Goal: Transaction & Acquisition: Purchase product/service

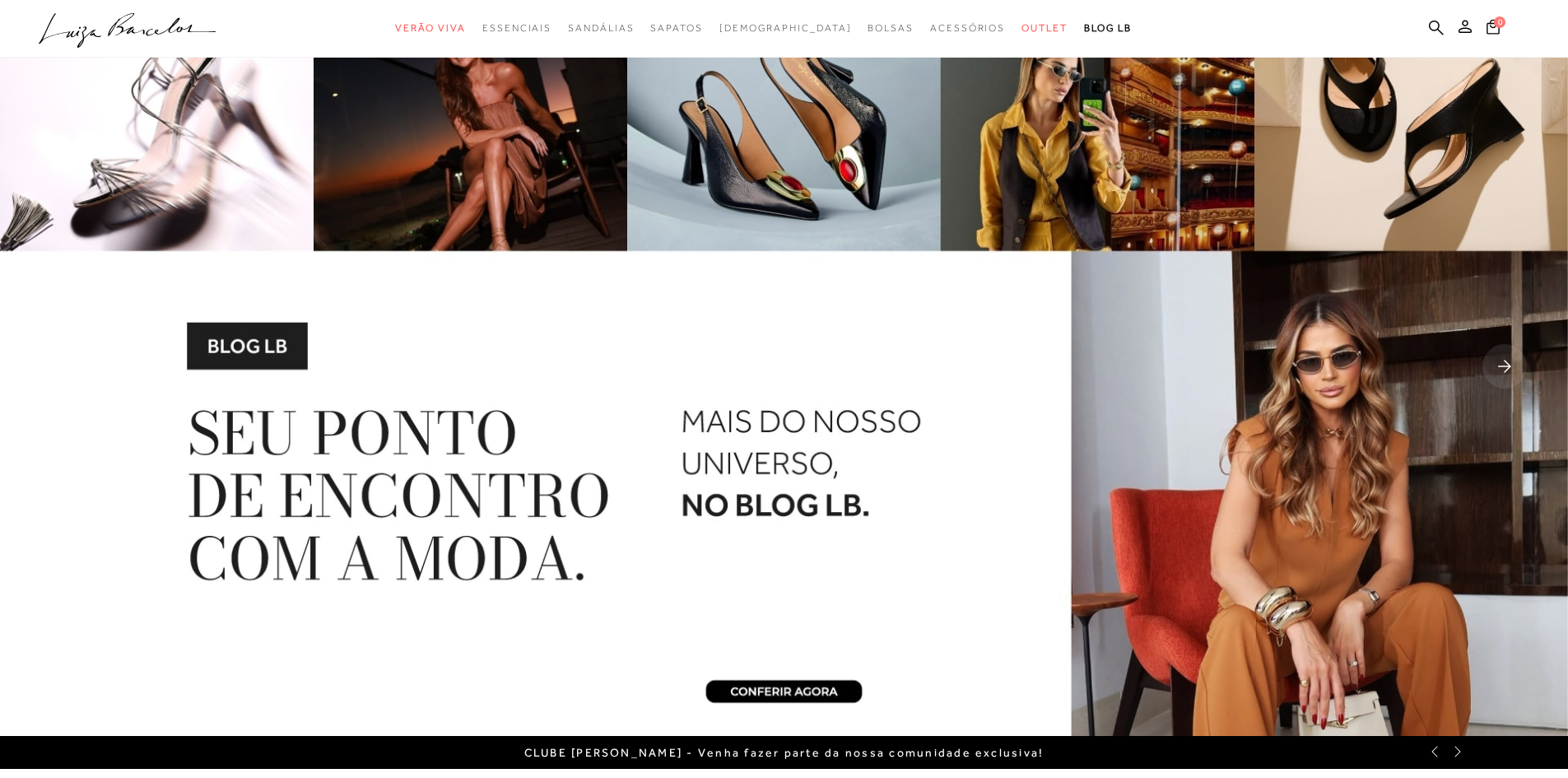
scroll to position [82, 0]
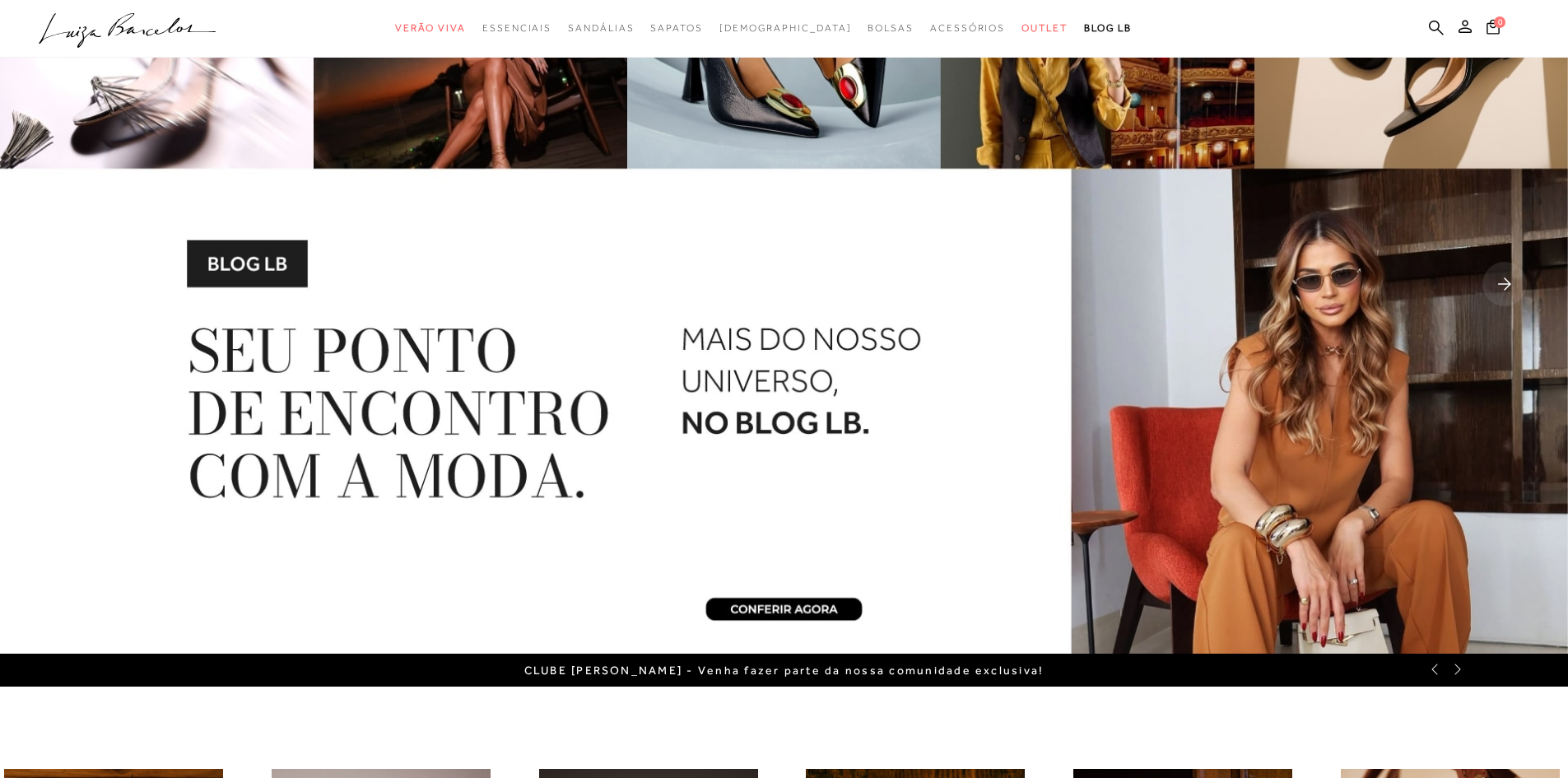
click at [1508, 277] on rect at bounding box center [1506, 285] width 45 height 45
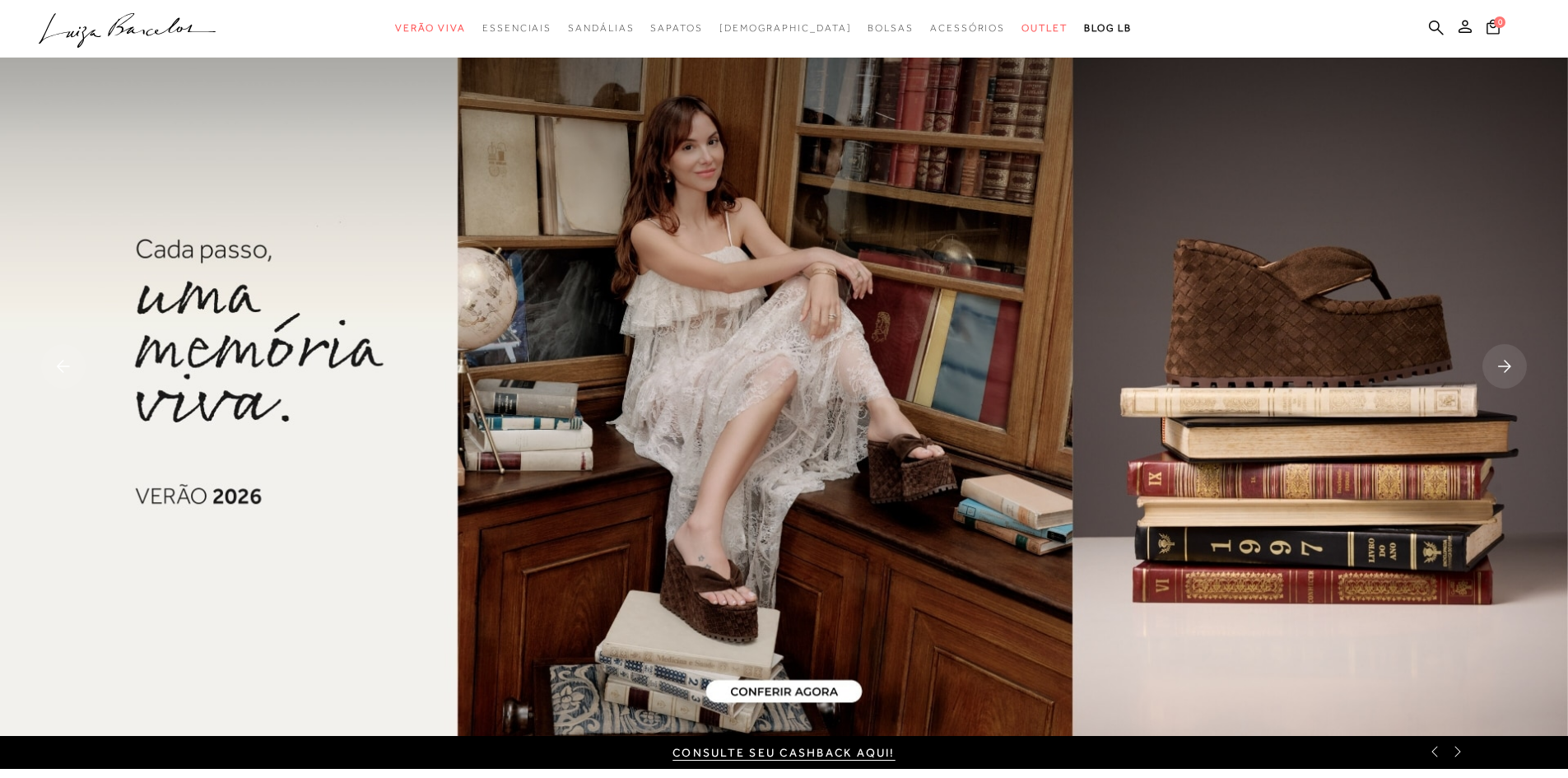
click at [1511, 373] on rect at bounding box center [1506, 367] width 45 height 45
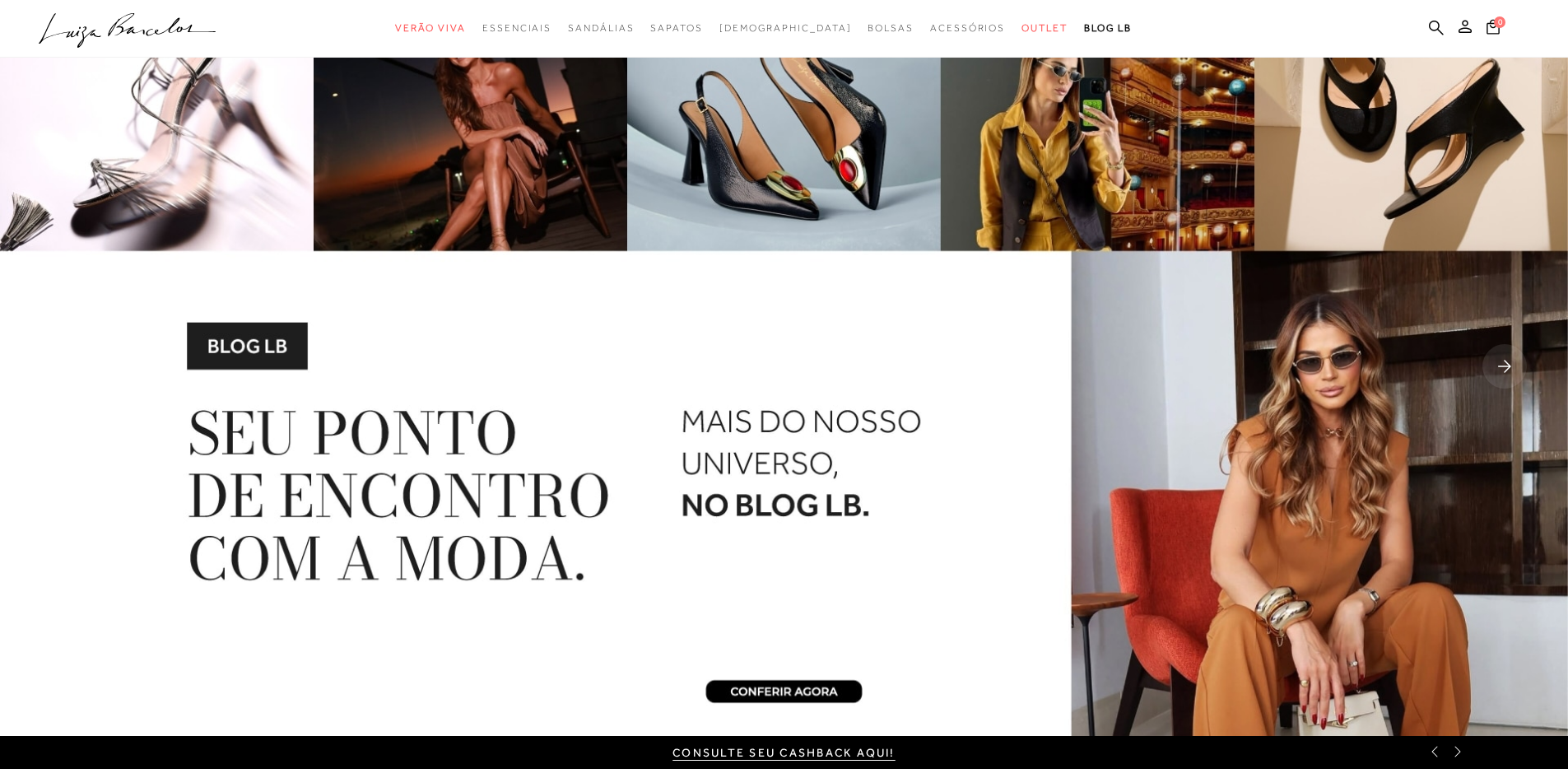
click at [1511, 373] on rect at bounding box center [1506, 367] width 45 height 45
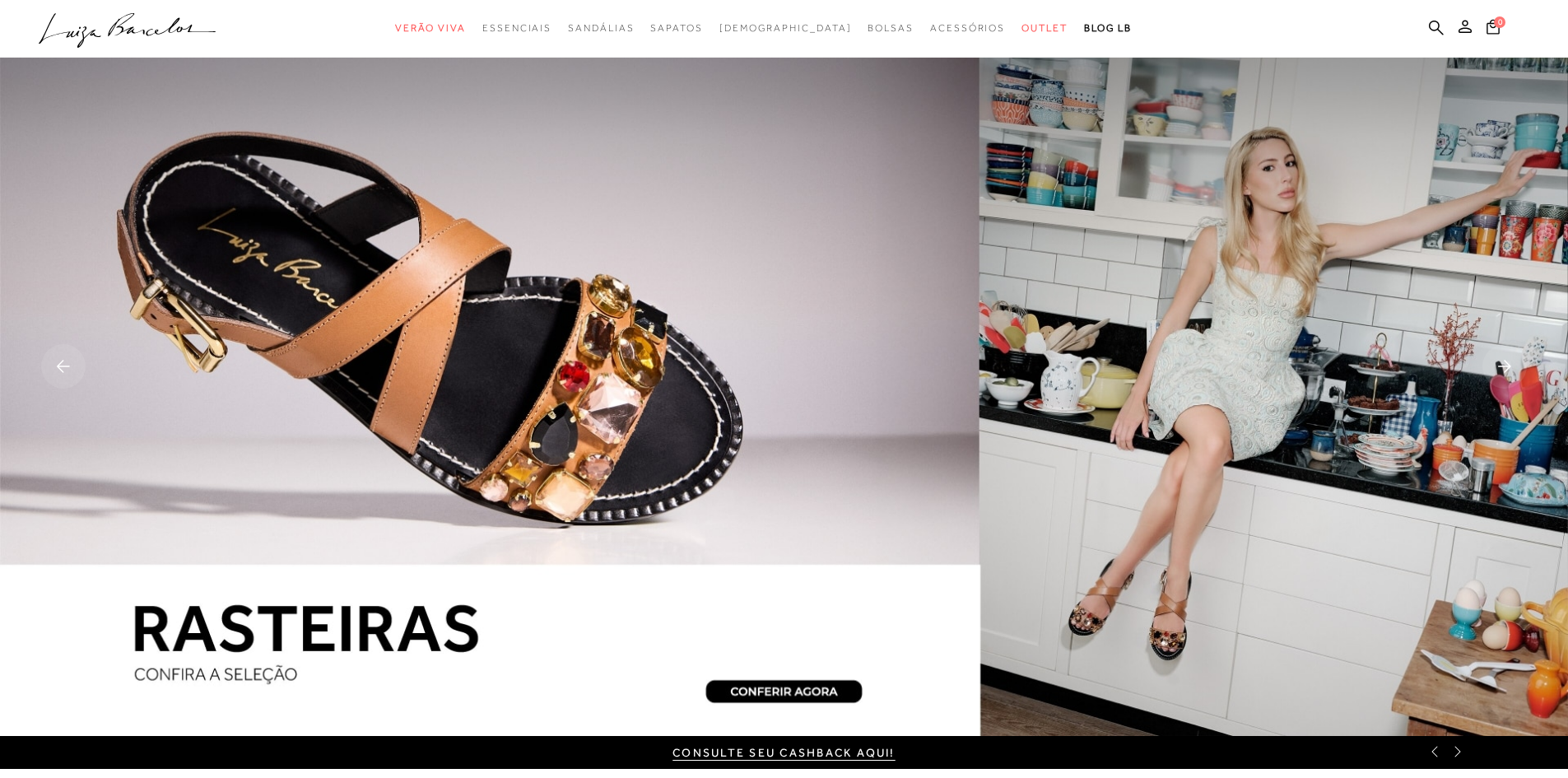
click at [1511, 373] on rect at bounding box center [1506, 367] width 45 height 45
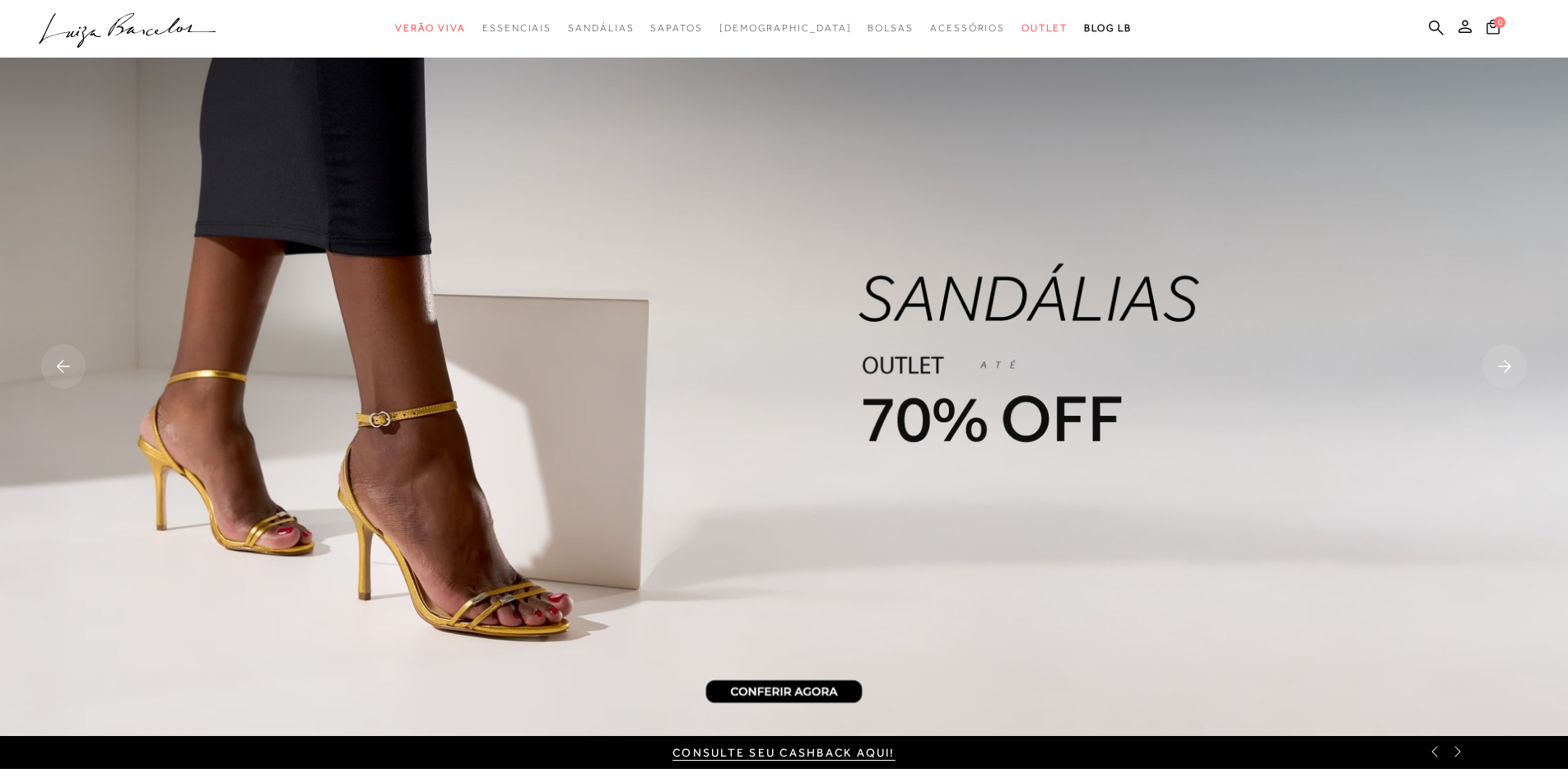
click at [889, 281] on img at bounding box center [784, 368] width 1568 height 736
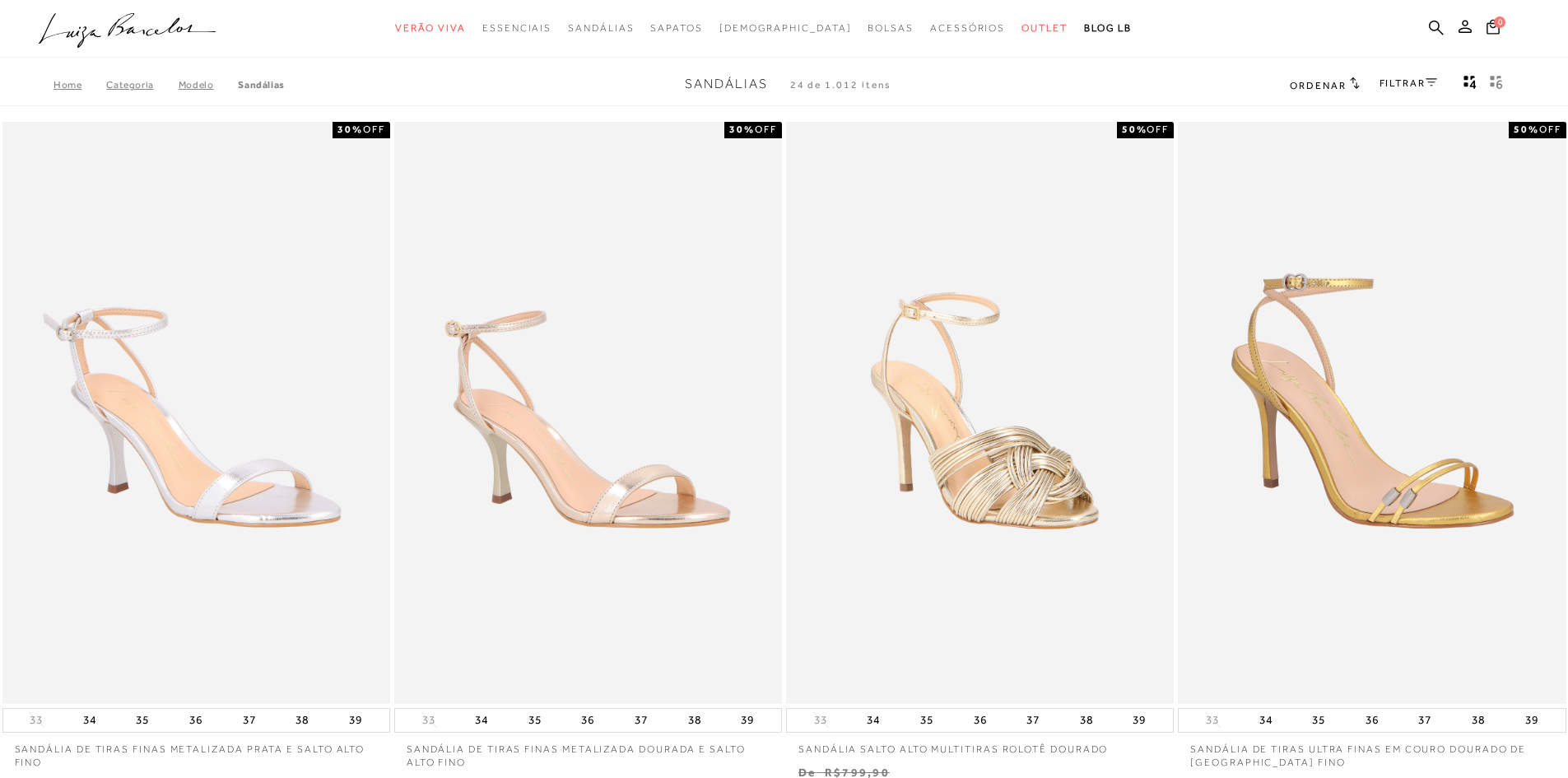
click at [1399, 75] on div "FILTRAR" at bounding box center [1408, 84] width 58 height 21
click at [1399, 82] on link "FILTRAR" at bounding box center [1408, 83] width 58 height 11
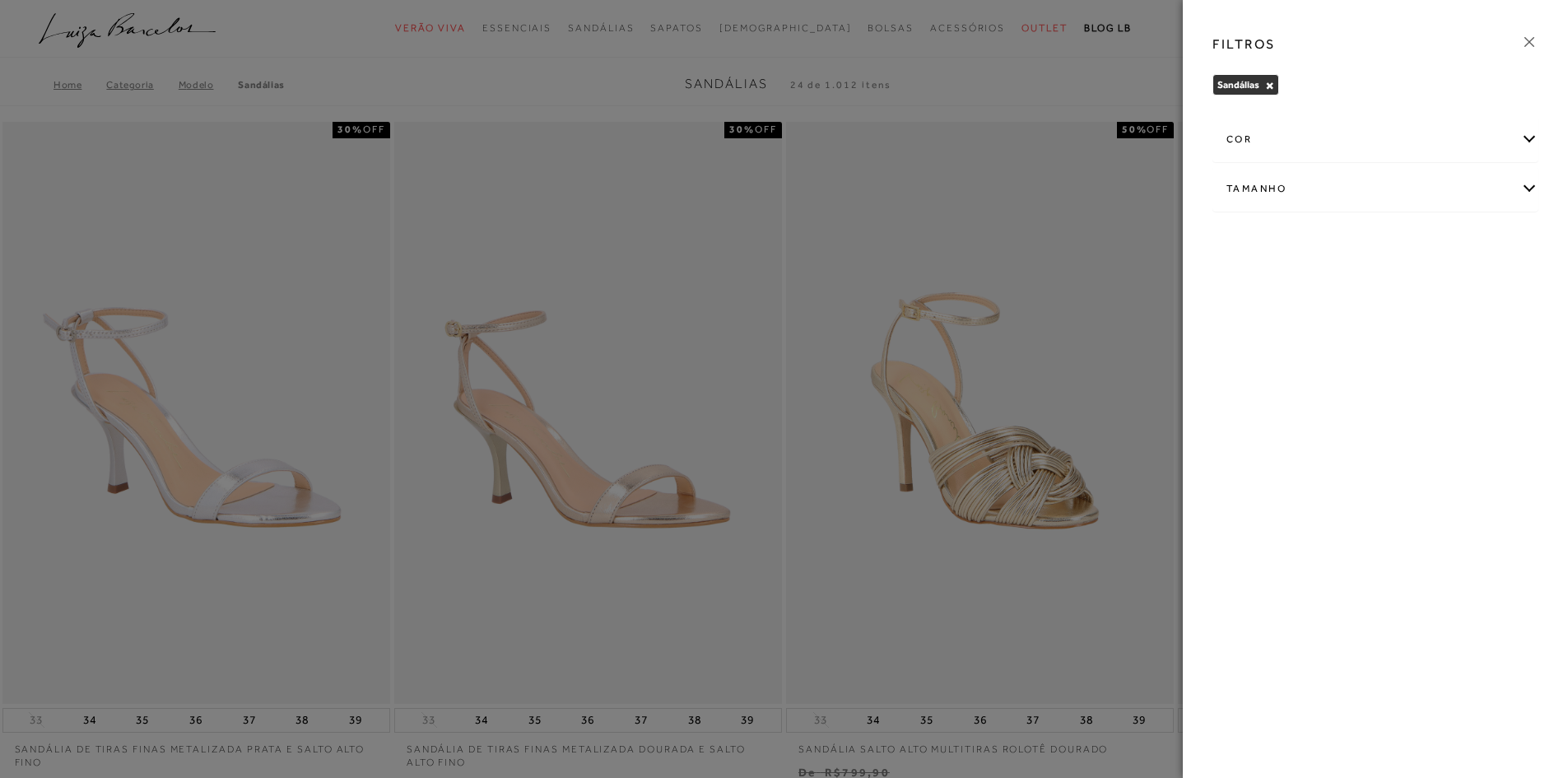
click at [1281, 191] on div "Tamanho" at bounding box center [1376, 188] width 325 height 44
click at [1355, 321] on label "37" at bounding box center [1353, 330] width 38 height 35
click at [1348, 324] on input "37" at bounding box center [1339, 332] width 17 height 17
checkbox input "true"
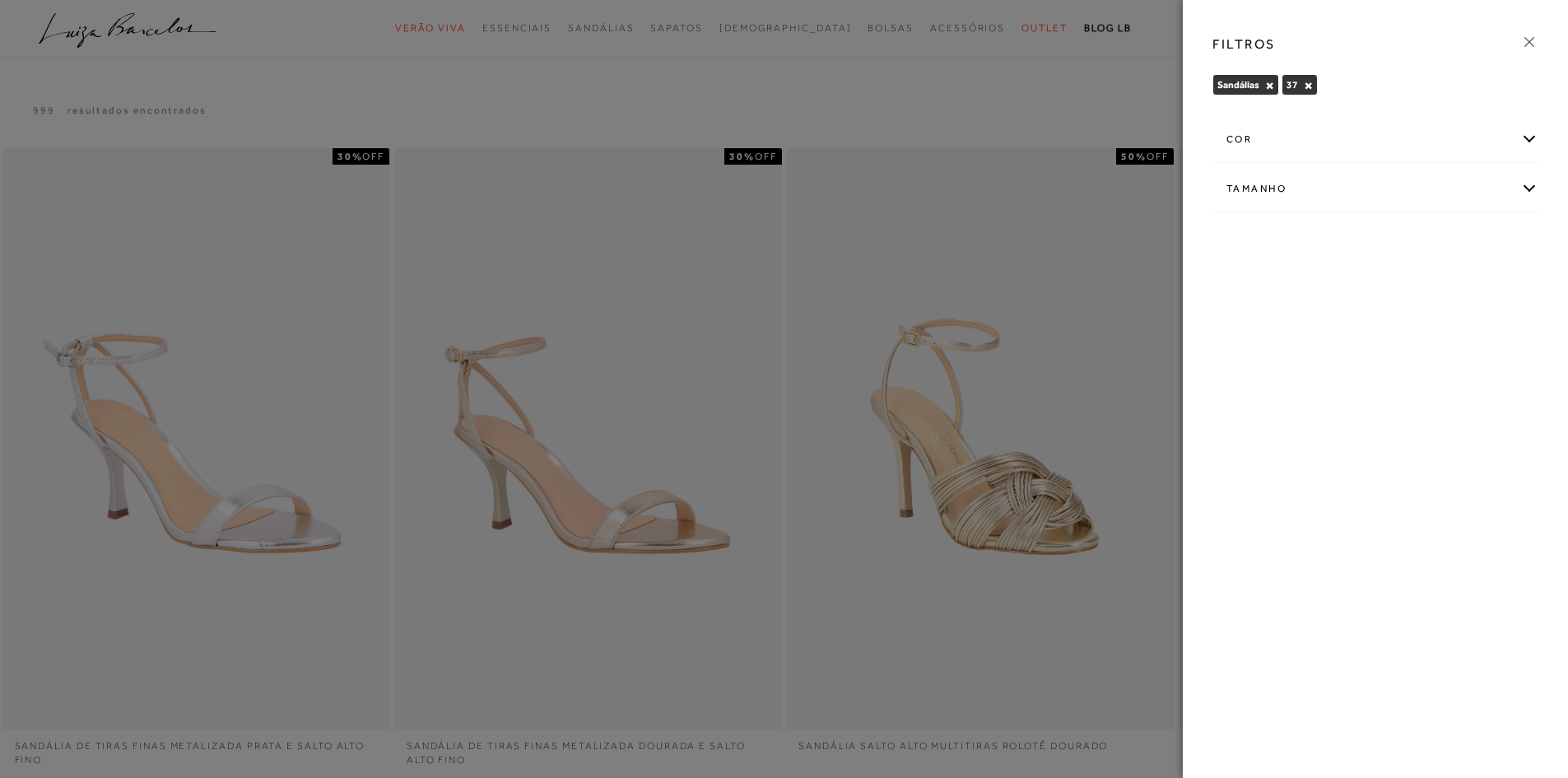
click at [1526, 45] on icon at bounding box center [1529, 41] width 18 height 18
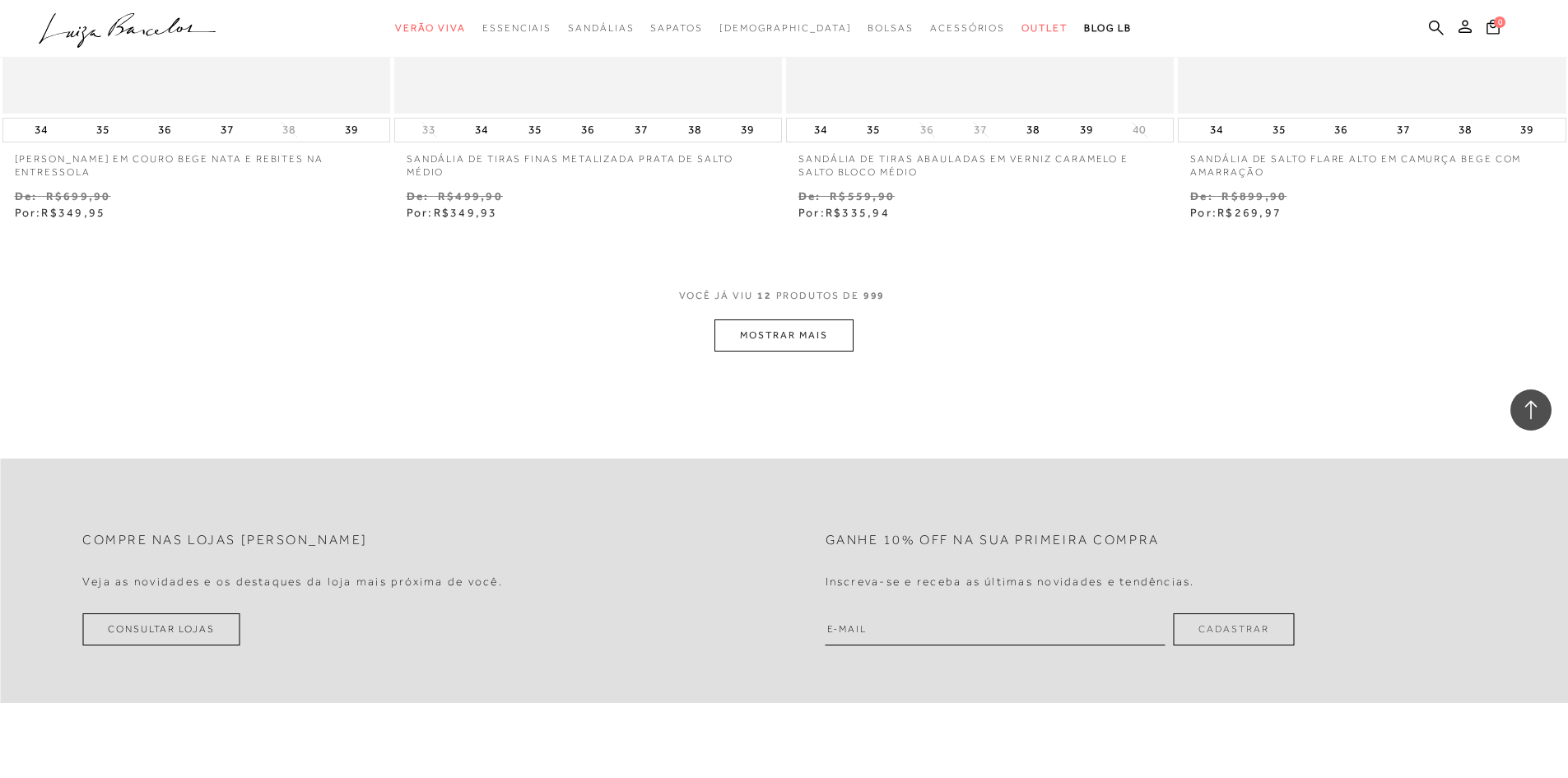
scroll to position [2059, 0]
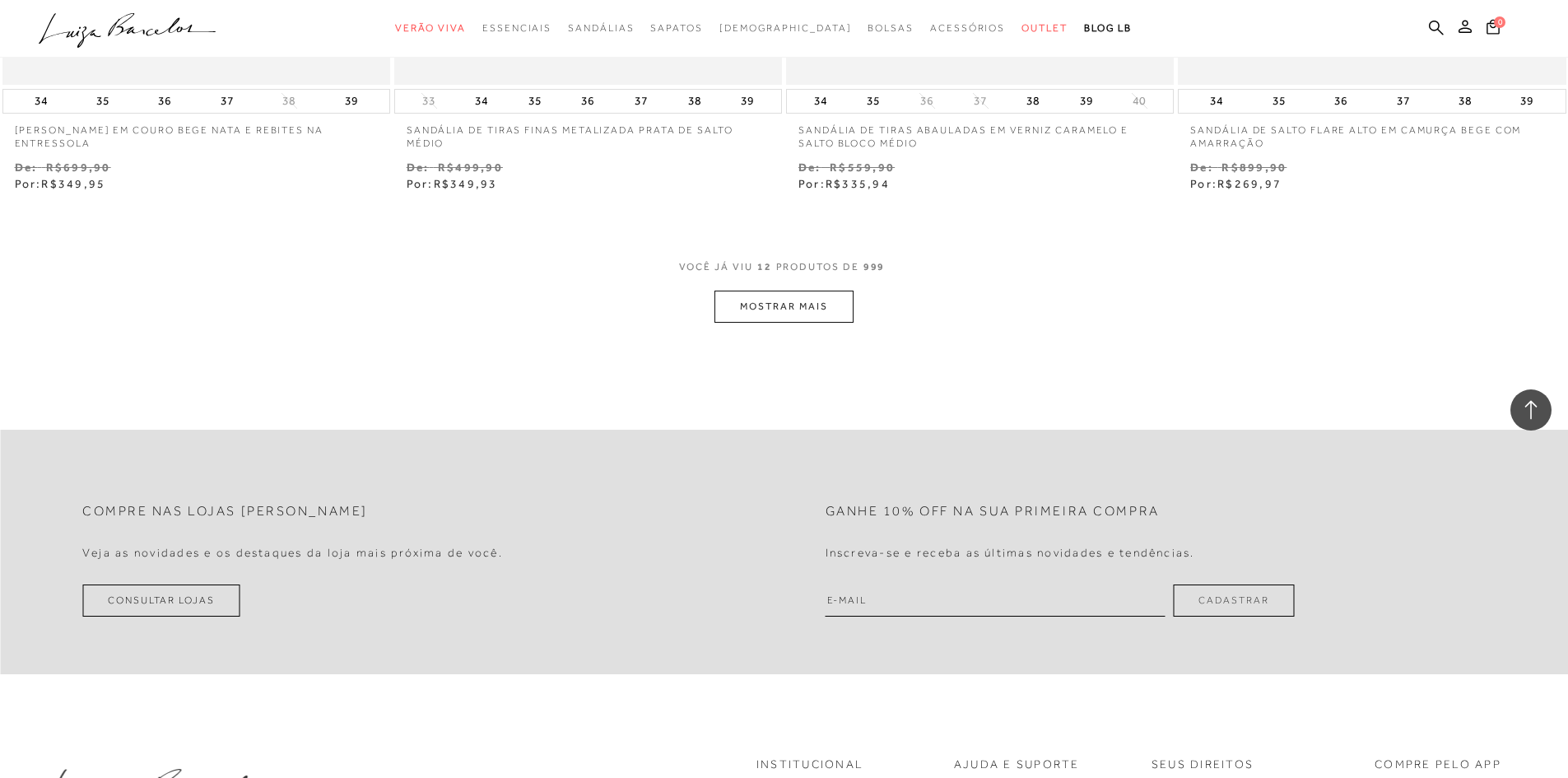
click at [752, 299] on button "MOSTRAR MAIS" at bounding box center [784, 307] width 138 height 32
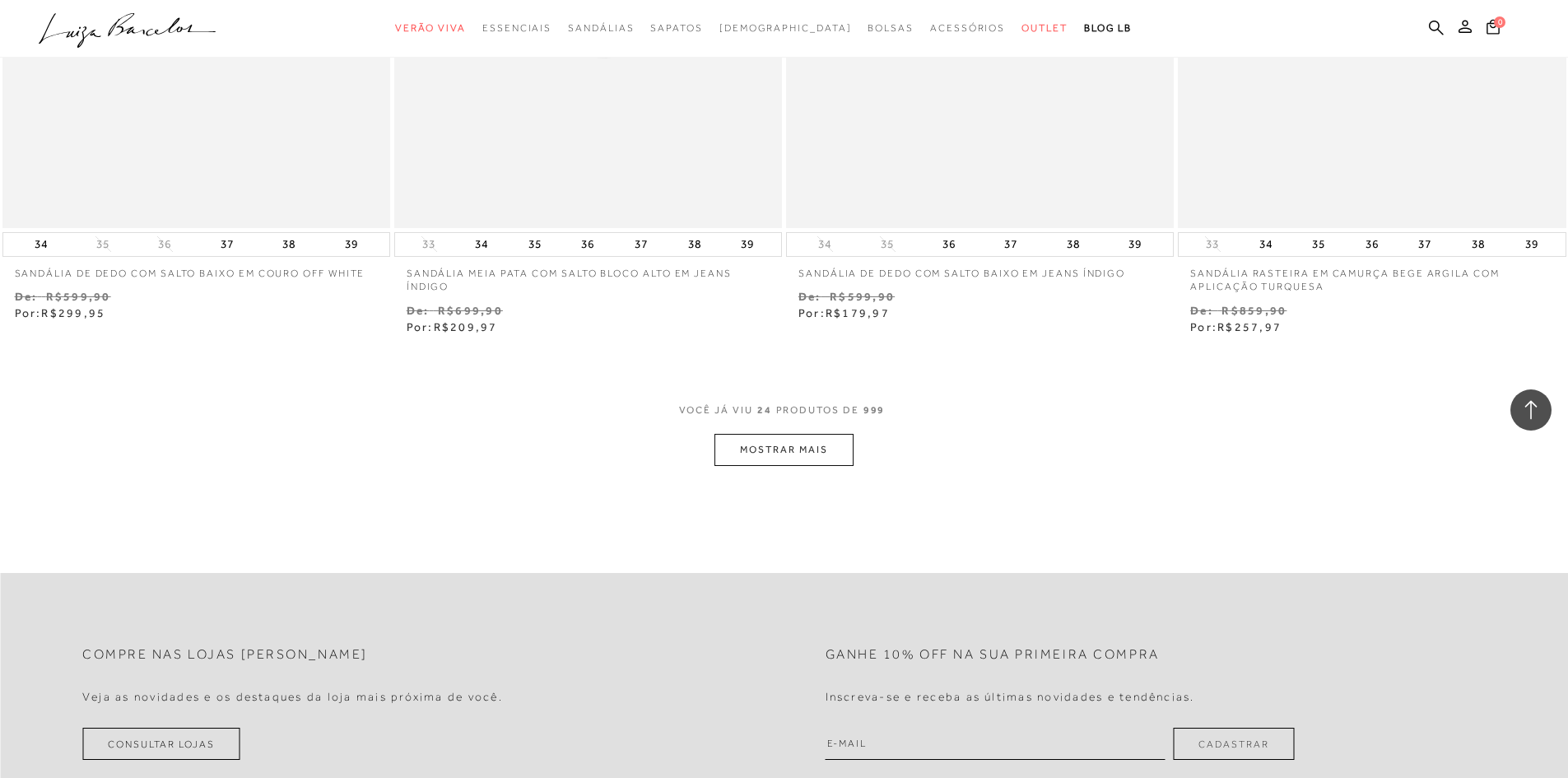
scroll to position [4117, 0]
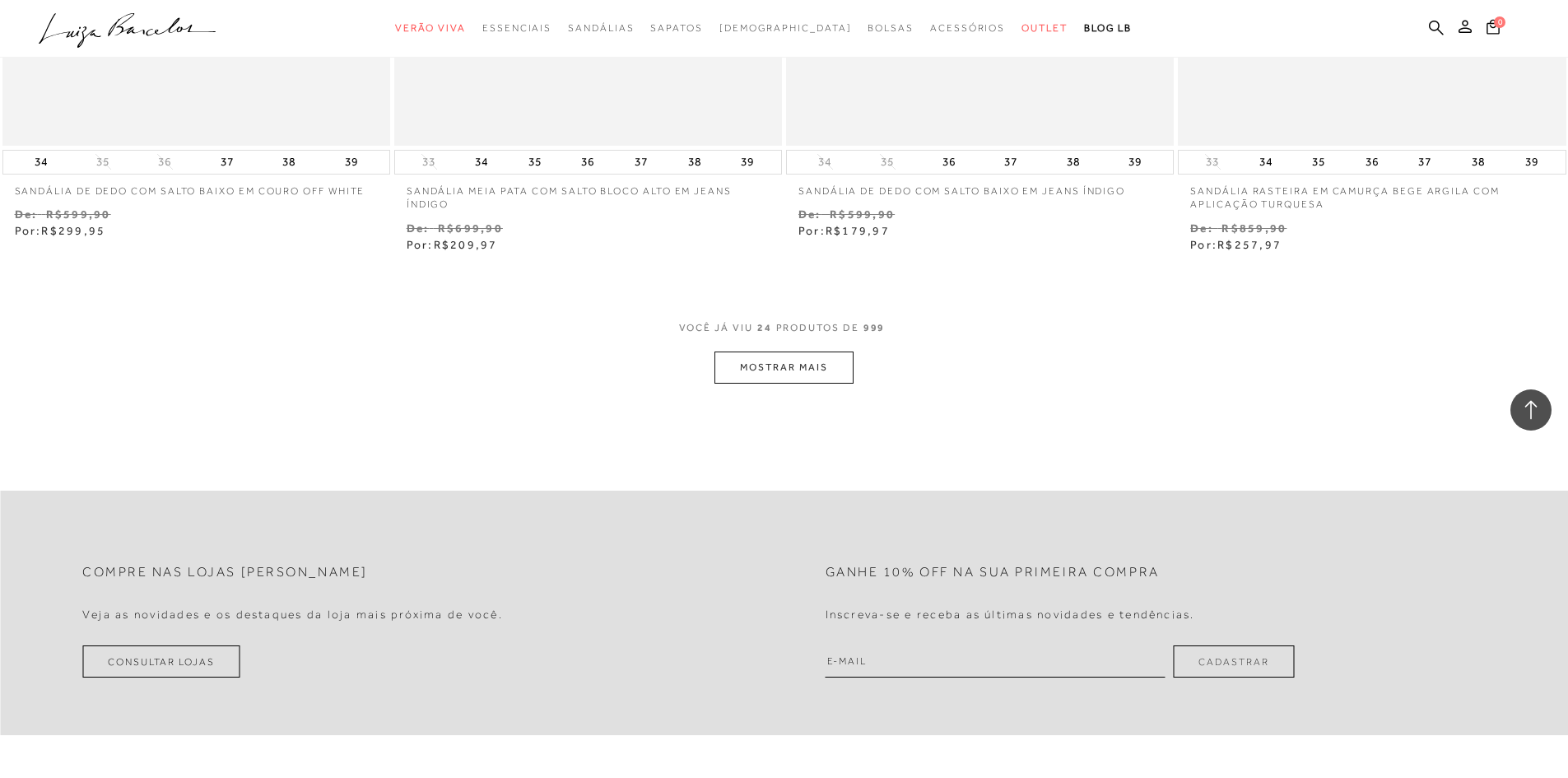
click at [779, 375] on button "MOSTRAR MAIS" at bounding box center [784, 368] width 138 height 32
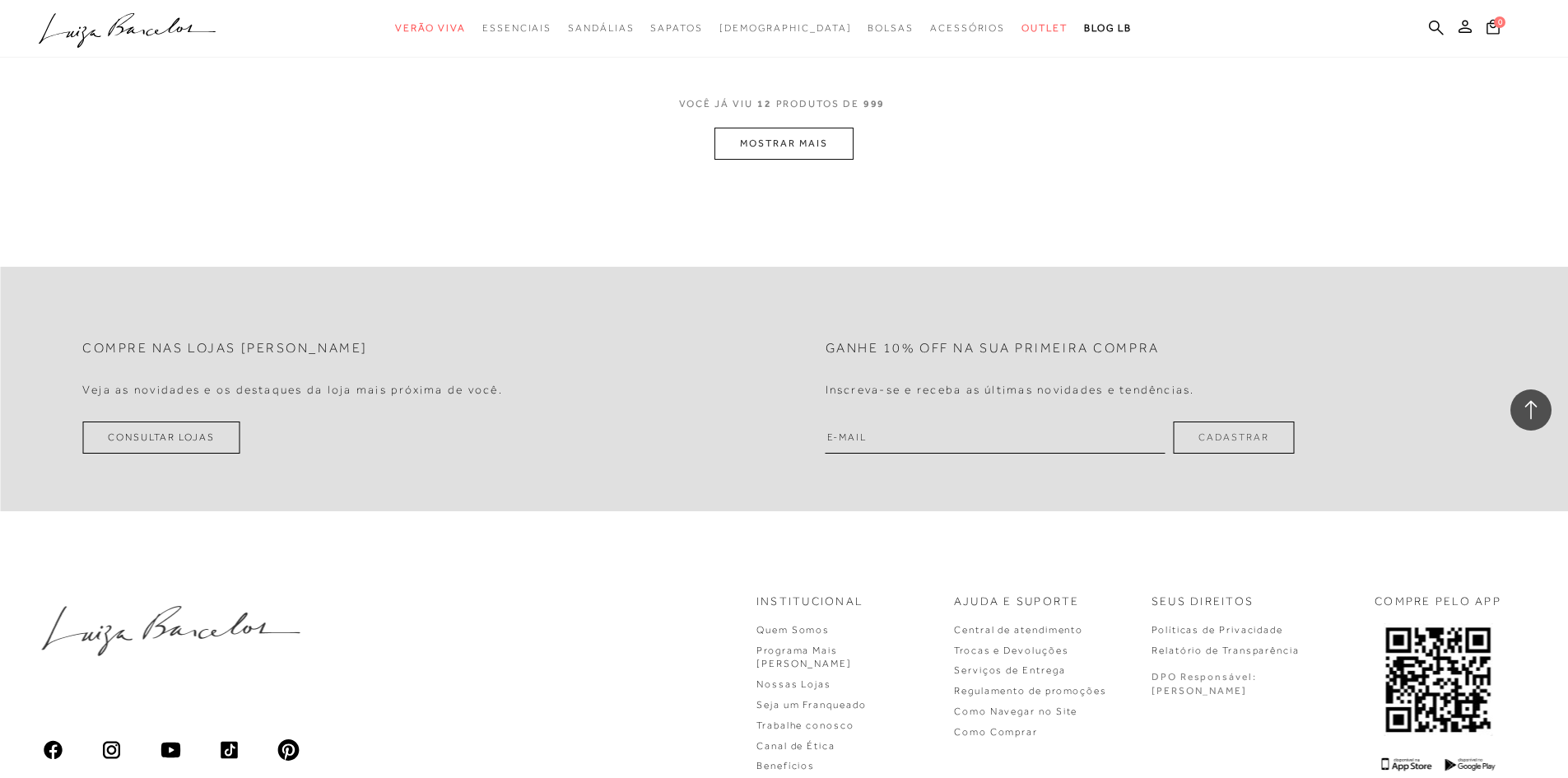
scroll to position [2223, 0]
click at [787, 151] on button "MOSTRAR MAIS" at bounding box center [784, 142] width 138 height 32
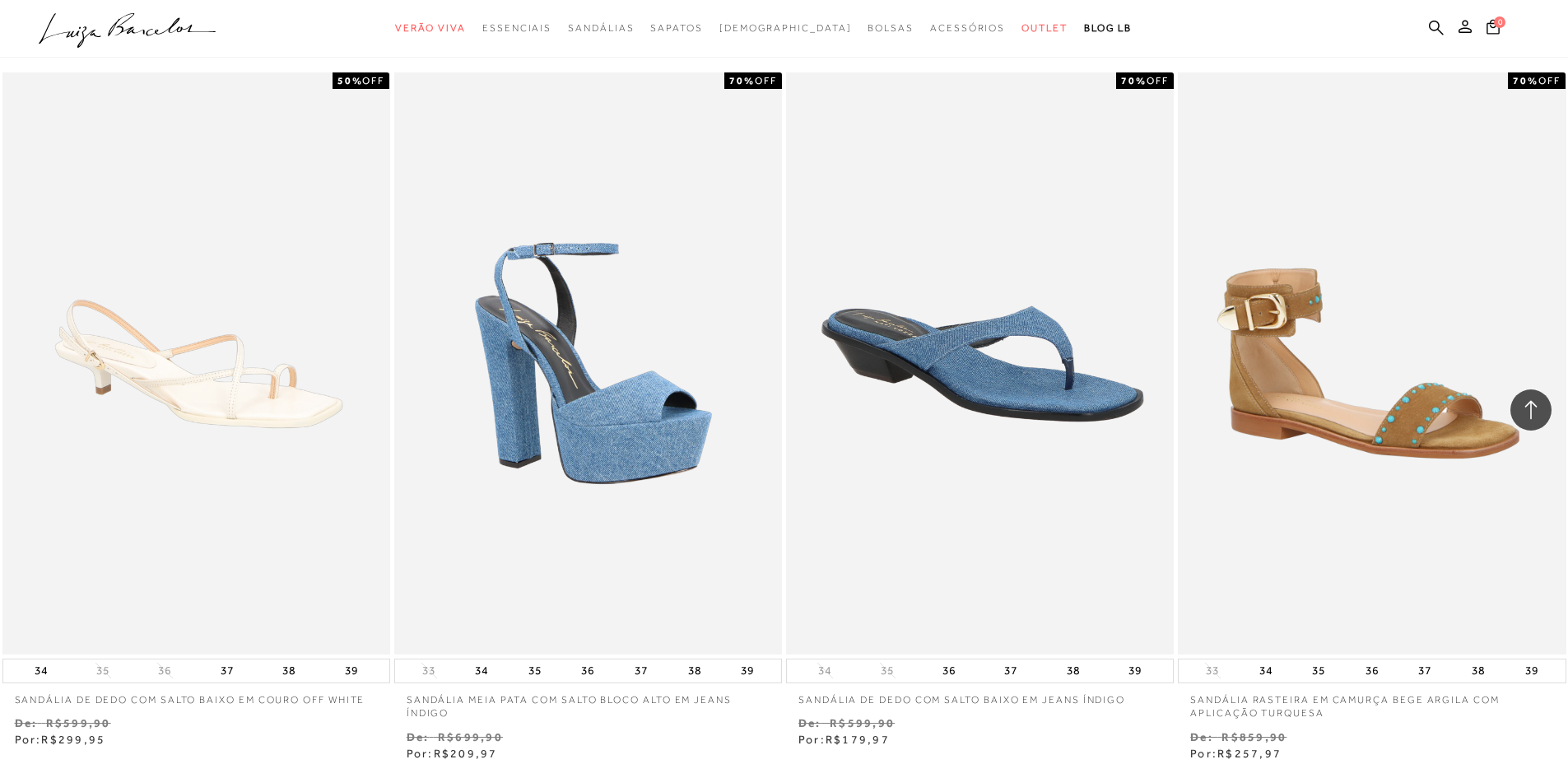
scroll to position [3787, 0]
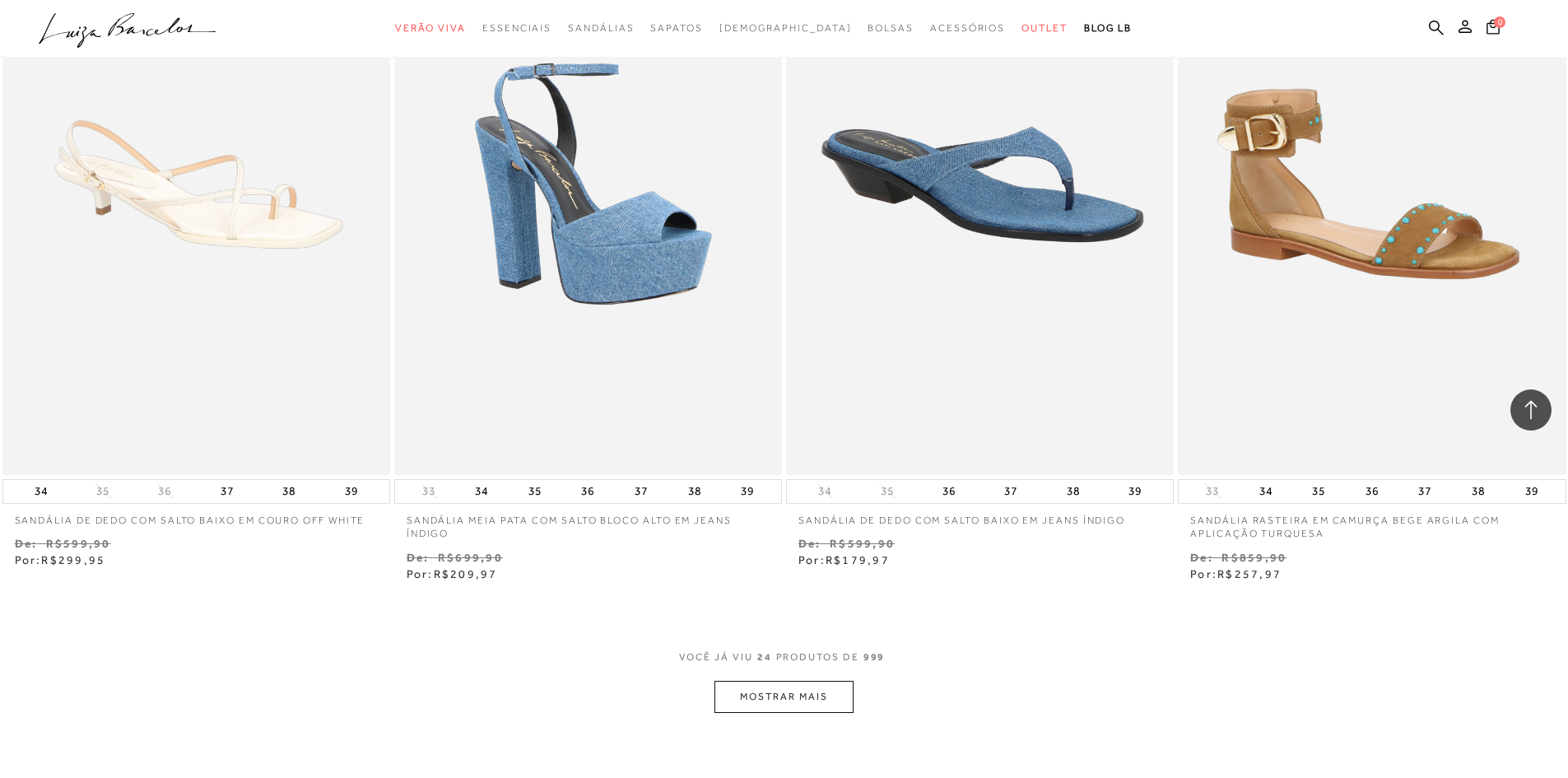
click at [780, 694] on button "MOSTRAR MAIS" at bounding box center [784, 697] width 138 height 32
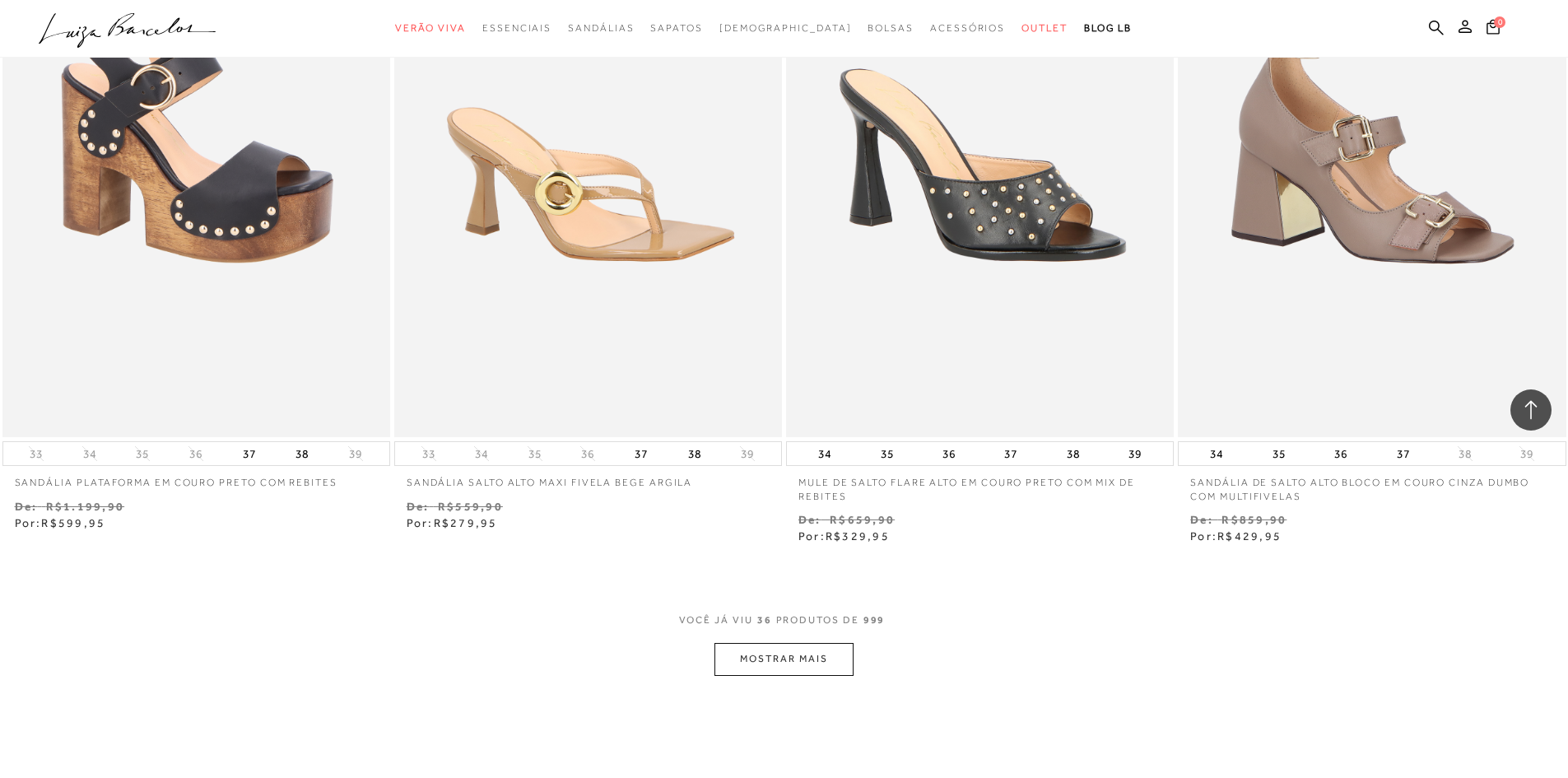
scroll to position [6093, 0]
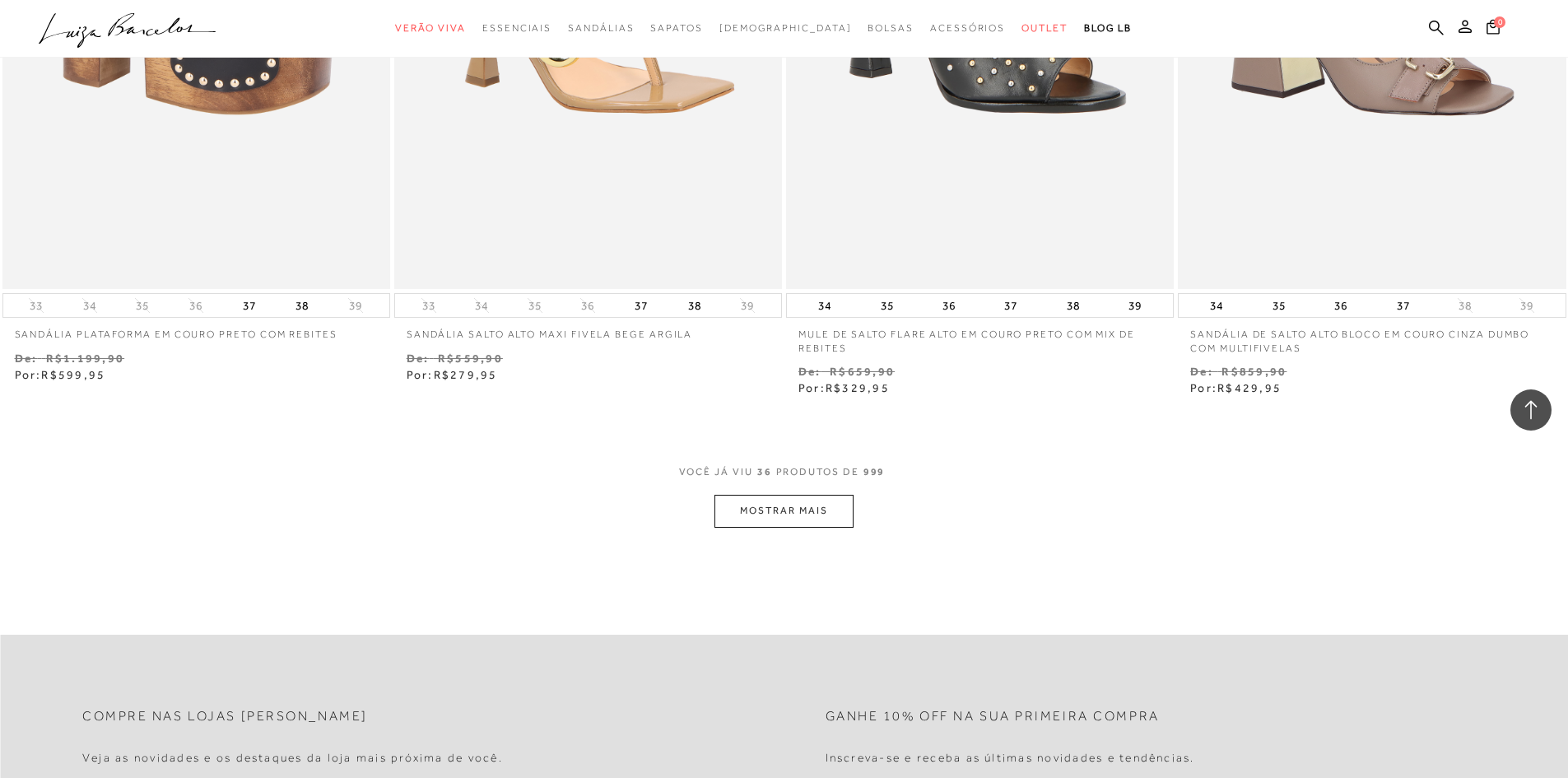
click at [798, 515] on button "MOSTRAR MAIS" at bounding box center [784, 510] width 138 height 32
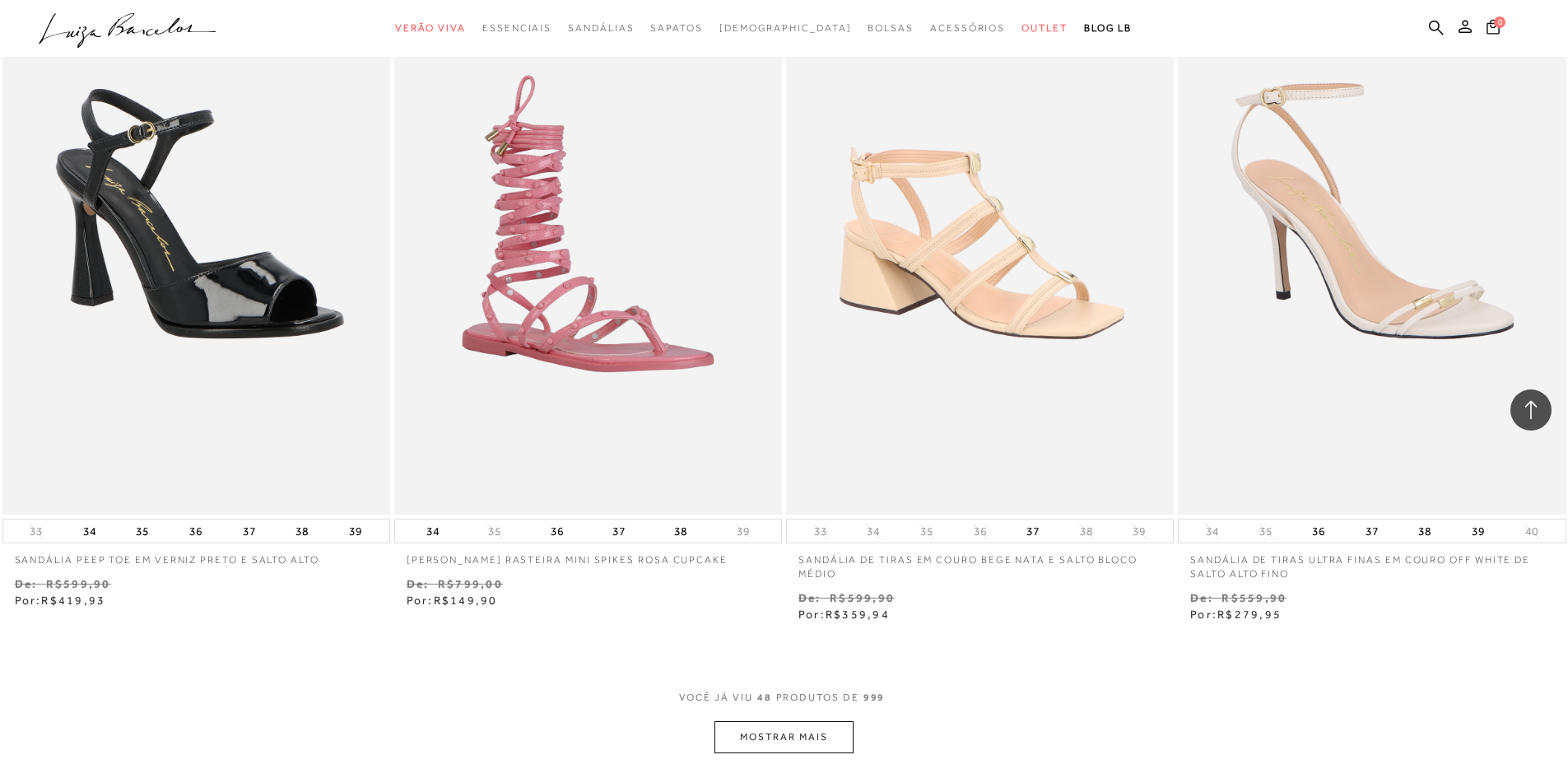
scroll to position [8069, 0]
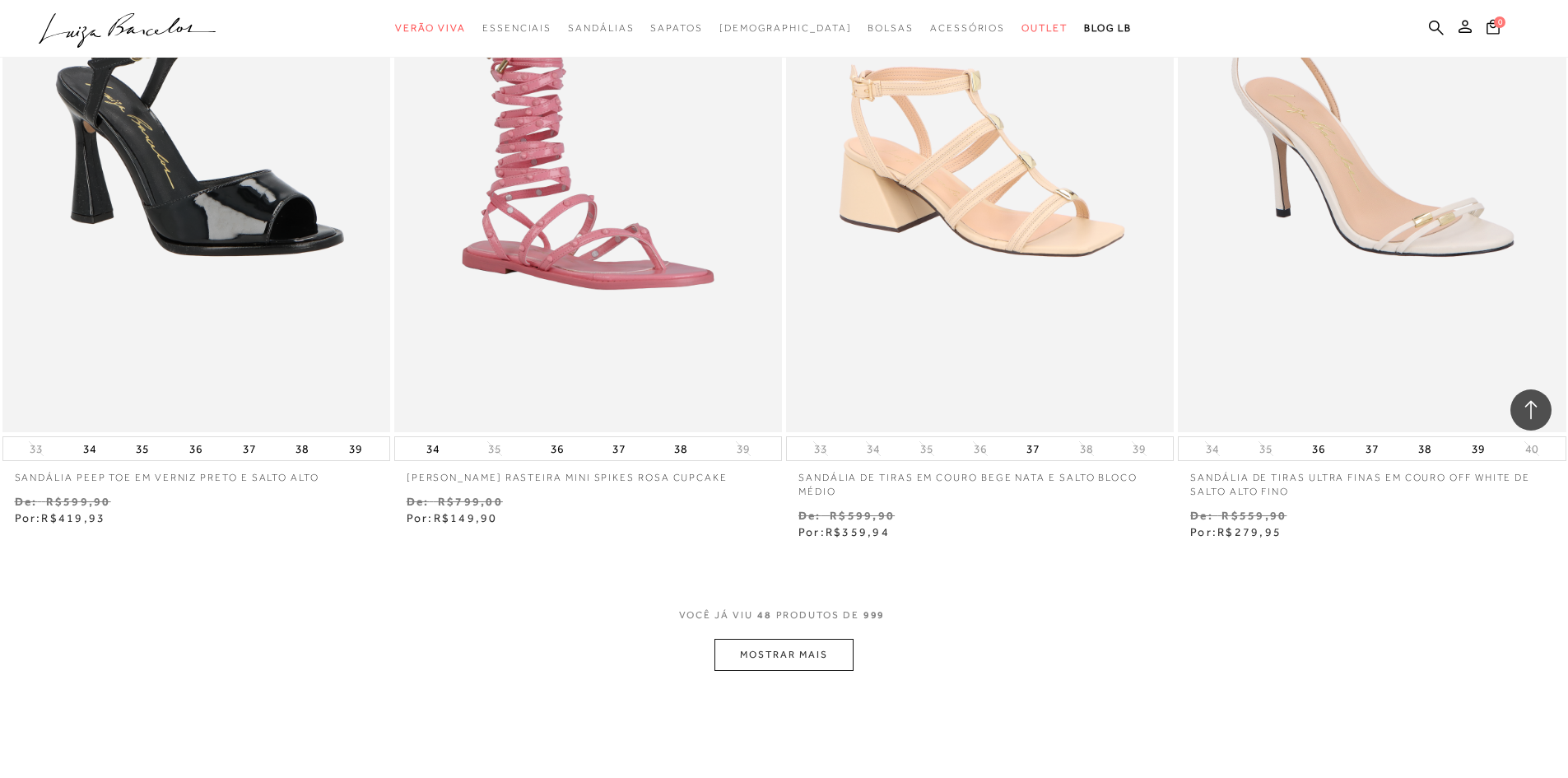
click at [803, 654] on button "MOSTRAR MAIS" at bounding box center [784, 655] width 138 height 32
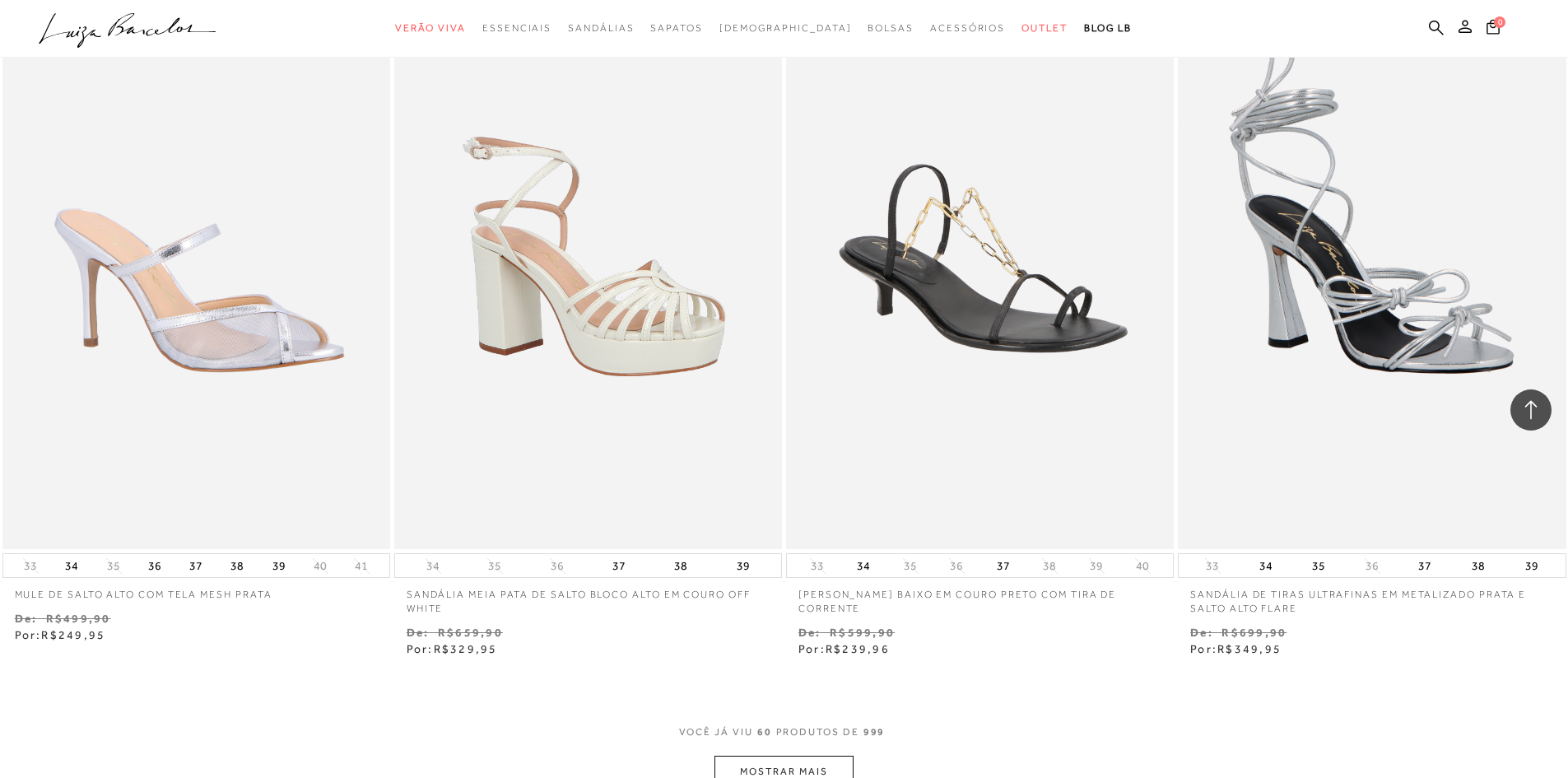
scroll to position [10292, 0]
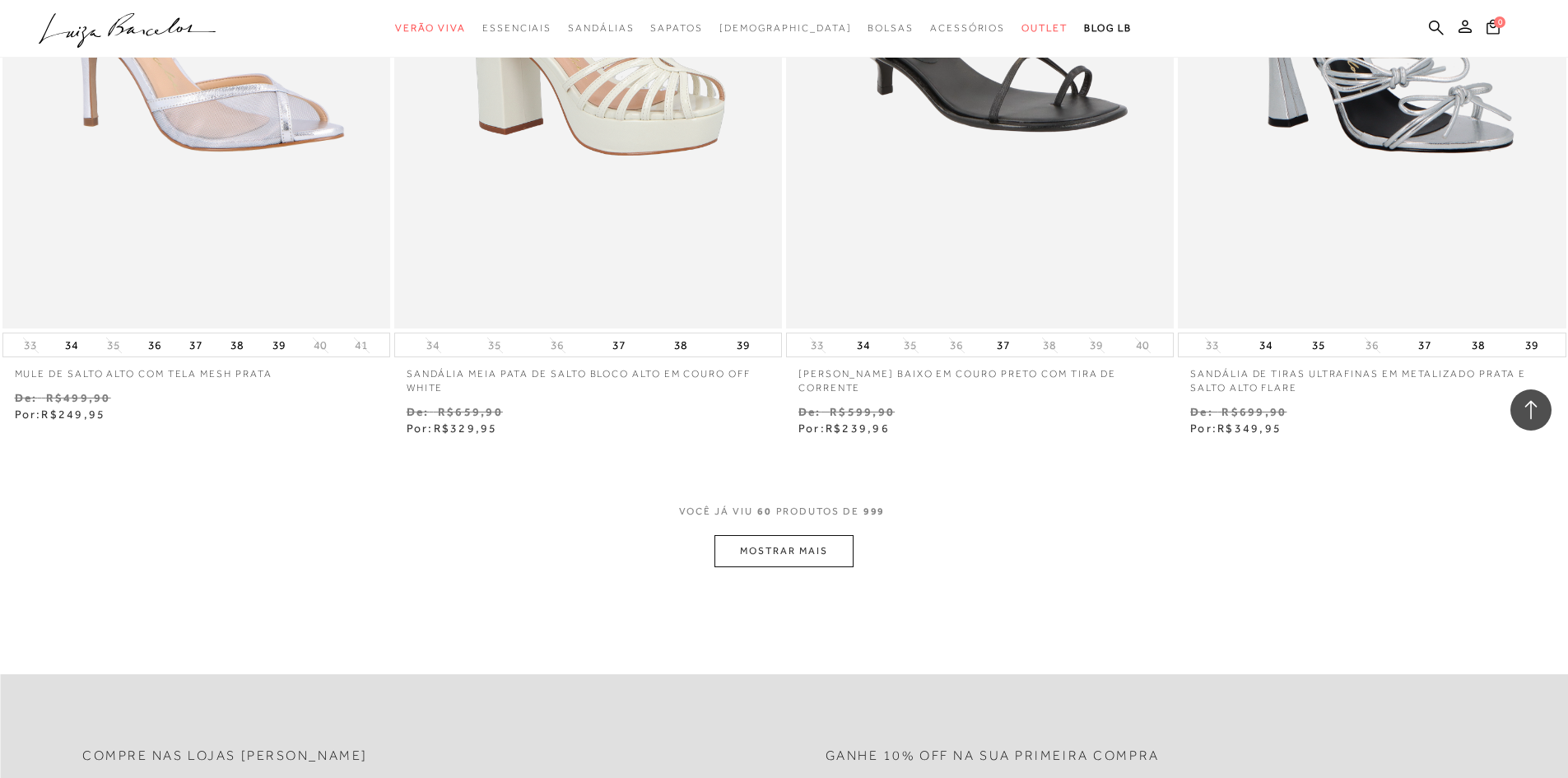
click at [768, 549] on button "MOSTRAR MAIS" at bounding box center [784, 551] width 138 height 32
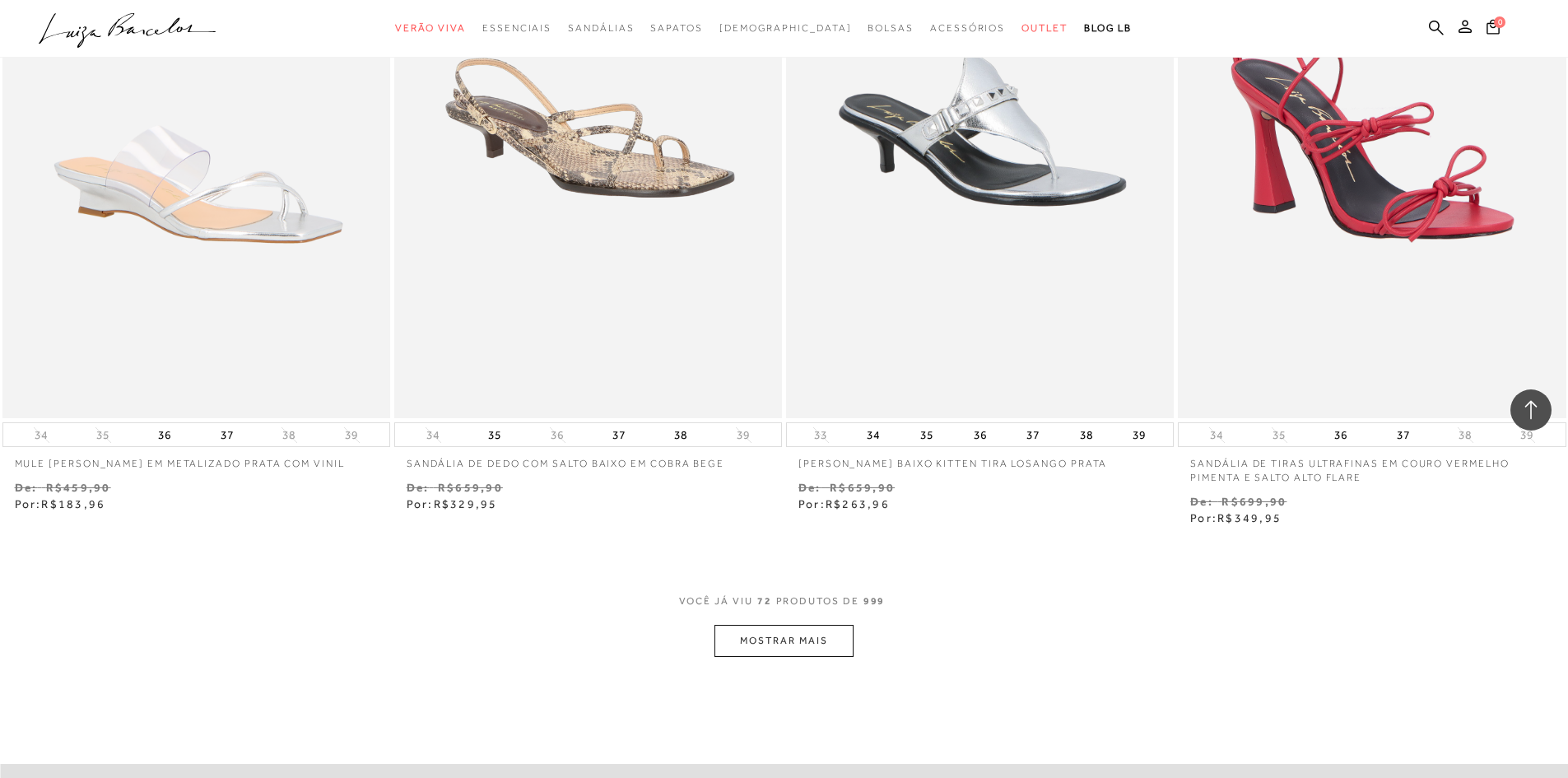
scroll to position [12516, 0]
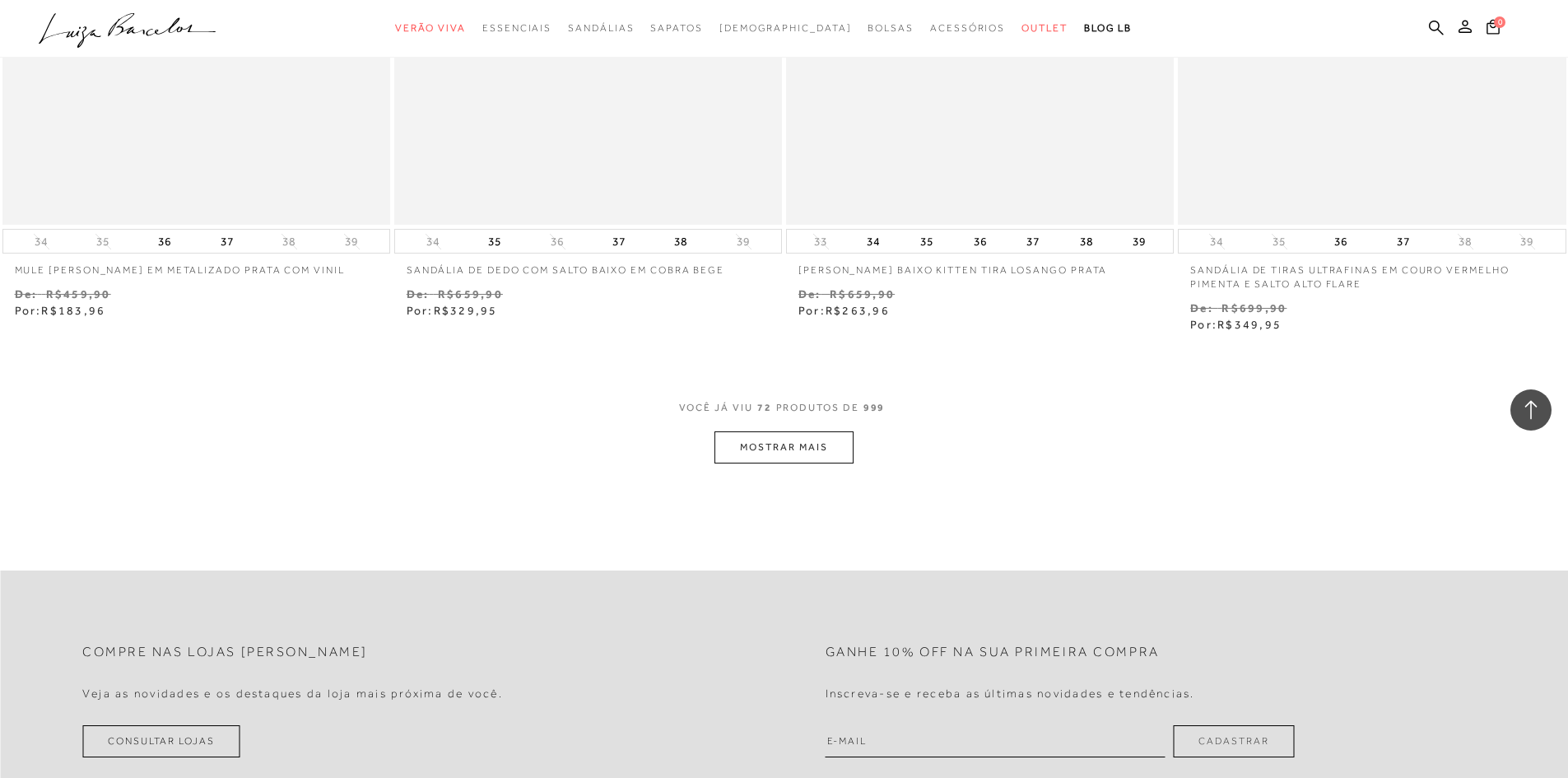
click at [812, 446] on button "MOSTRAR MAIS" at bounding box center [784, 448] width 138 height 32
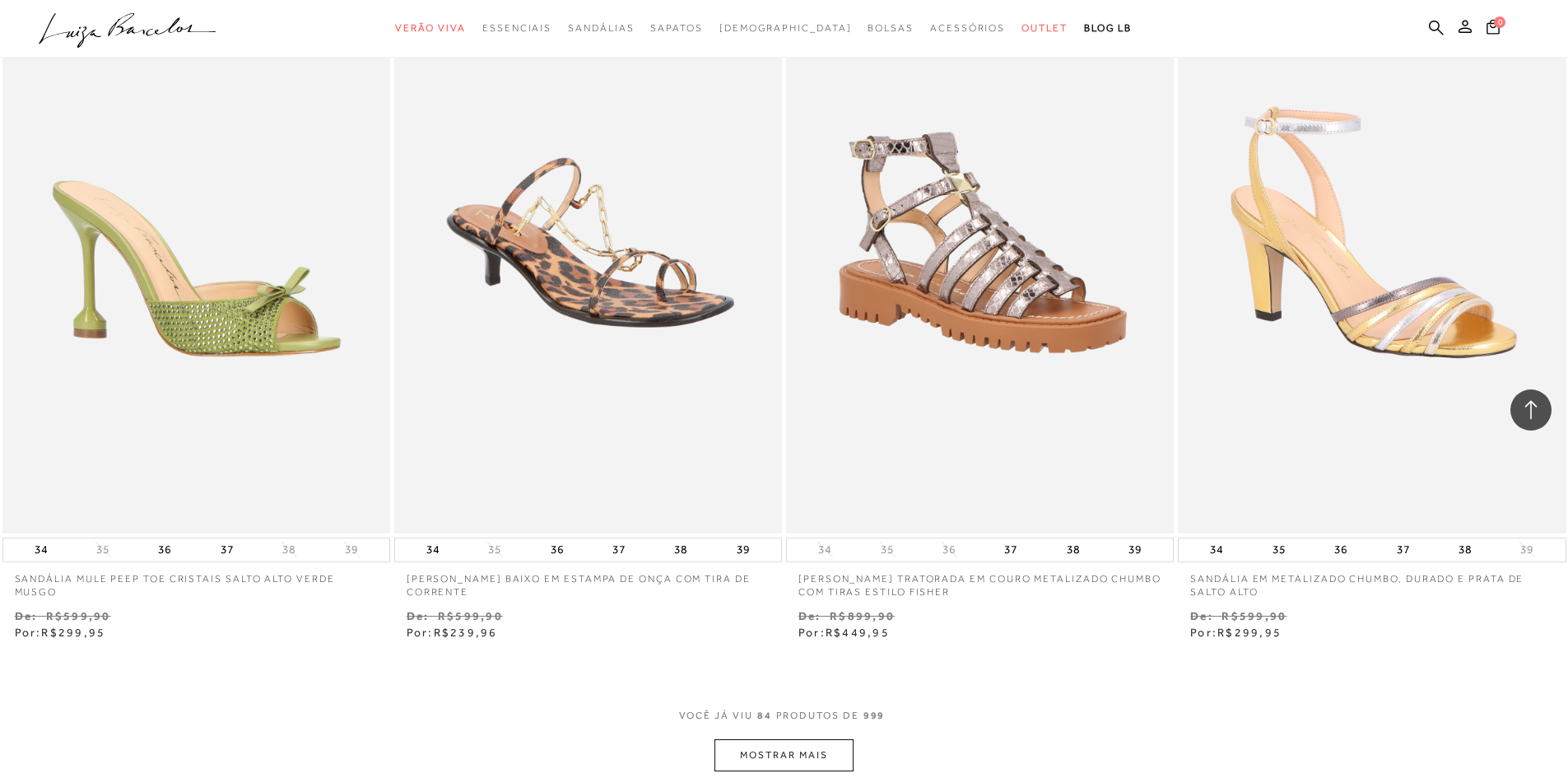
scroll to position [14492, 0]
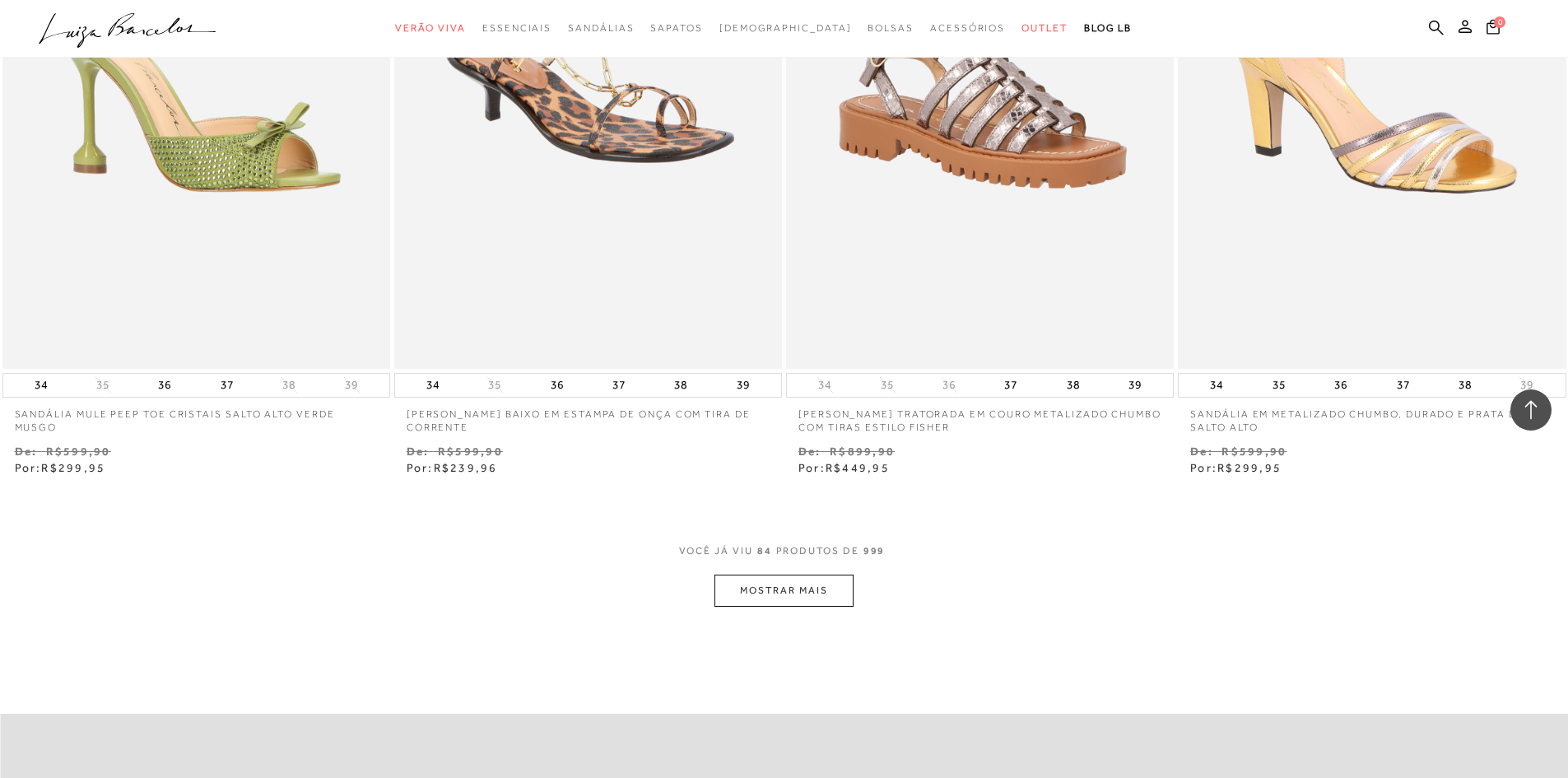
click at [803, 594] on button "MOSTRAR MAIS" at bounding box center [784, 590] width 138 height 32
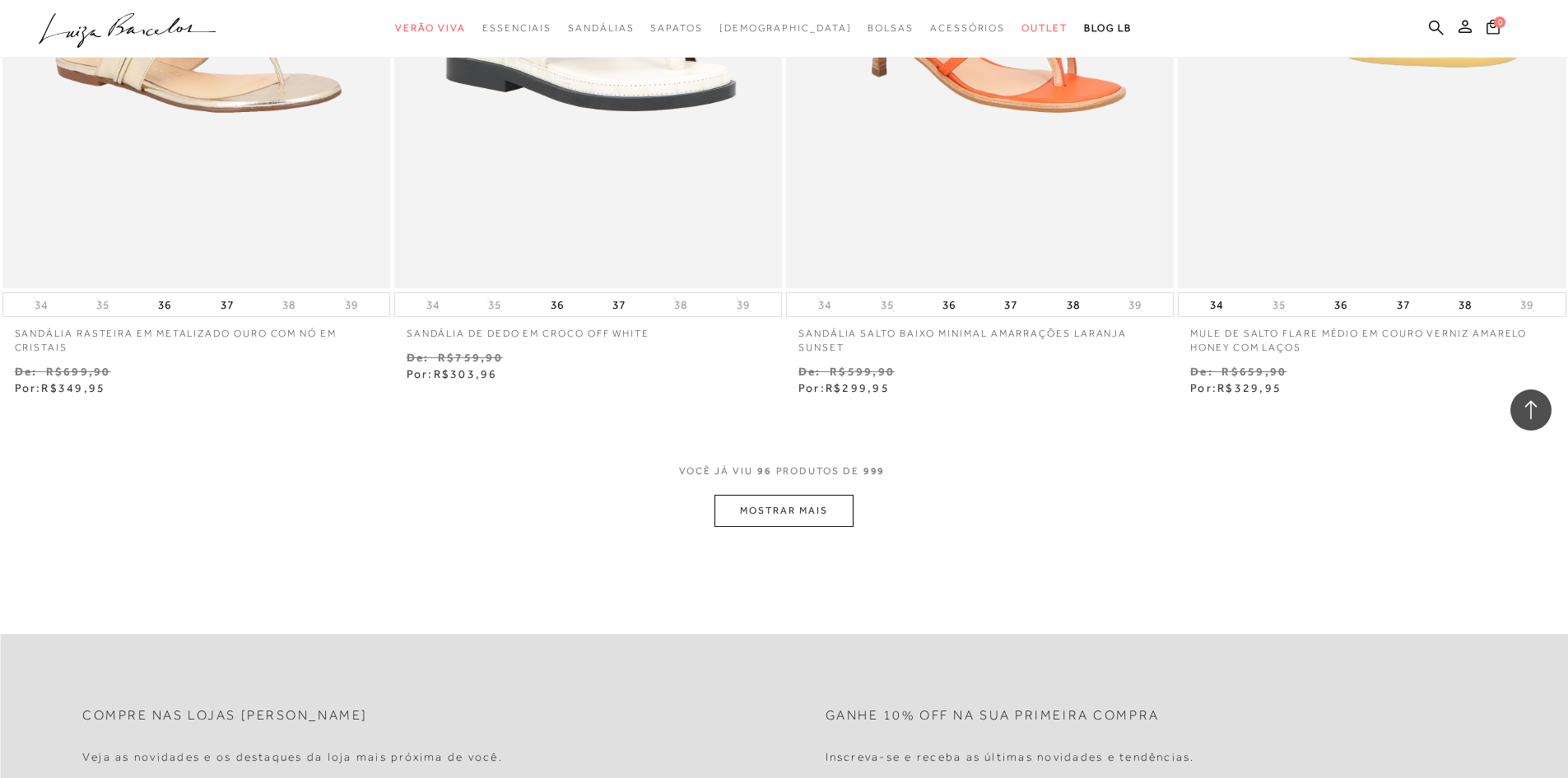
scroll to position [16715, 0]
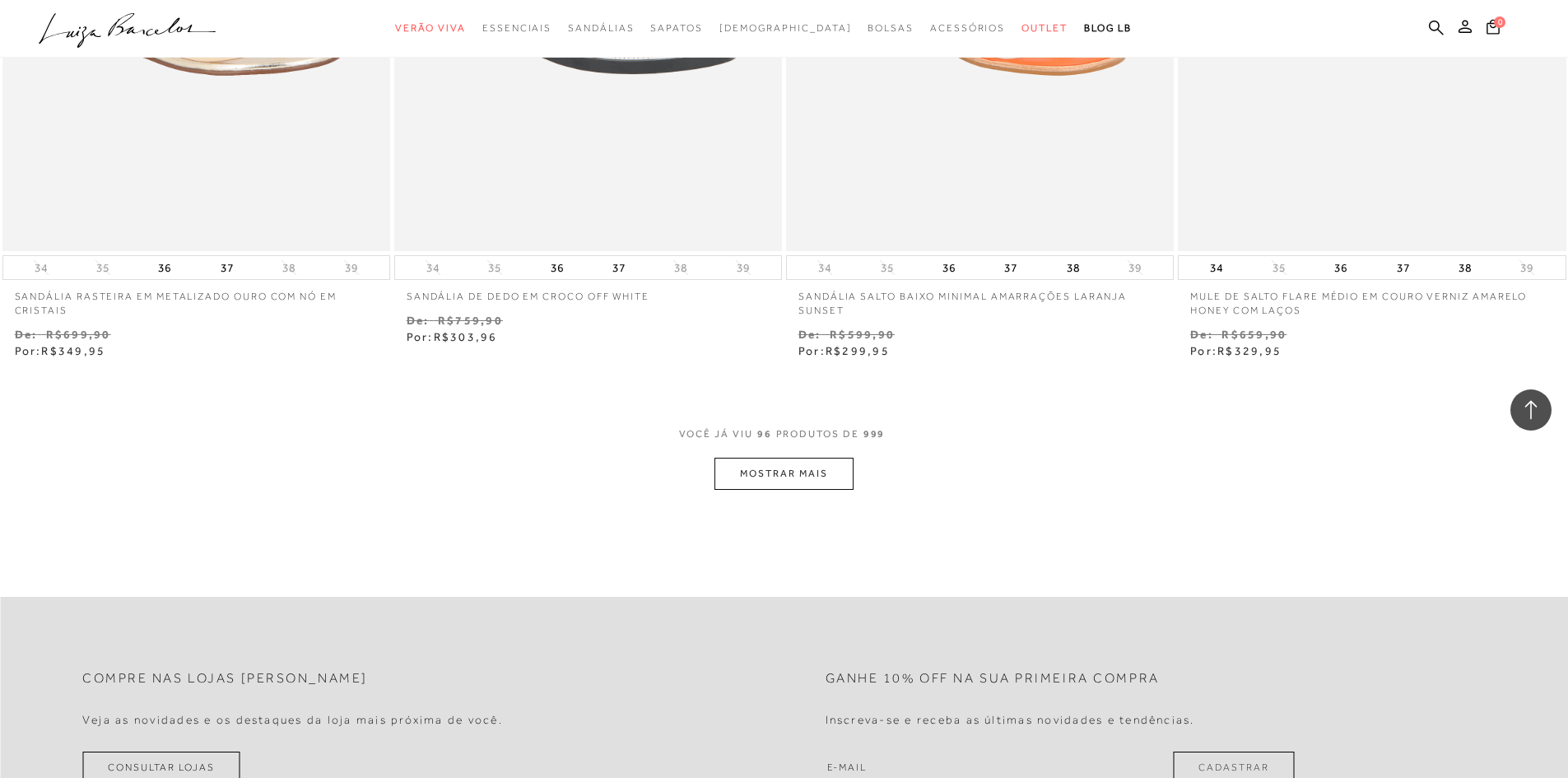
click at [803, 476] on button "MOSTRAR MAIS" at bounding box center [784, 474] width 138 height 32
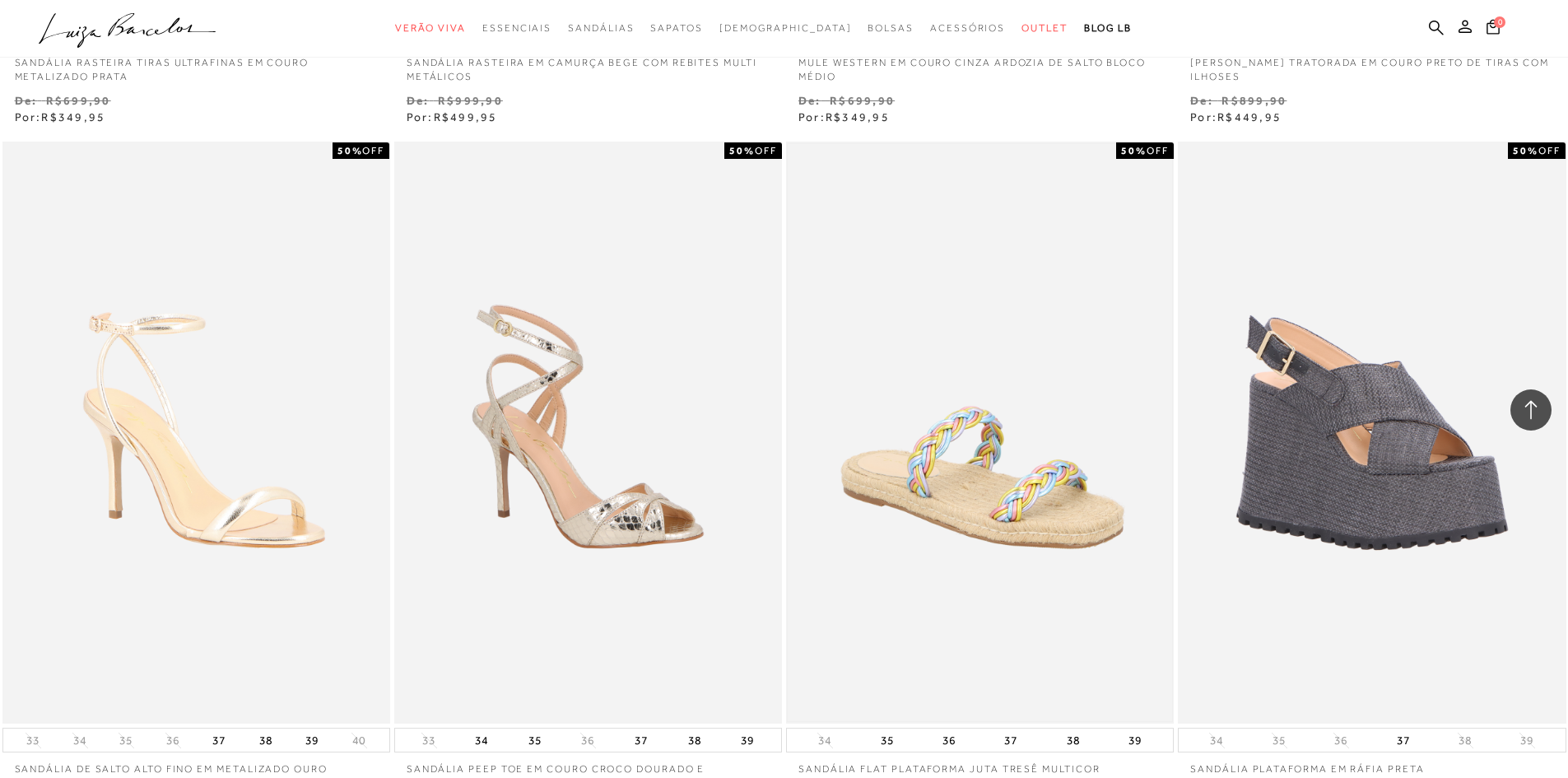
scroll to position [18856, 0]
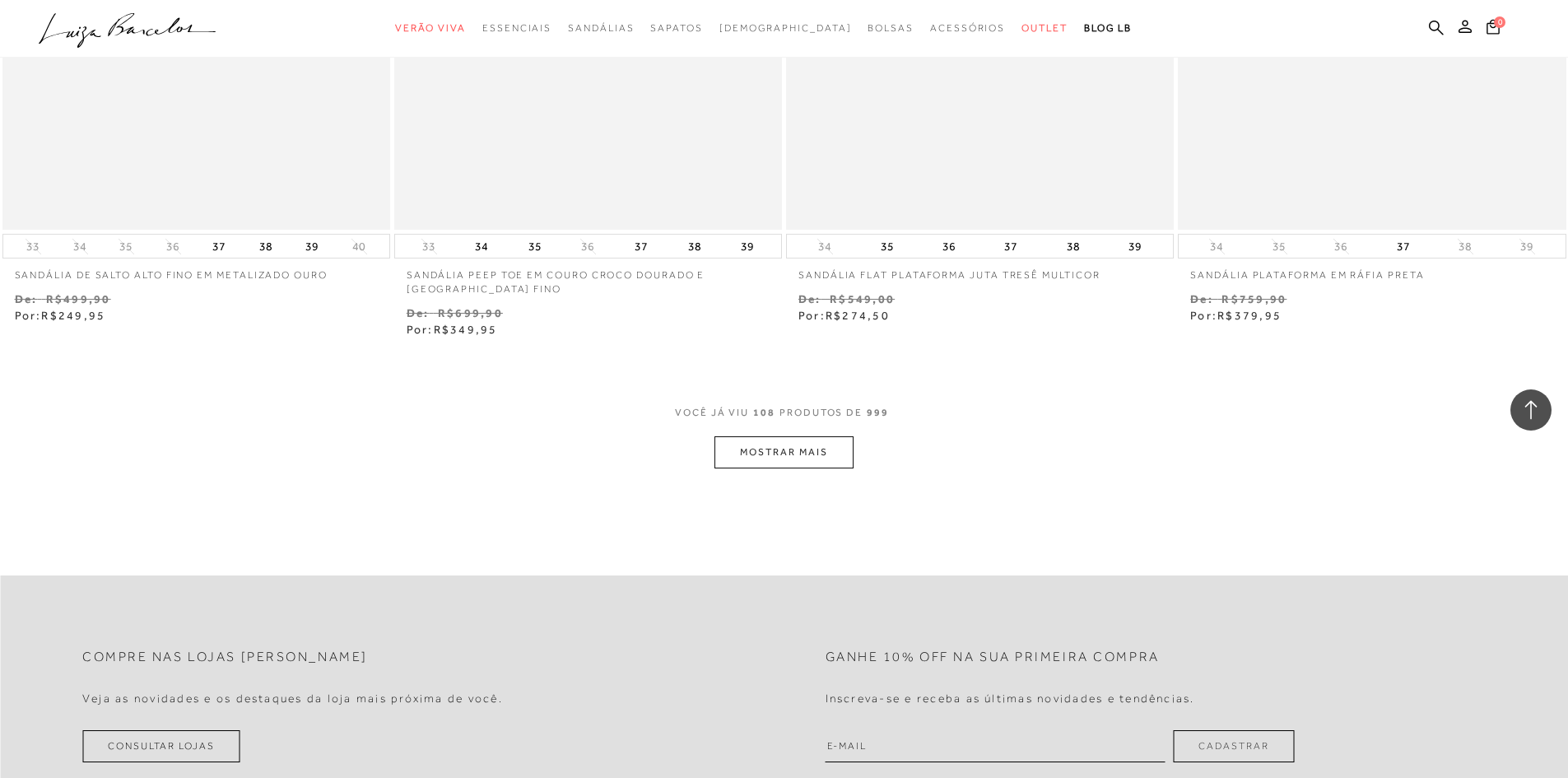
click at [830, 444] on button "MOSTRAR MAIS" at bounding box center [784, 452] width 138 height 32
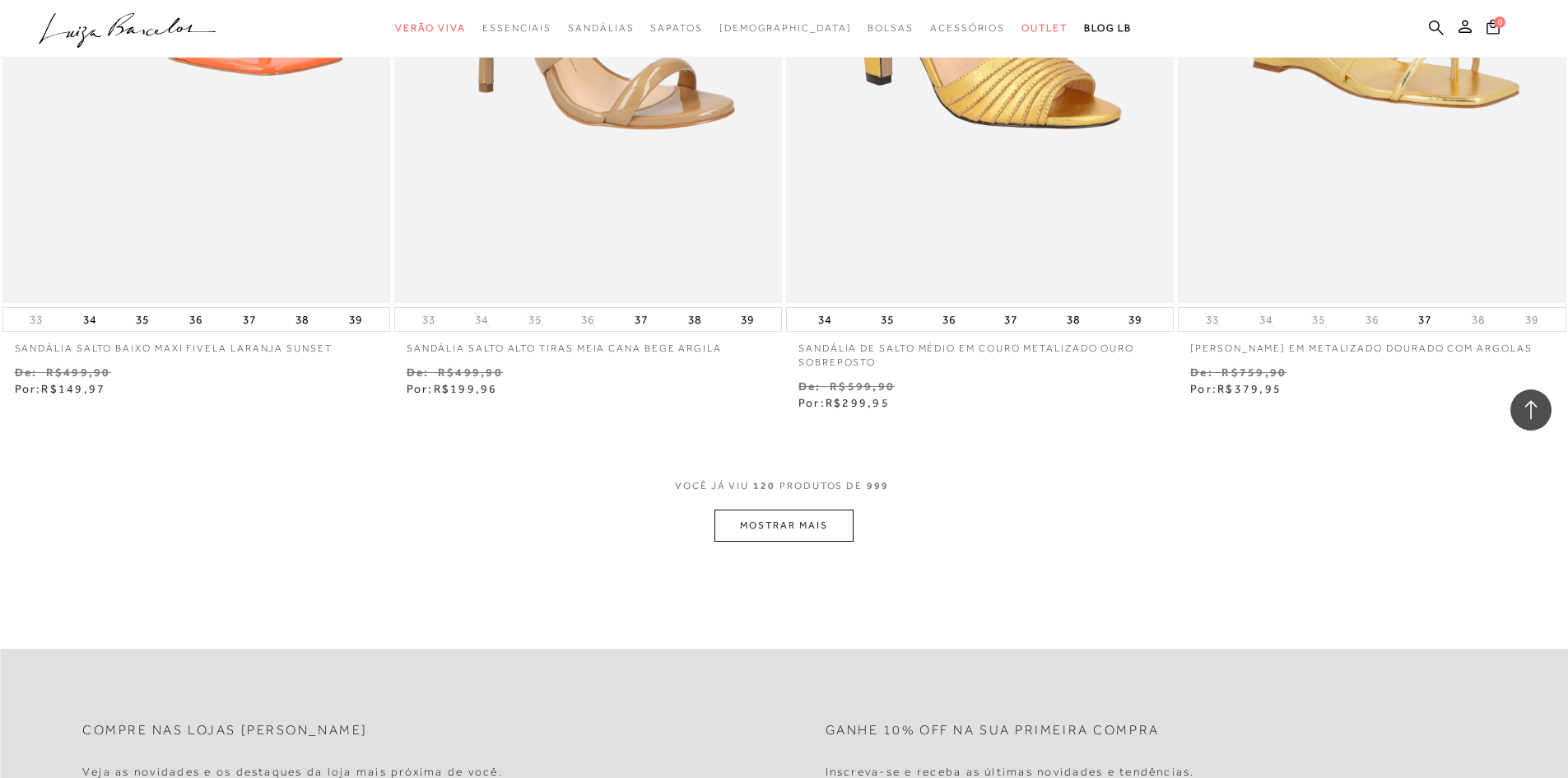
scroll to position [21079, 0]
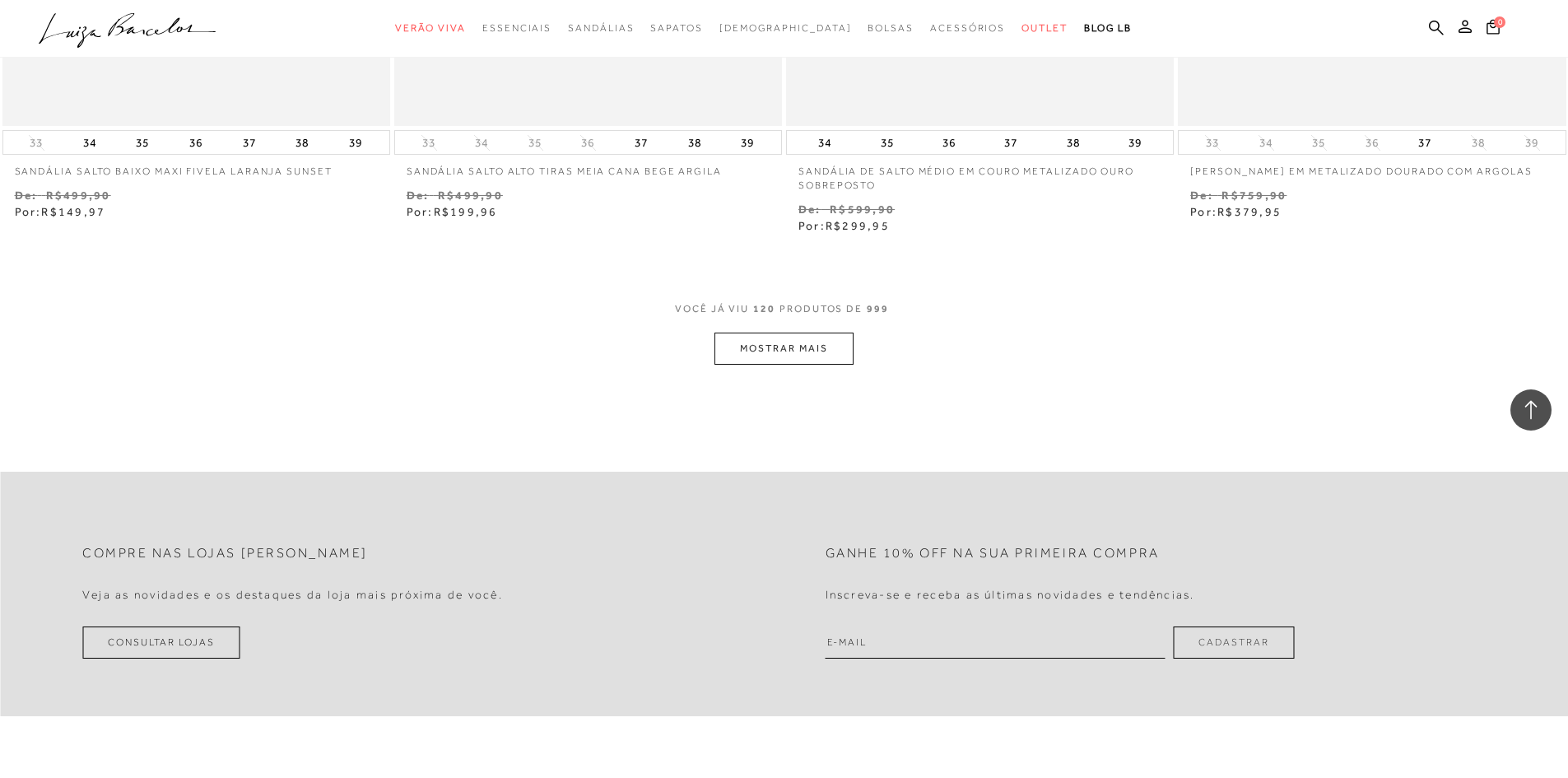
click at [757, 343] on button "MOSTRAR MAIS" at bounding box center [784, 349] width 138 height 32
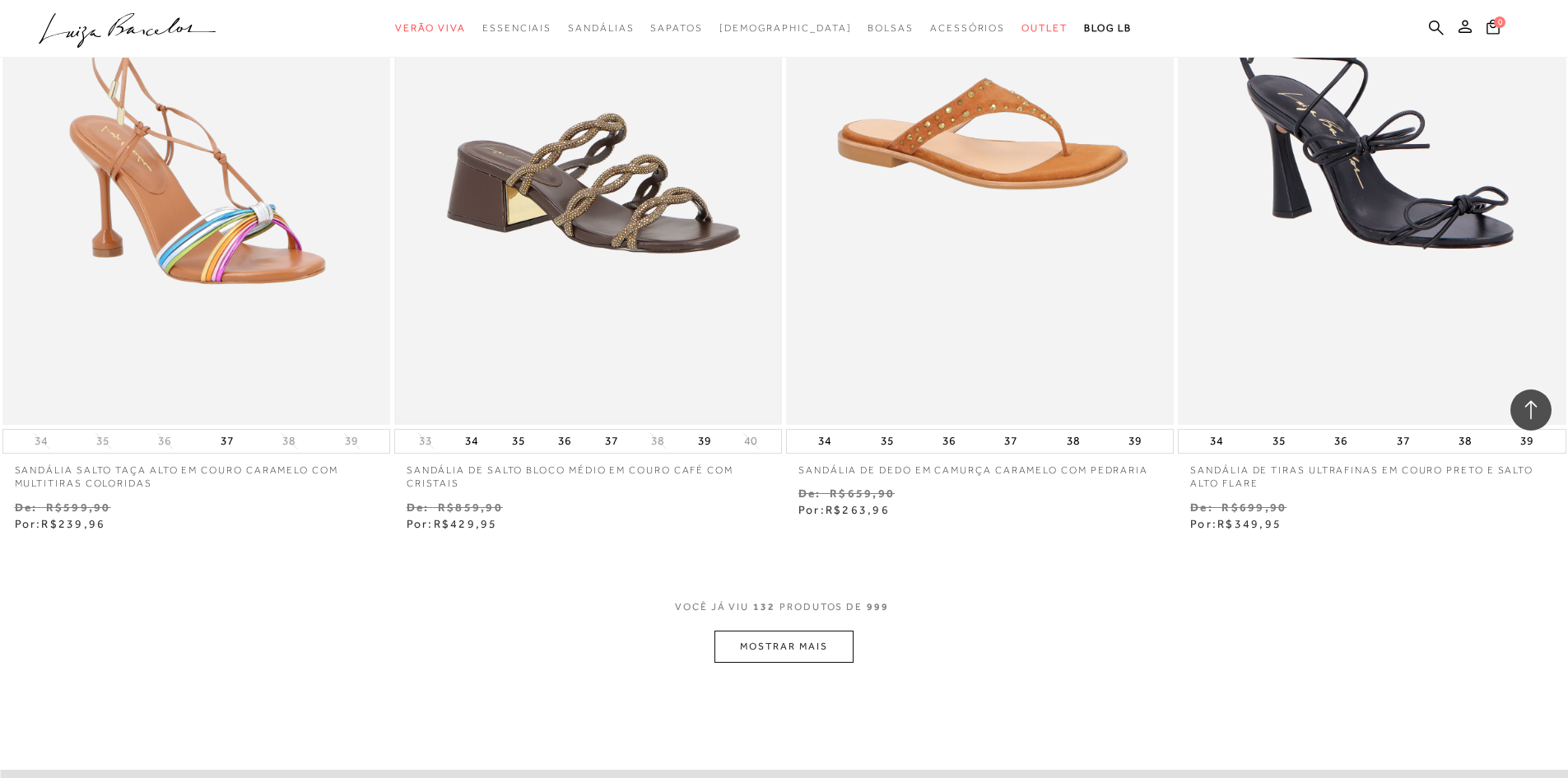
scroll to position [23055, 0]
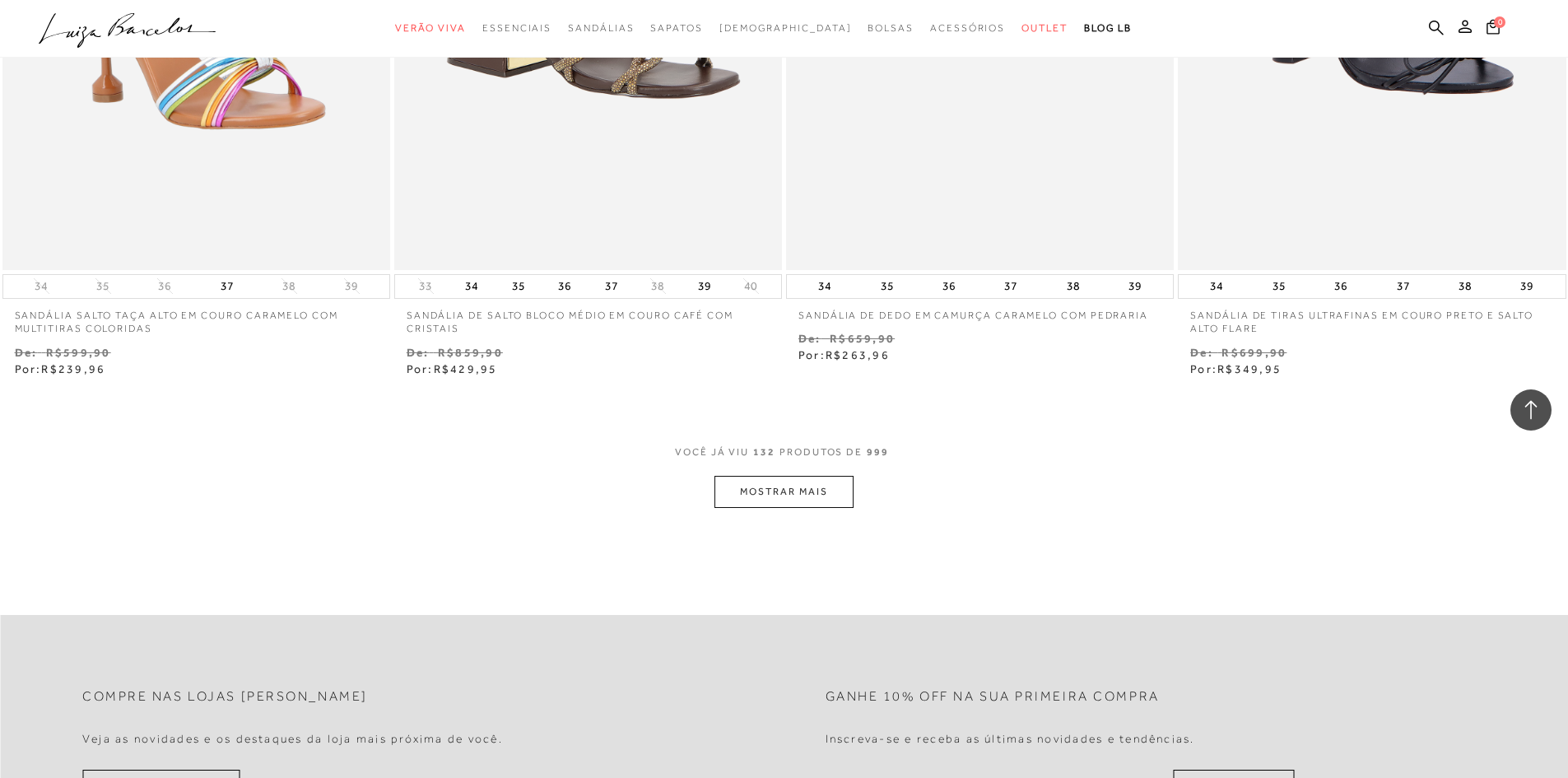
click at [768, 492] on button "MOSTRAR MAIS" at bounding box center [784, 492] width 138 height 32
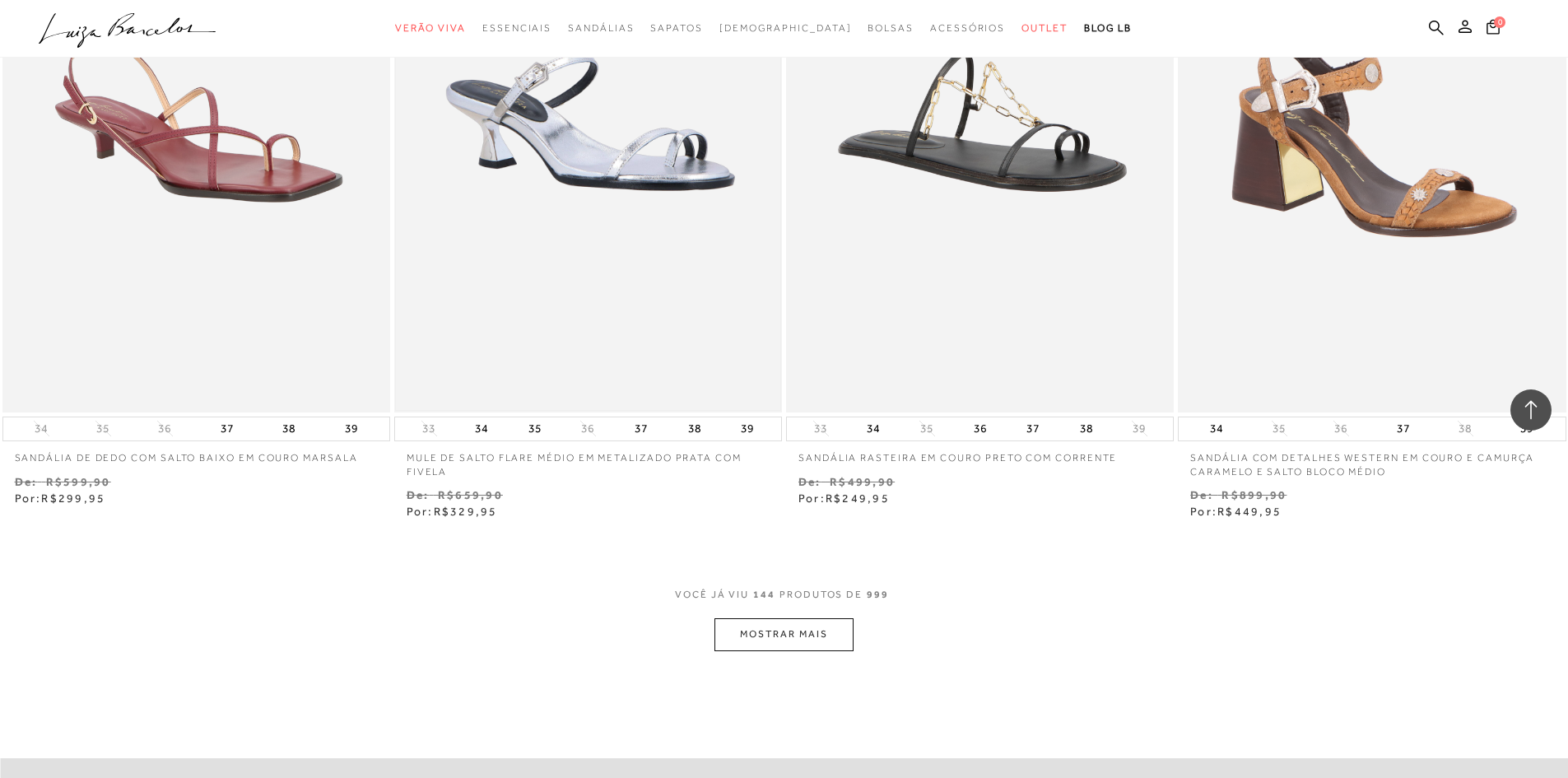
scroll to position [25196, 0]
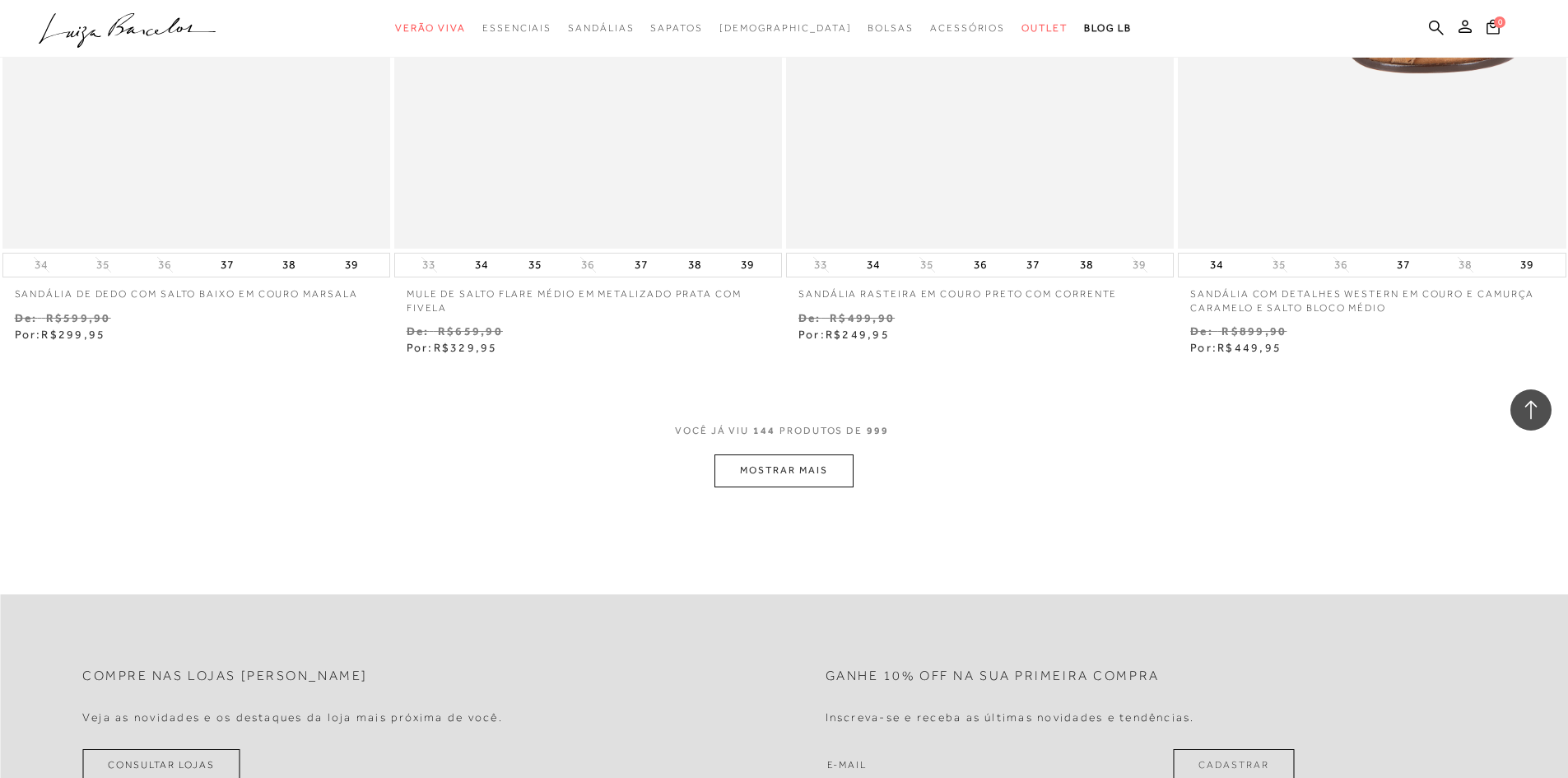
click at [785, 470] on button "MOSTRAR MAIS" at bounding box center [784, 470] width 138 height 32
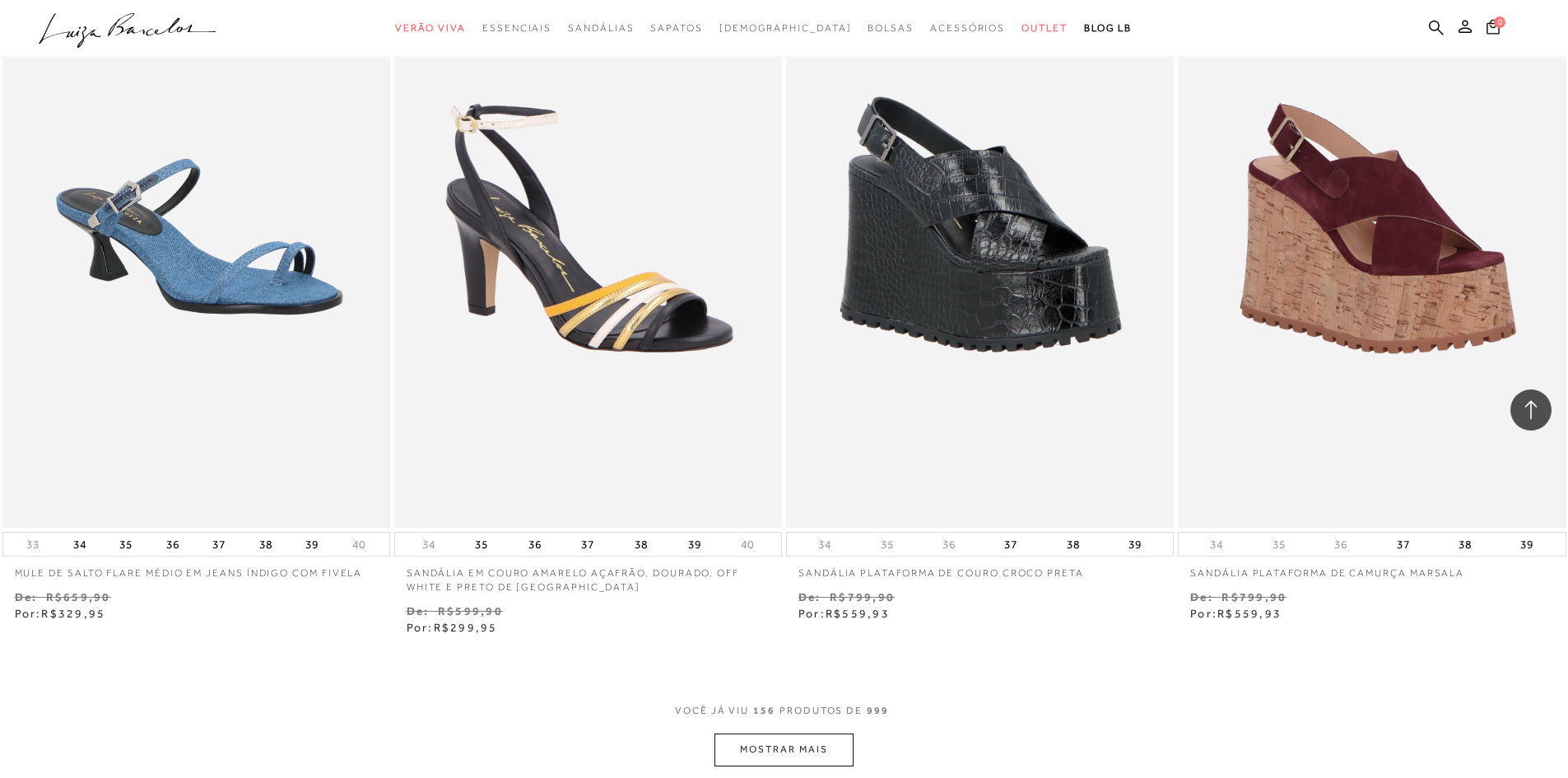
scroll to position [27366, 0]
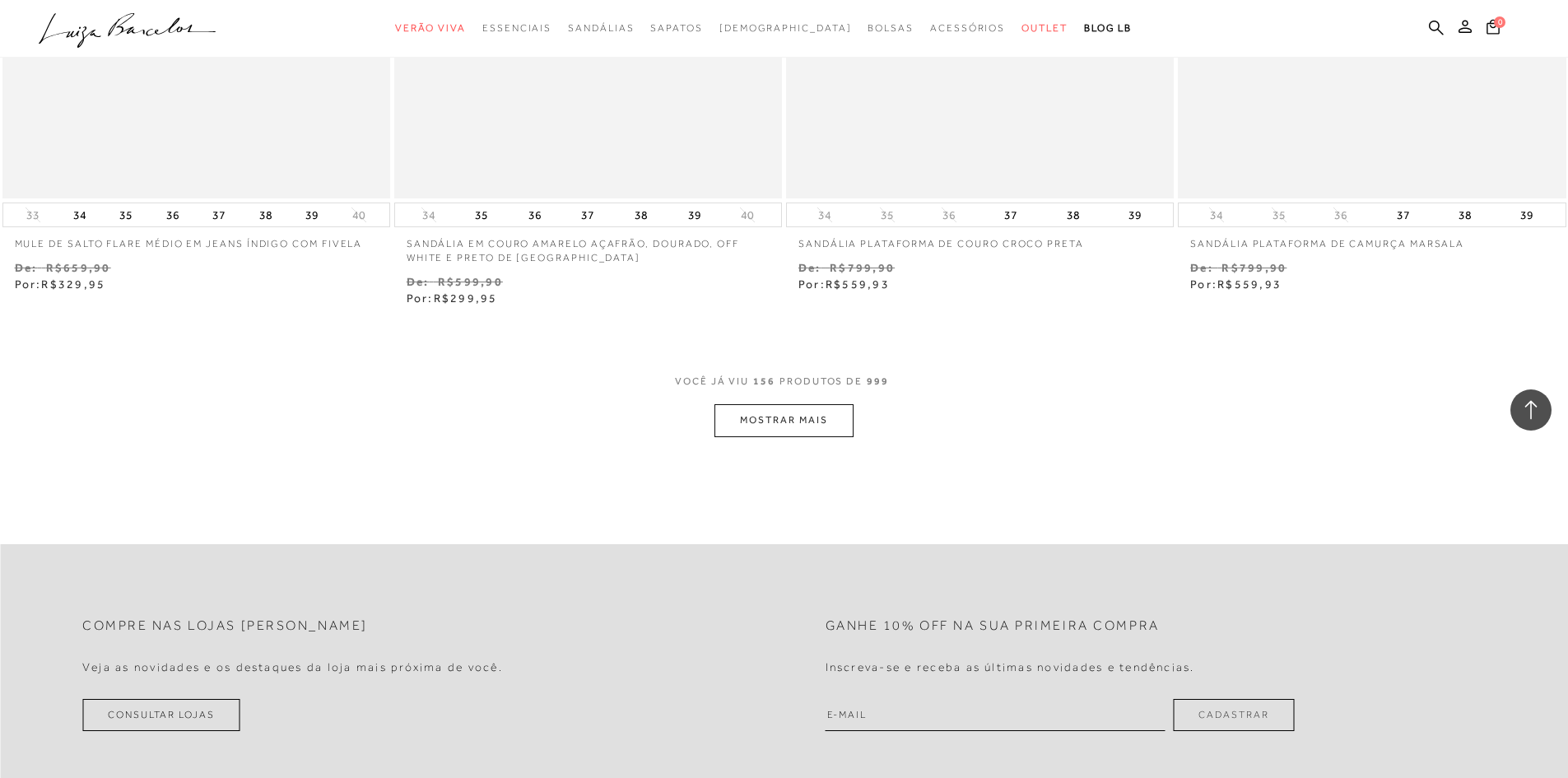
click at [788, 426] on button "MOSTRAR MAIS" at bounding box center [784, 420] width 138 height 32
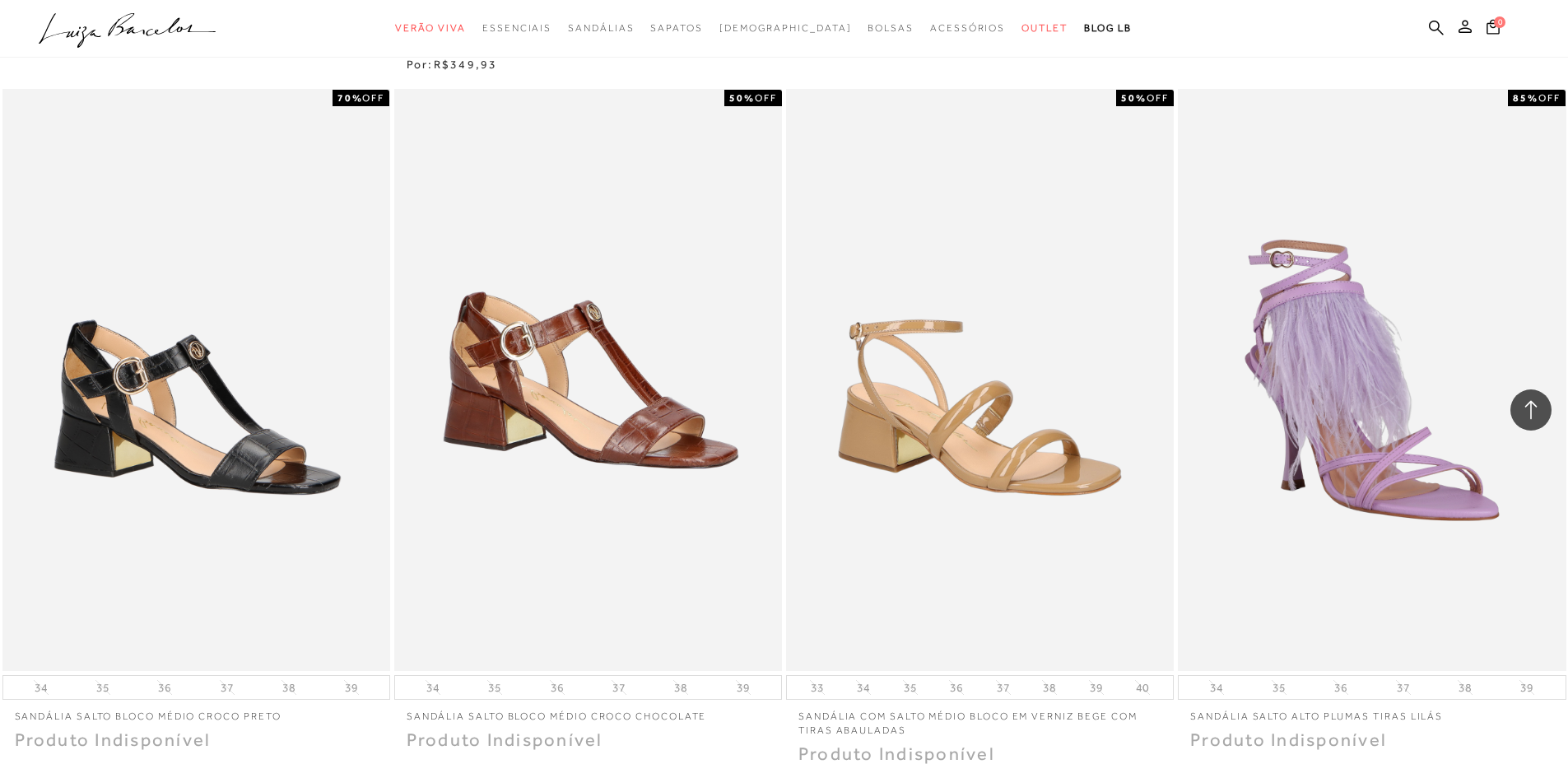
scroll to position [29506, 0]
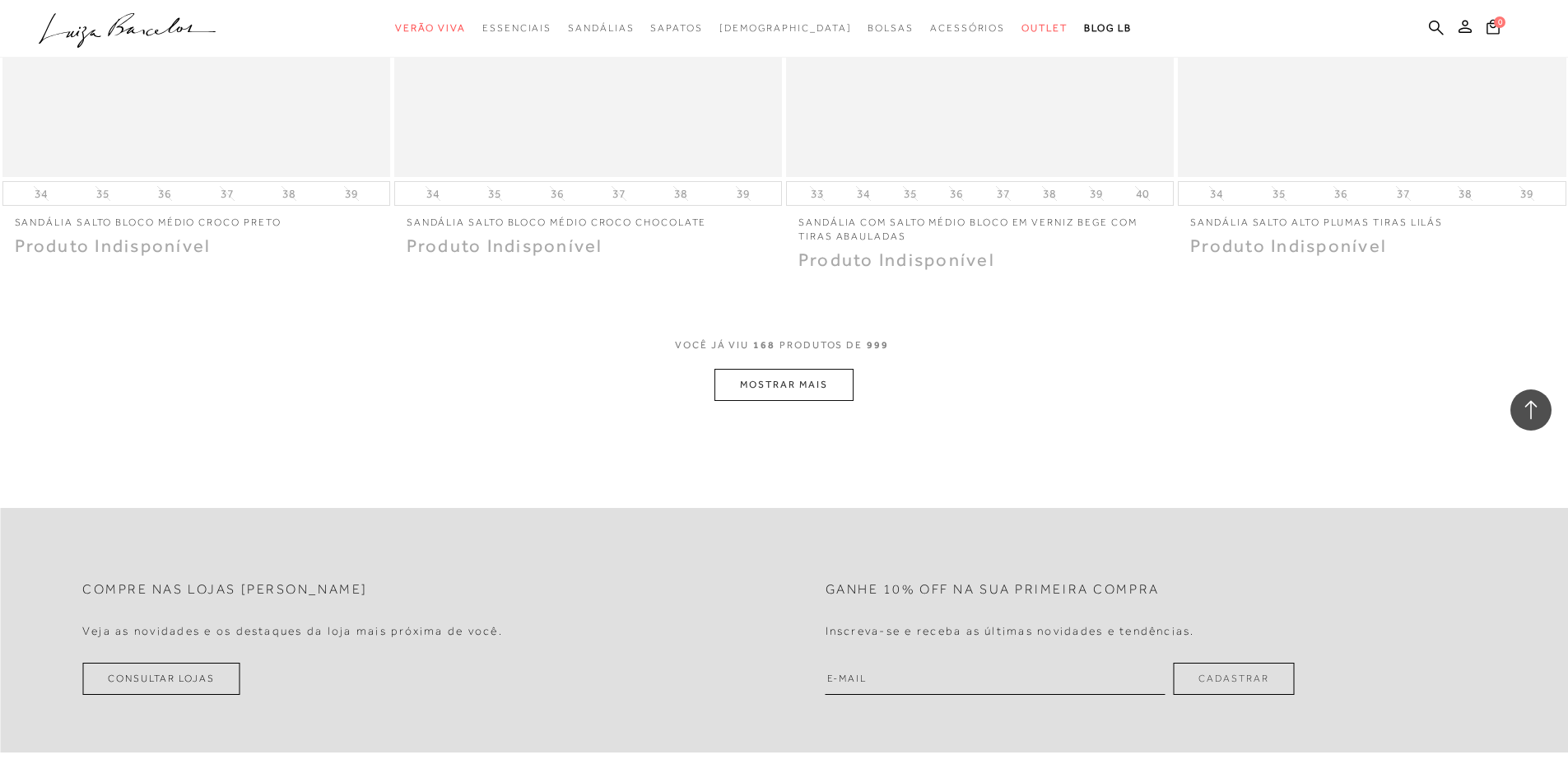
click at [789, 390] on button "MOSTRAR MAIS" at bounding box center [784, 384] width 138 height 32
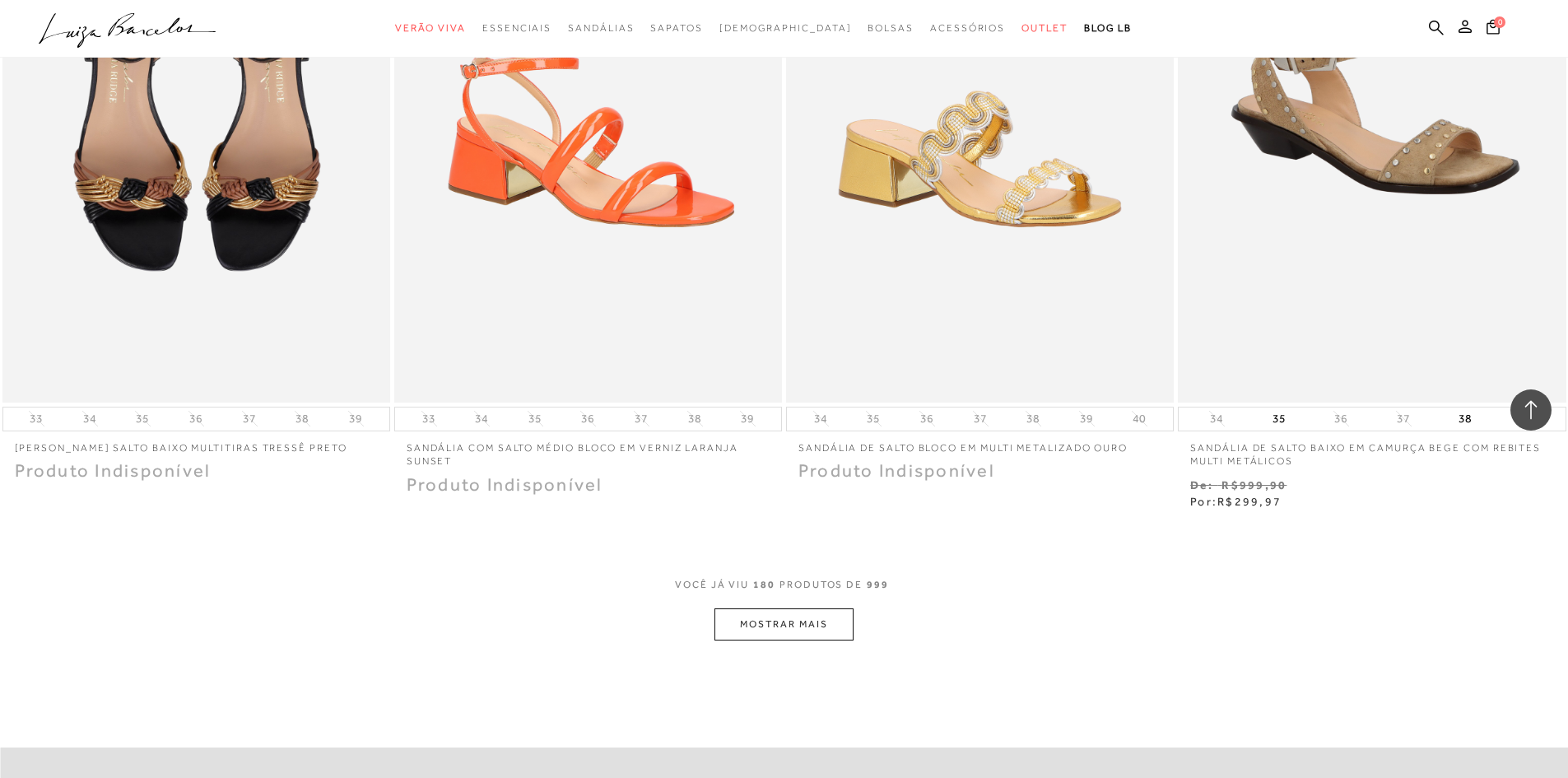
scroll to position [31380, 0]
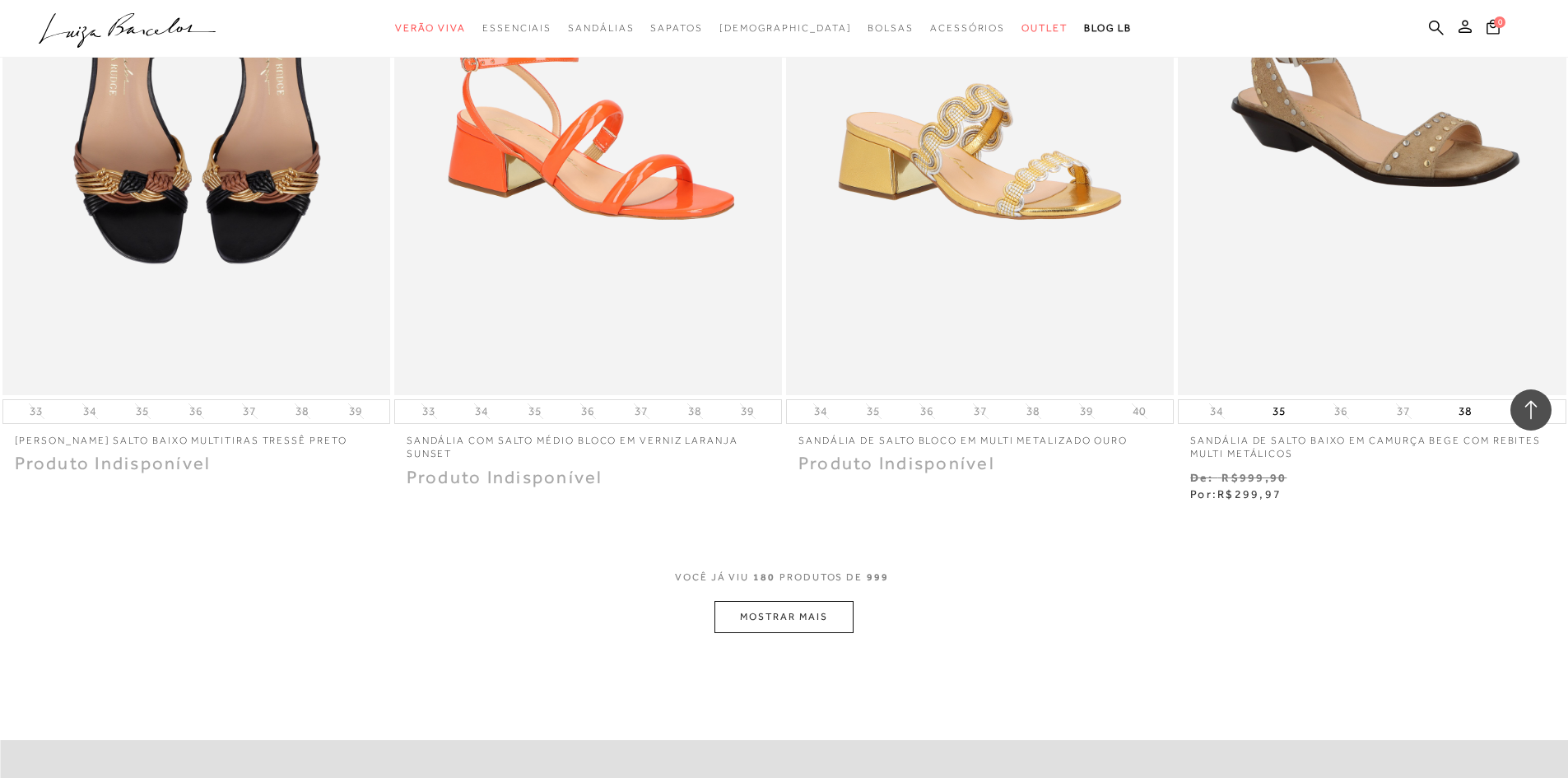
click at [834, 617] on button "MOSTRAR MAIS" at bounding box center [784, 617] width 138 height 32
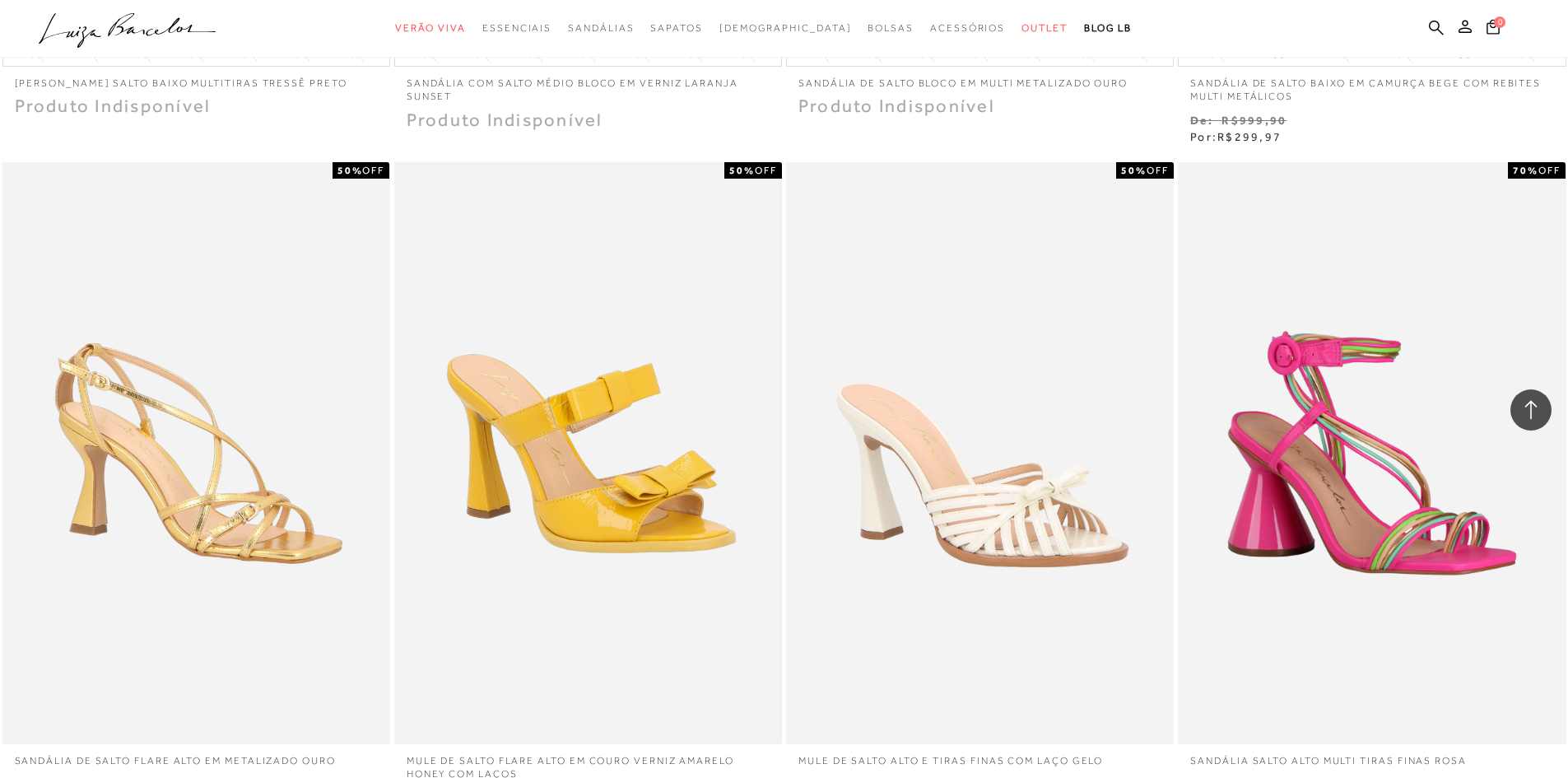
scroll to position [31874, 0]
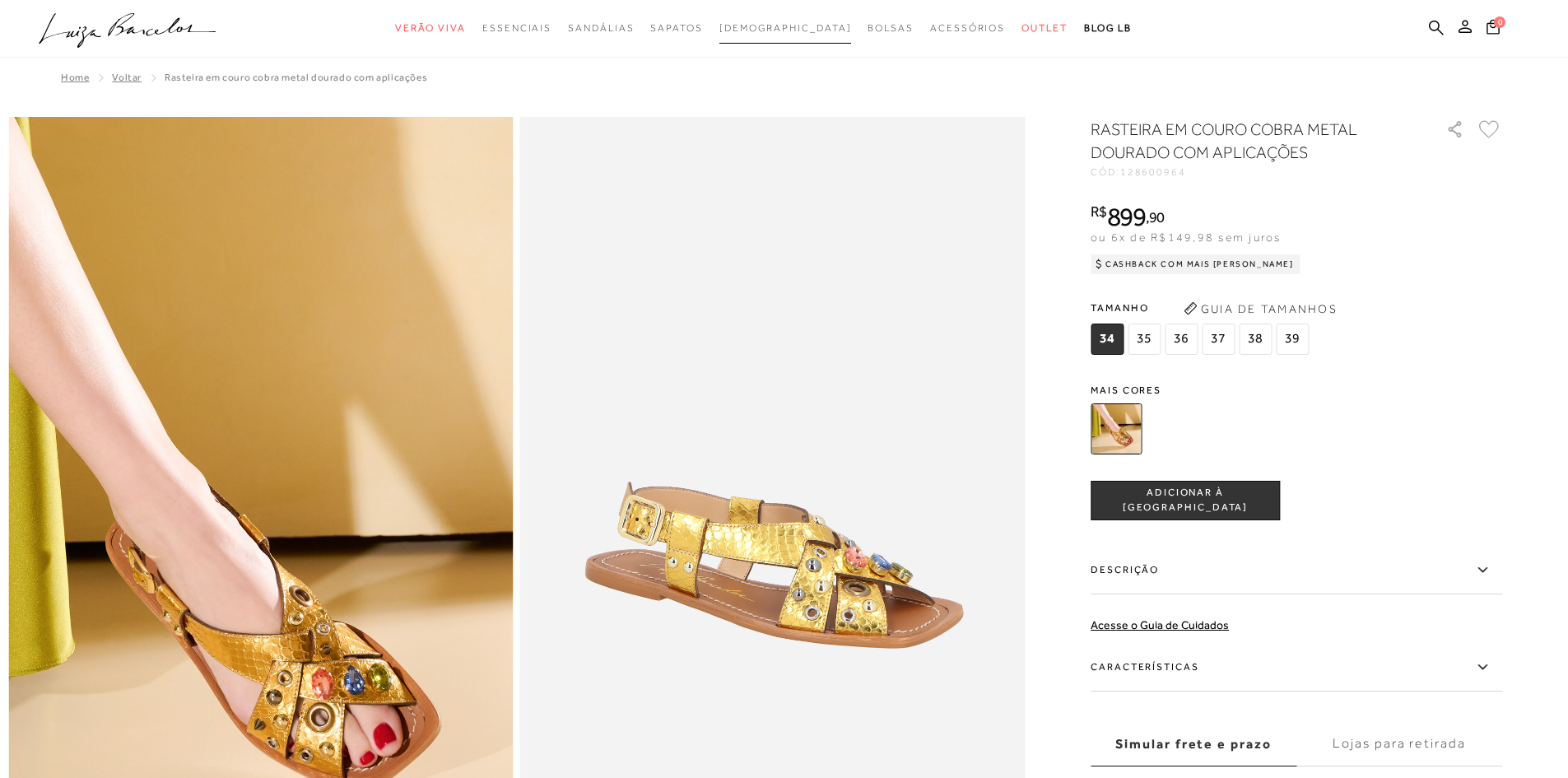
click at [761, 25] on span "[DEMOGRAPHIC_DATA]" at bounding box center [785, 28] width 132 height 11
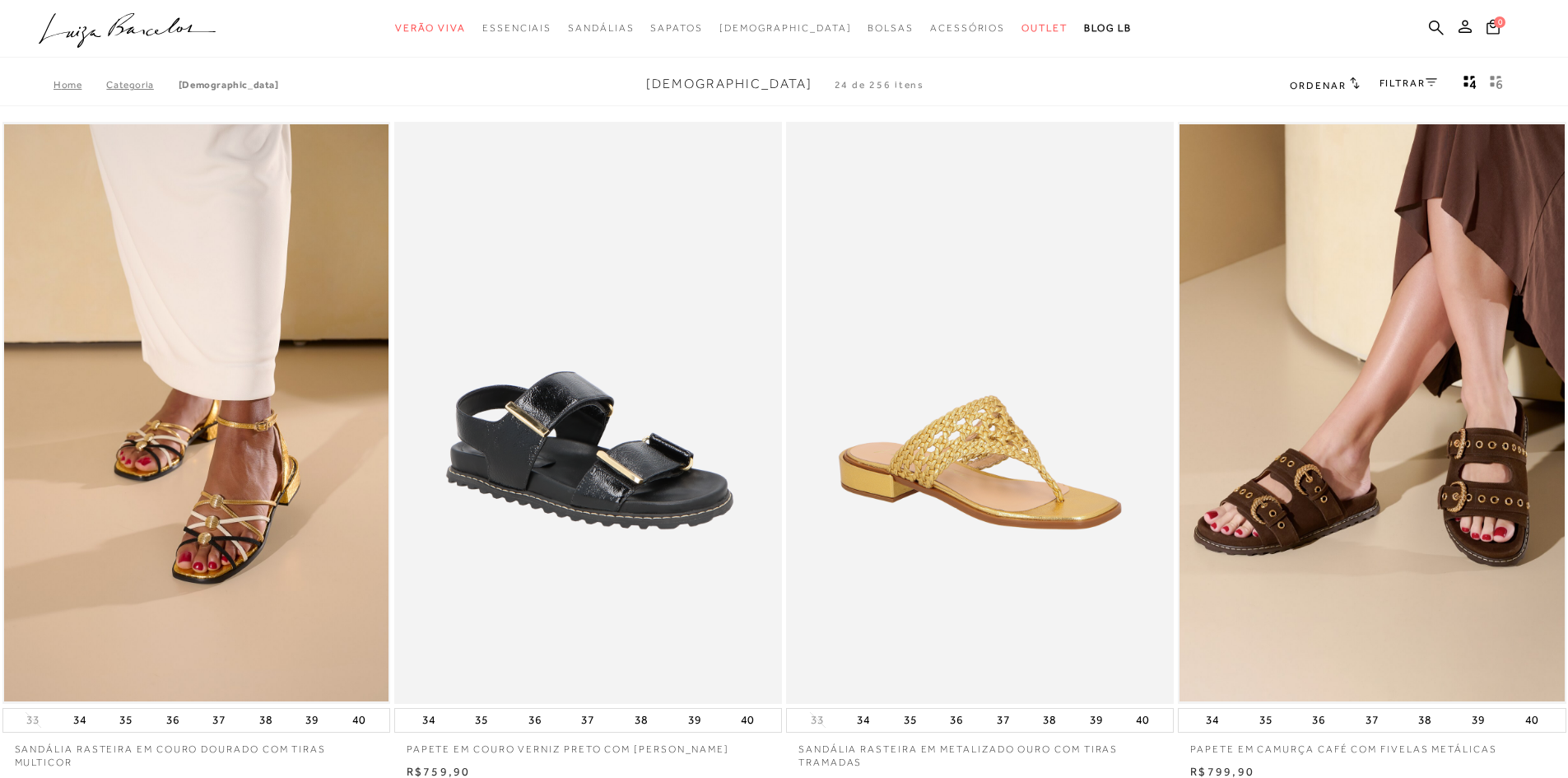
click at [1415, 90] on div "FILTRAR" at bounding box center [1408, 84] width 58 height 21
click at [1417, 84] on link "FILTRAR" at bounding box center [1408, 83] width 58 height 11
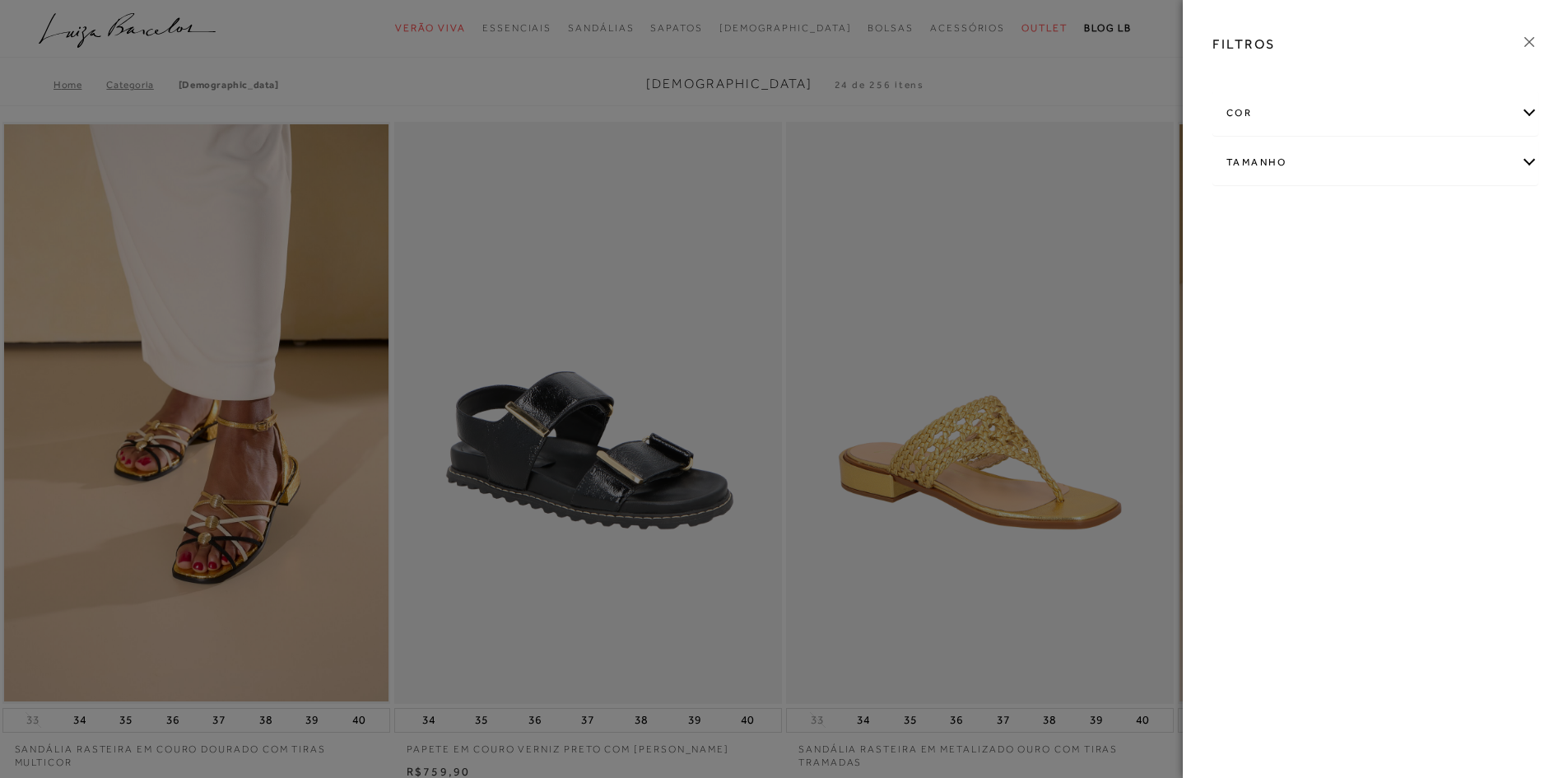
click at [1323, 149] on div "Tamanho" at bounding box center [1376, 162] width 325 height 44
click at [1300, 261] on label "37" at bounding box center [1292, 260] width 38 height 35
click at [1286, 261] on input "37" at bounding box center [1278, 262] width 17 height 17
checkbox input "true"
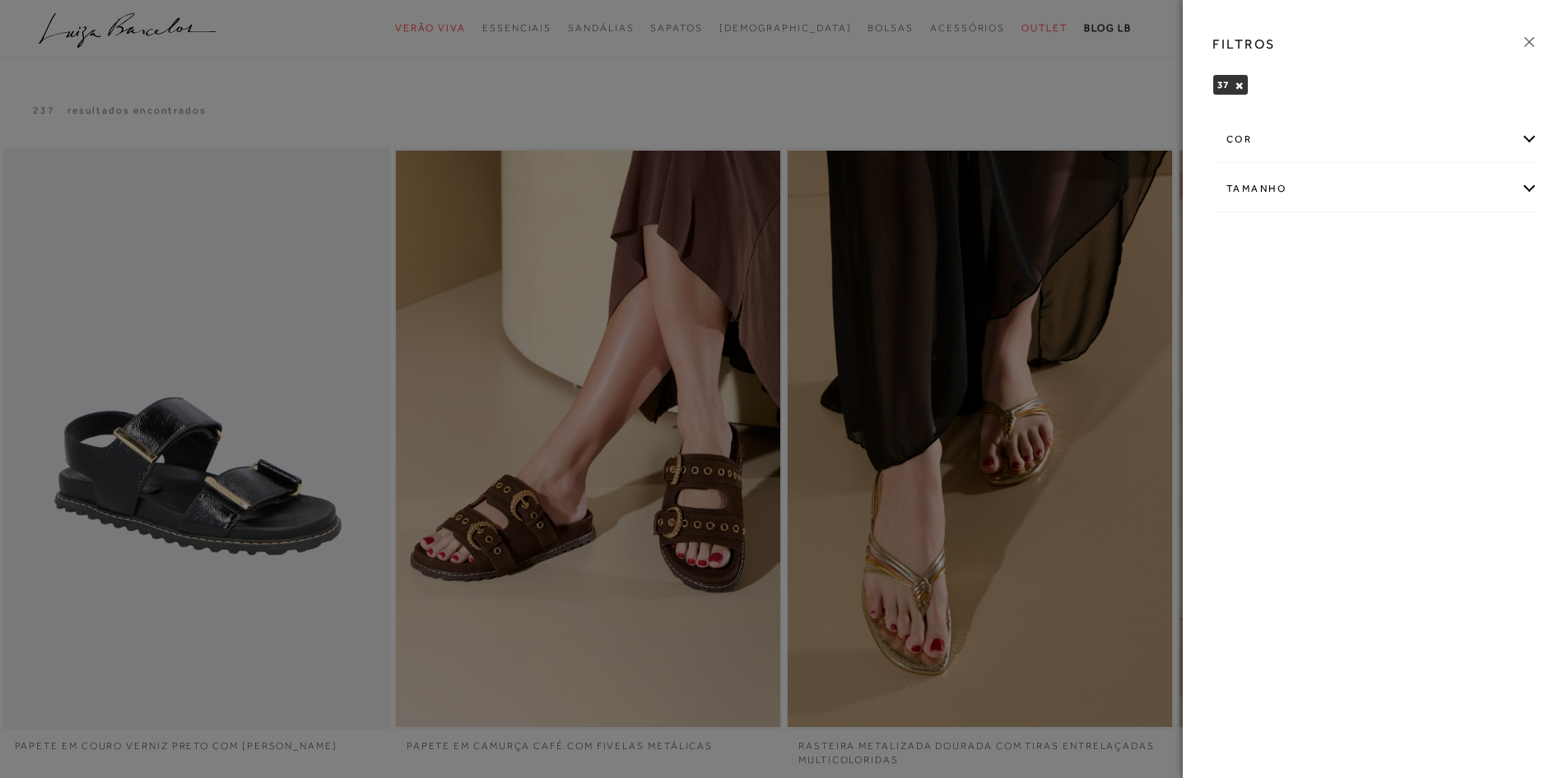
click at [1529, 42] on icon at bounding box center [1529, 41] width 18 height 18
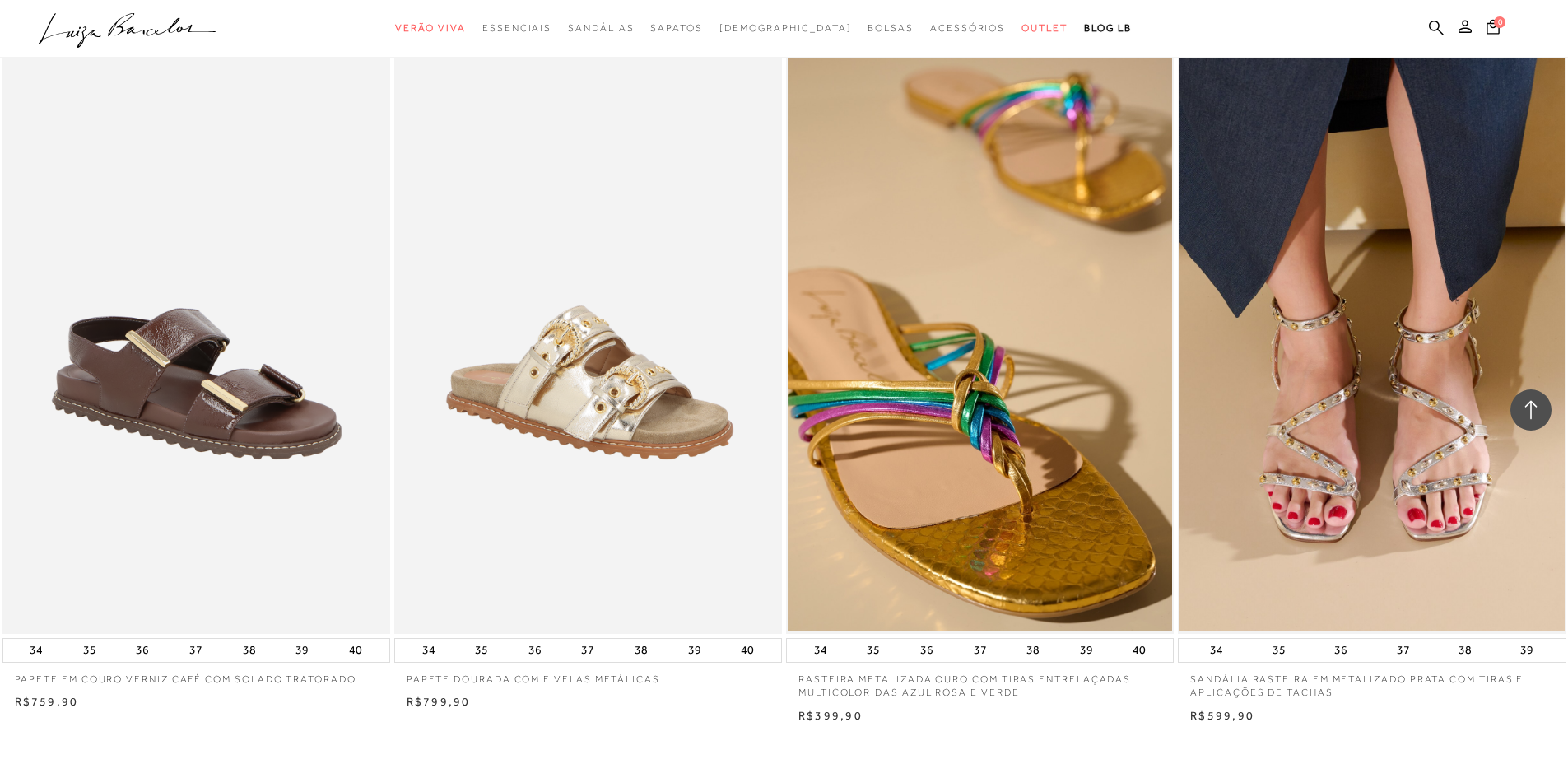
scroll to position [1482, 0]
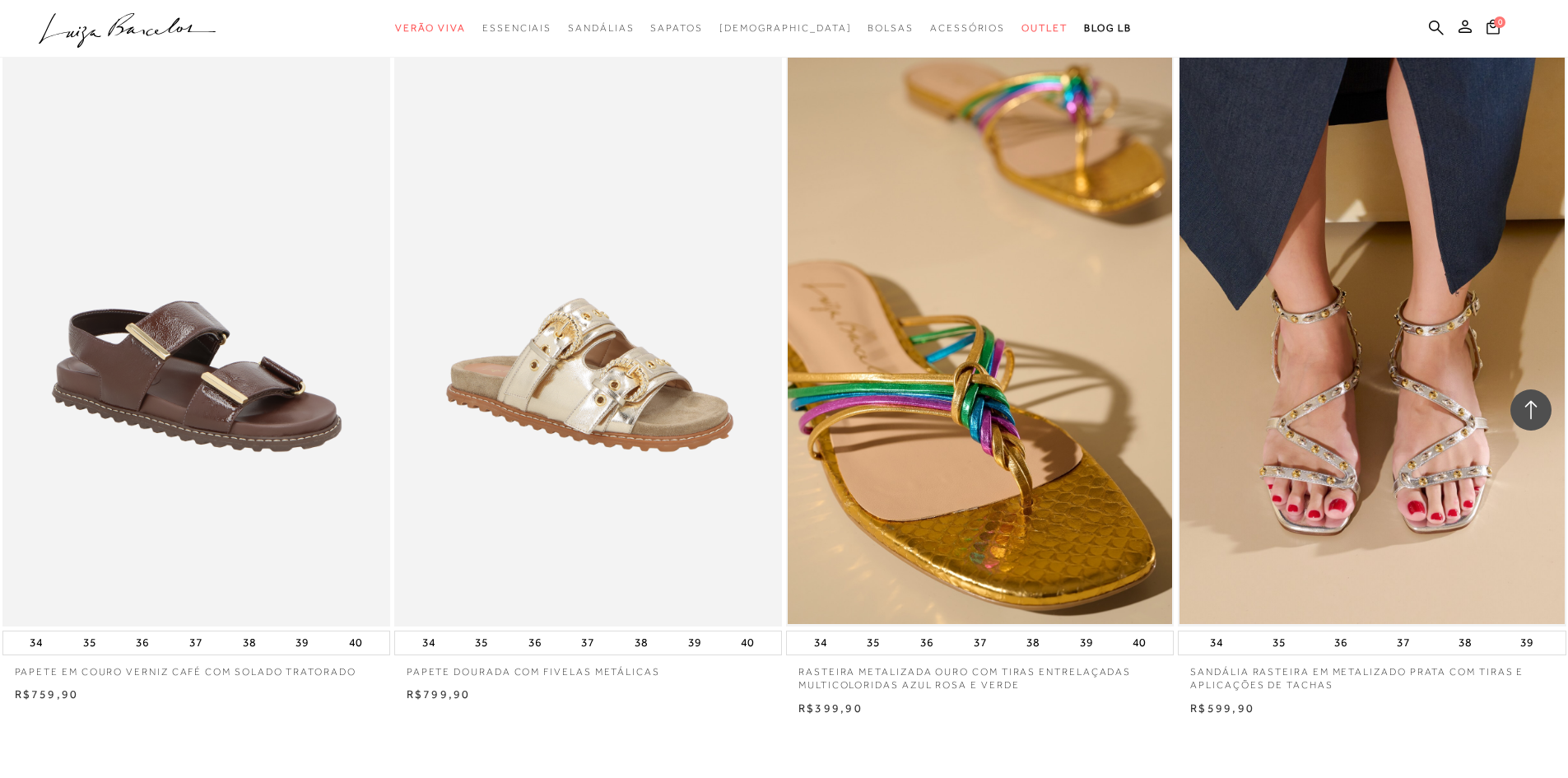
click at [1541, 396] on div at bounding box center [1532, 410] width 41 height 41
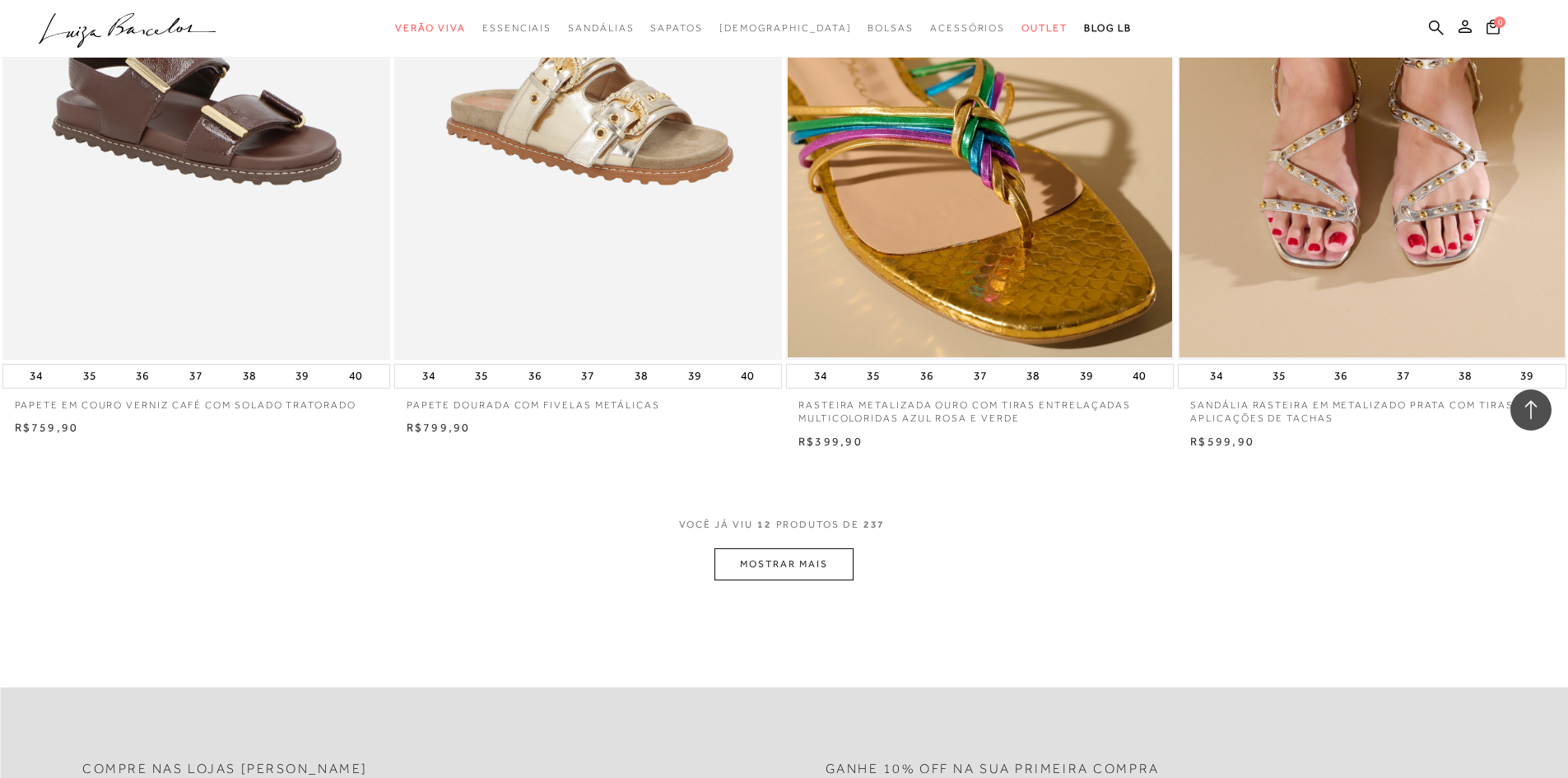
scroll to position [1730, 0]
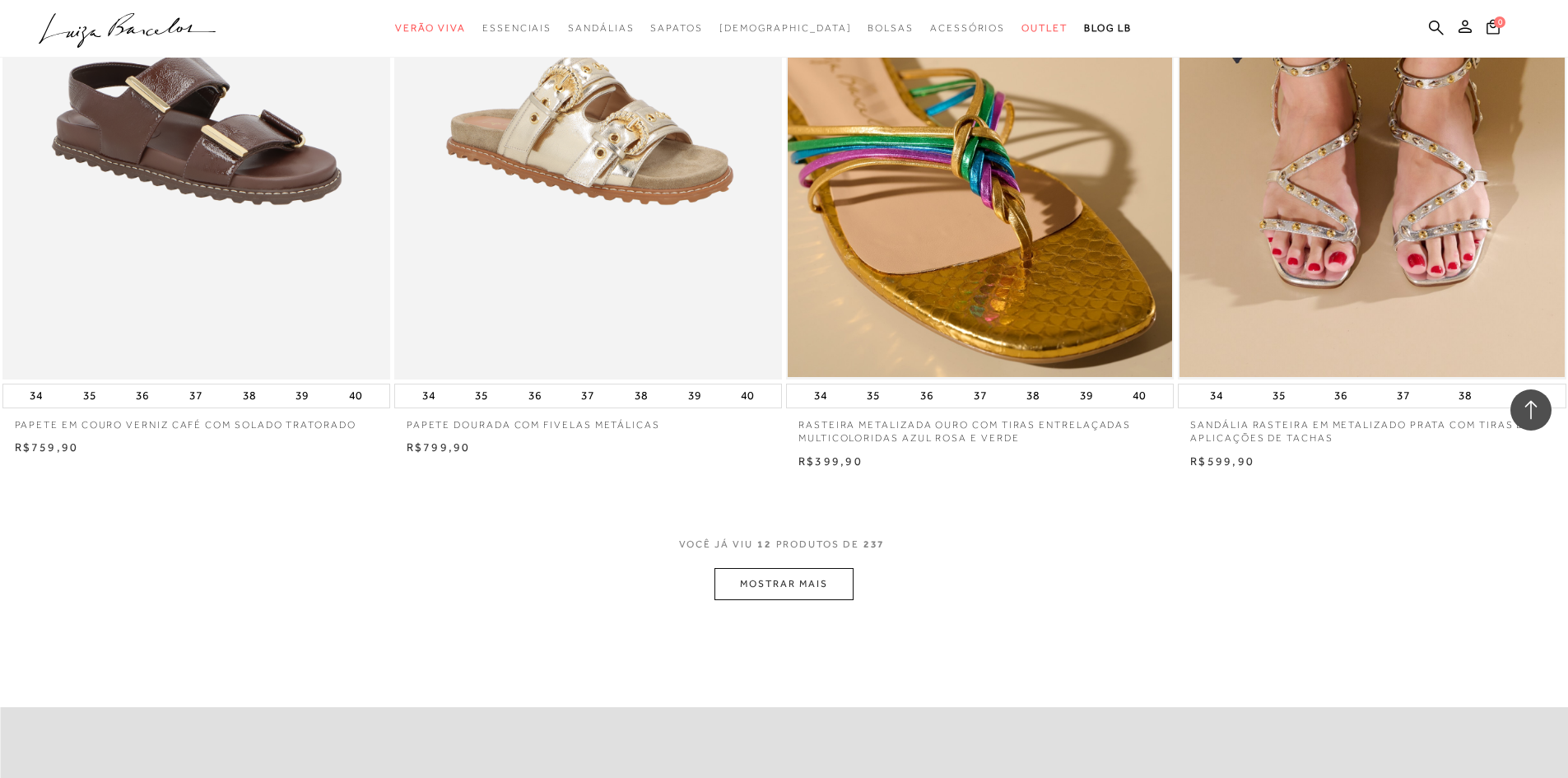
click at [796, 574] on button "MOSTRAR MAIS" at bounding box center [784, 584] width 138 height 32
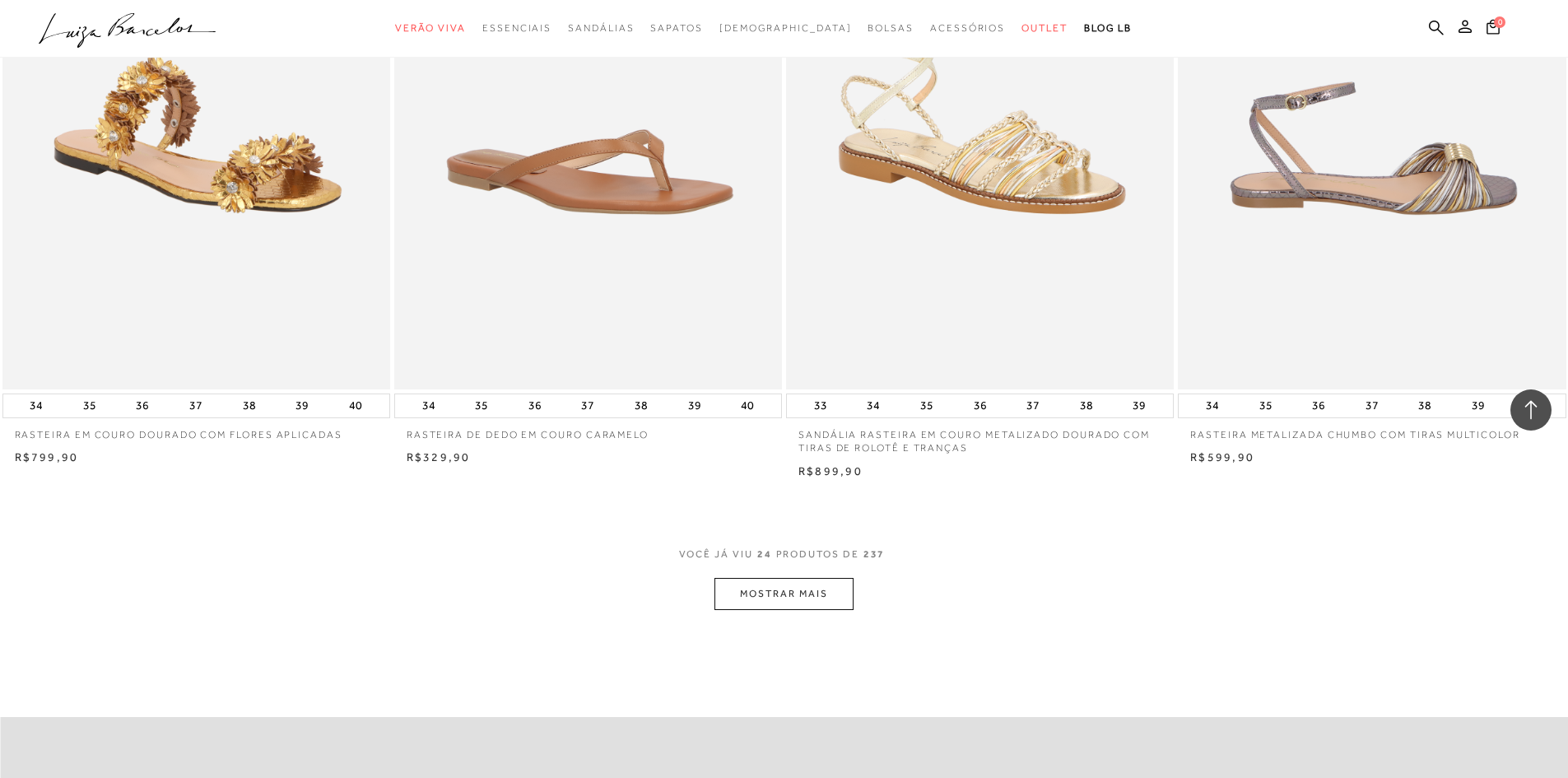
scroll to position [3787, 0]
click at [848, 593] on button "MOSTRAR MAIS" at bounding box center [784, 593] width 138 height 32
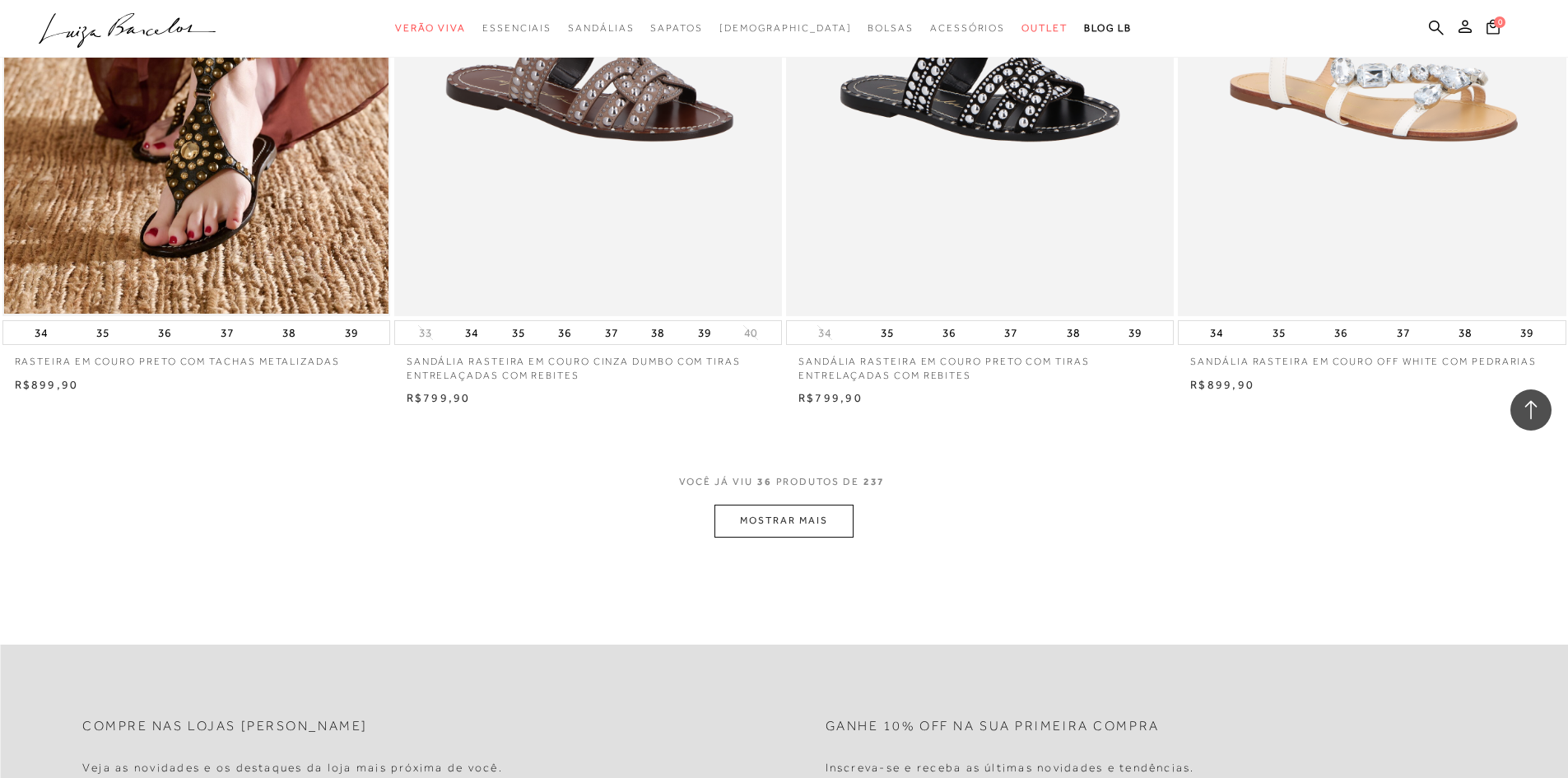
scroll to position [5928, 0]
click at [766, 525] on button "MOSTRAR MAIS" at bounding box center [784, 520] width 138 height 32
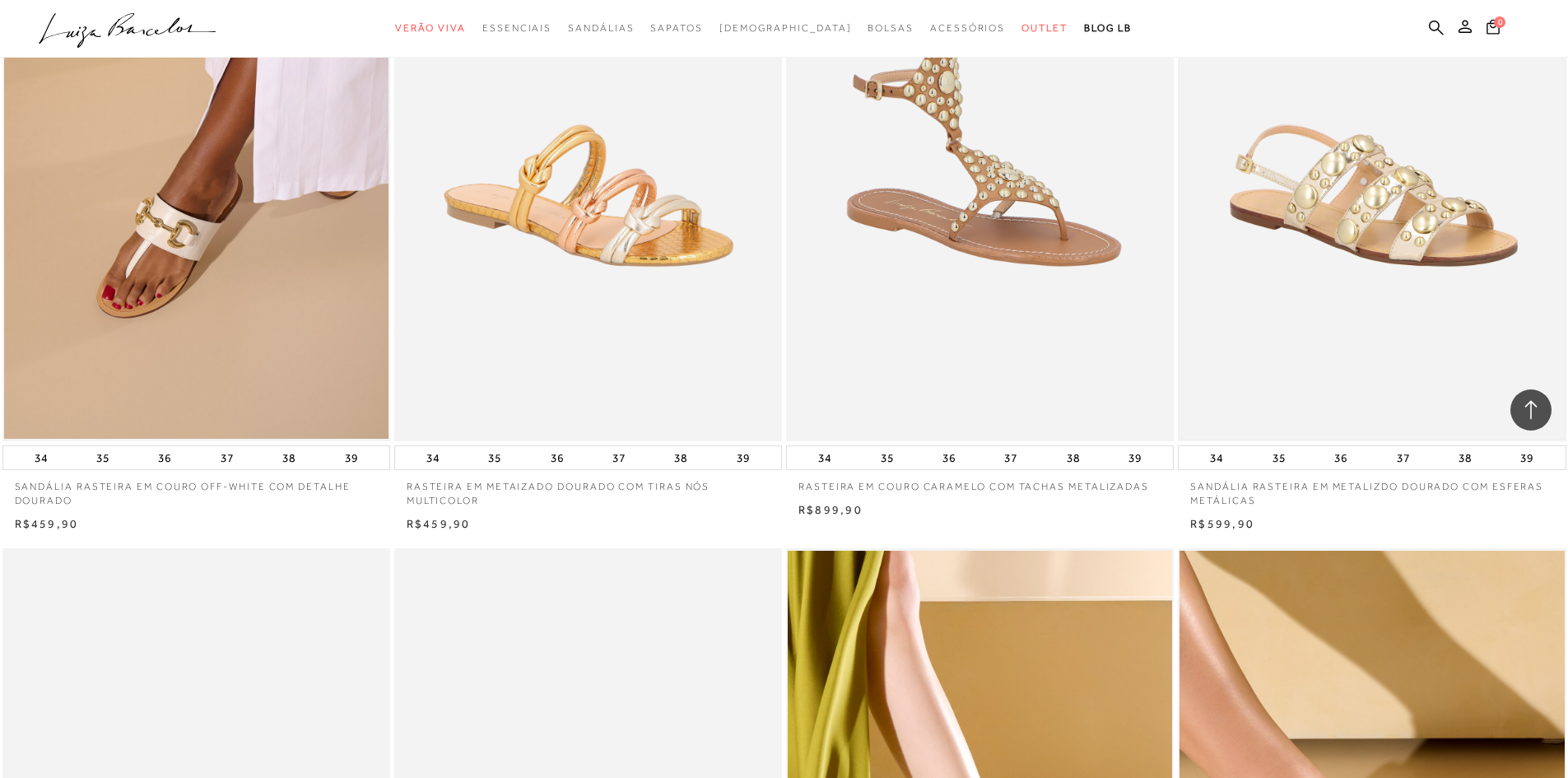
scroll to position [6505, 0]
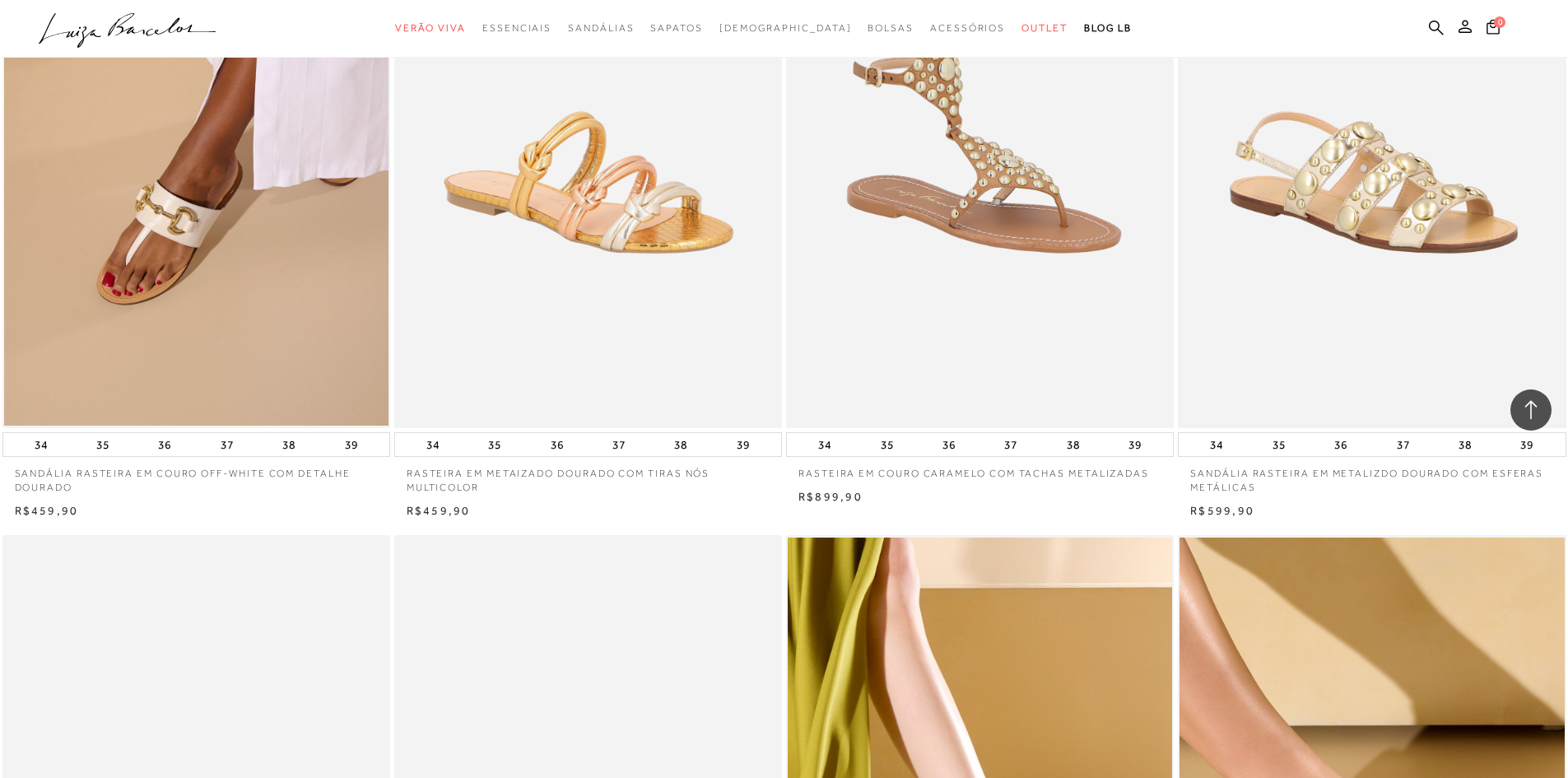
click at [1365, 185] on img at bounding box center [1372, 137] width 384 height 577
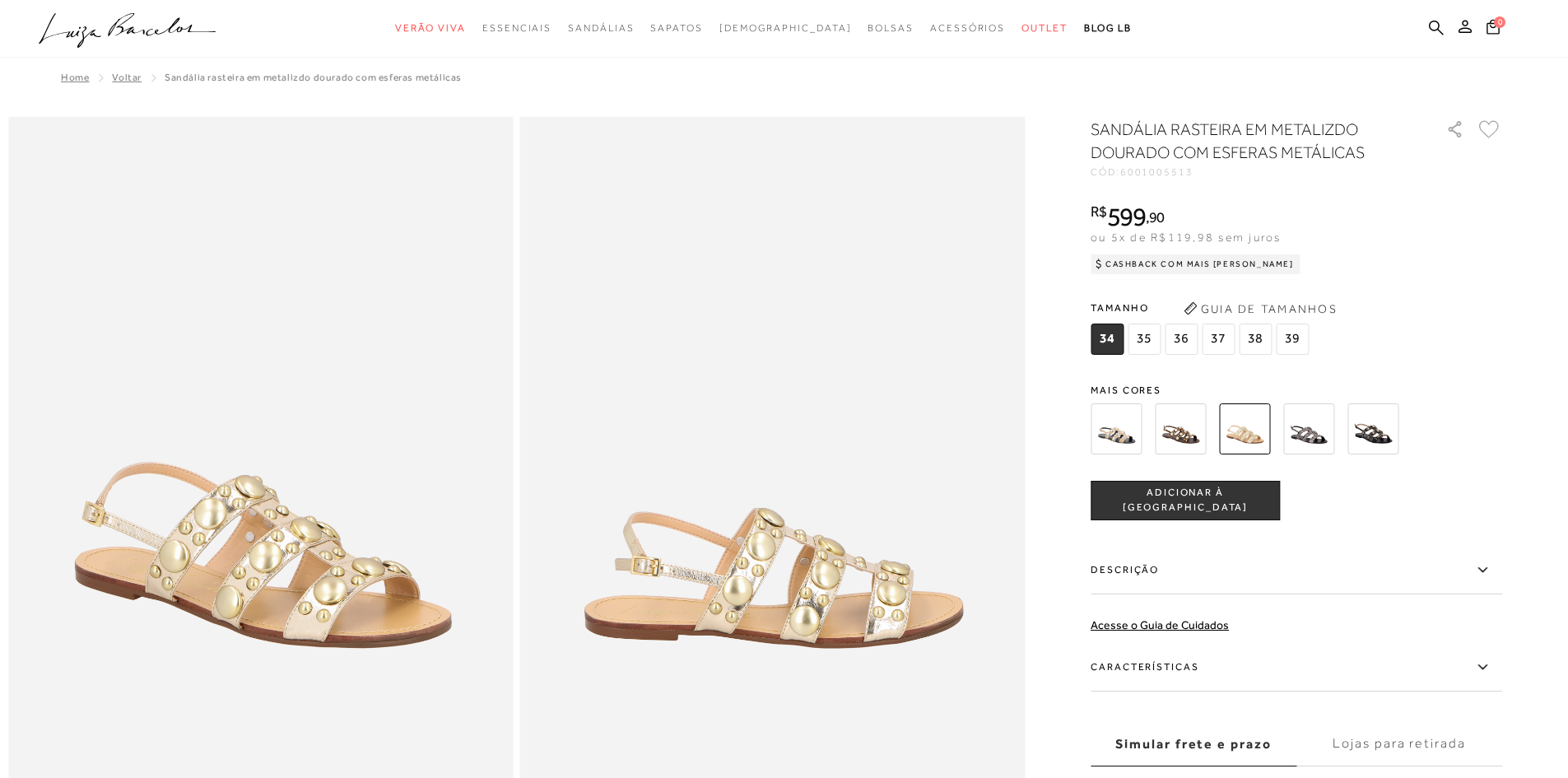
click at [1223, 338] on span "37" at bounding box center [1218, 340] width 33 height 32
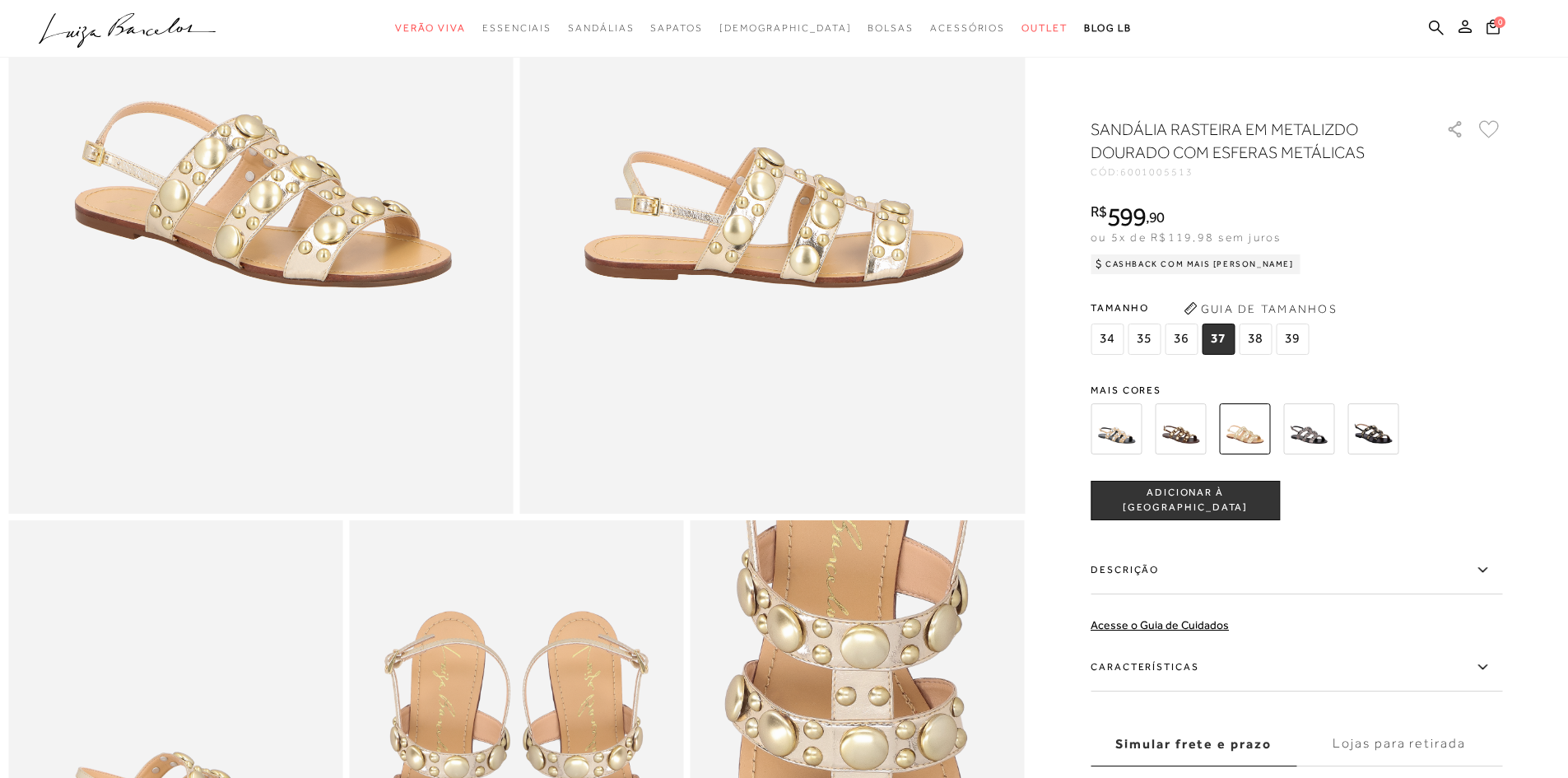
scroll to position [494, 0]
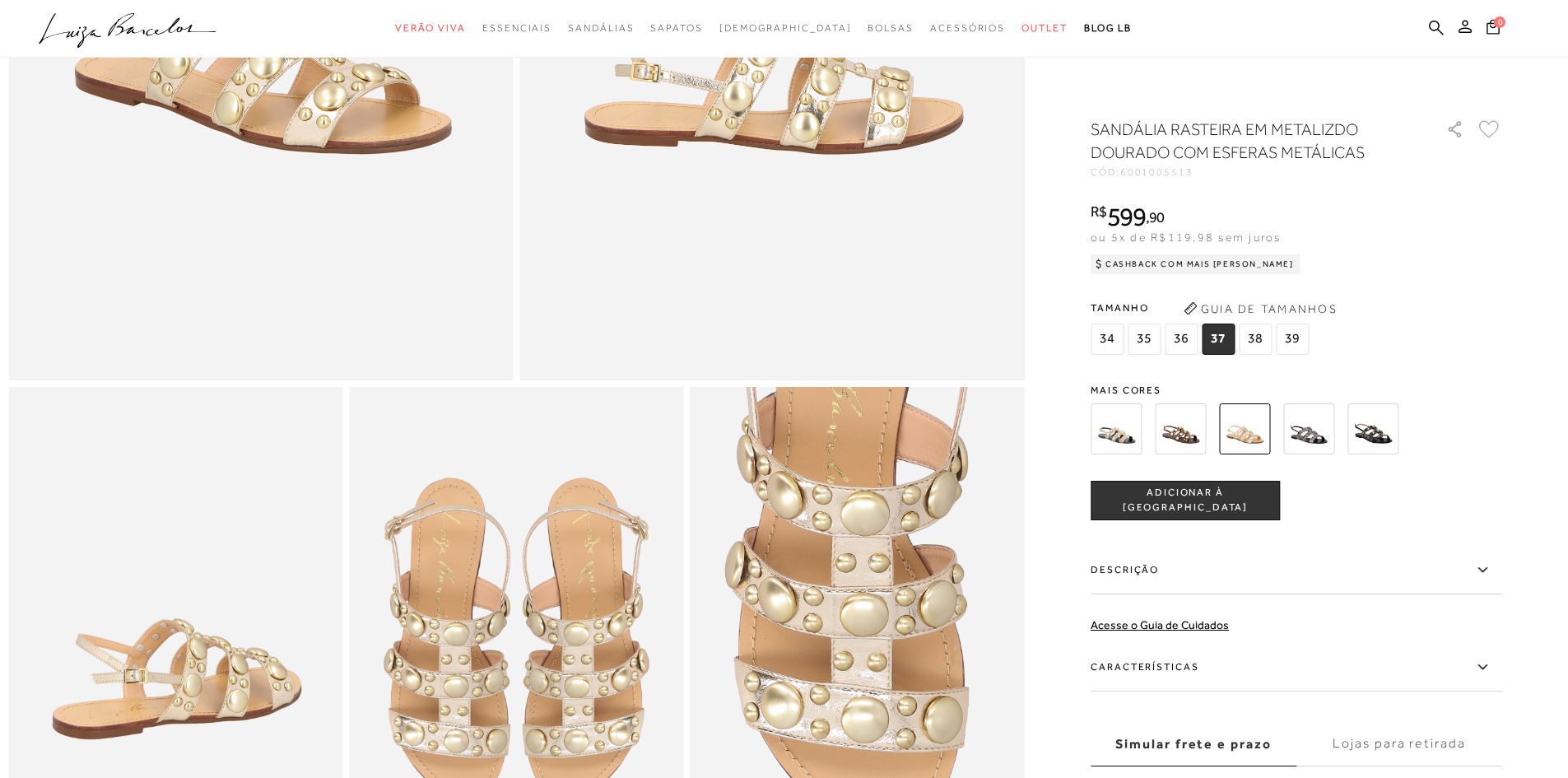
click at [1215, 498] on span "ADICIONAR À [GEOGRAPHIC_DATA]" at bounding box center [1185, 500] width 187 height 29
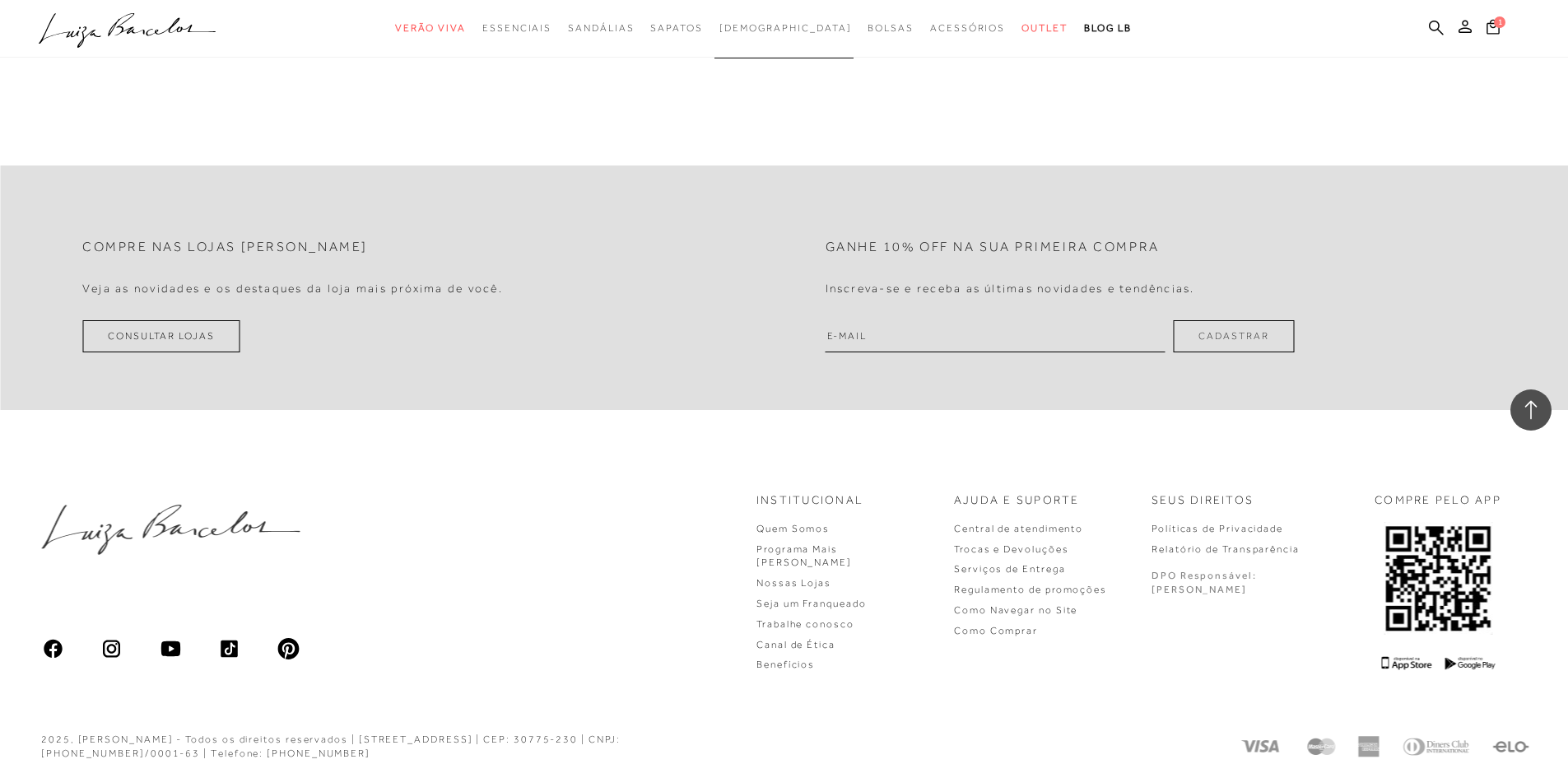
scroll to position [2024, 0]
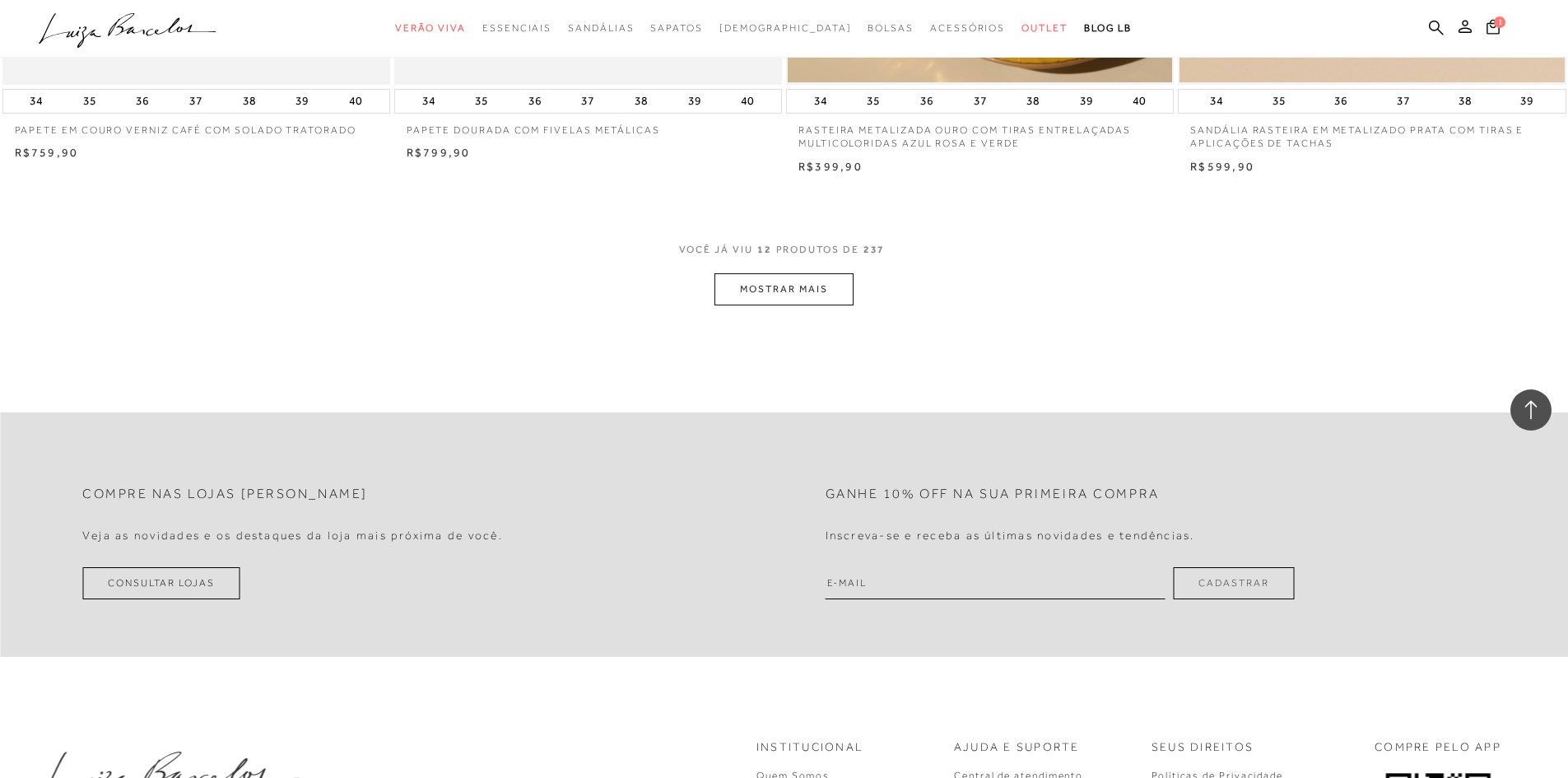
click at [798, 287] on button "MOSTRAR MAIS" at bounding box center [784, 289] width 138 height 32
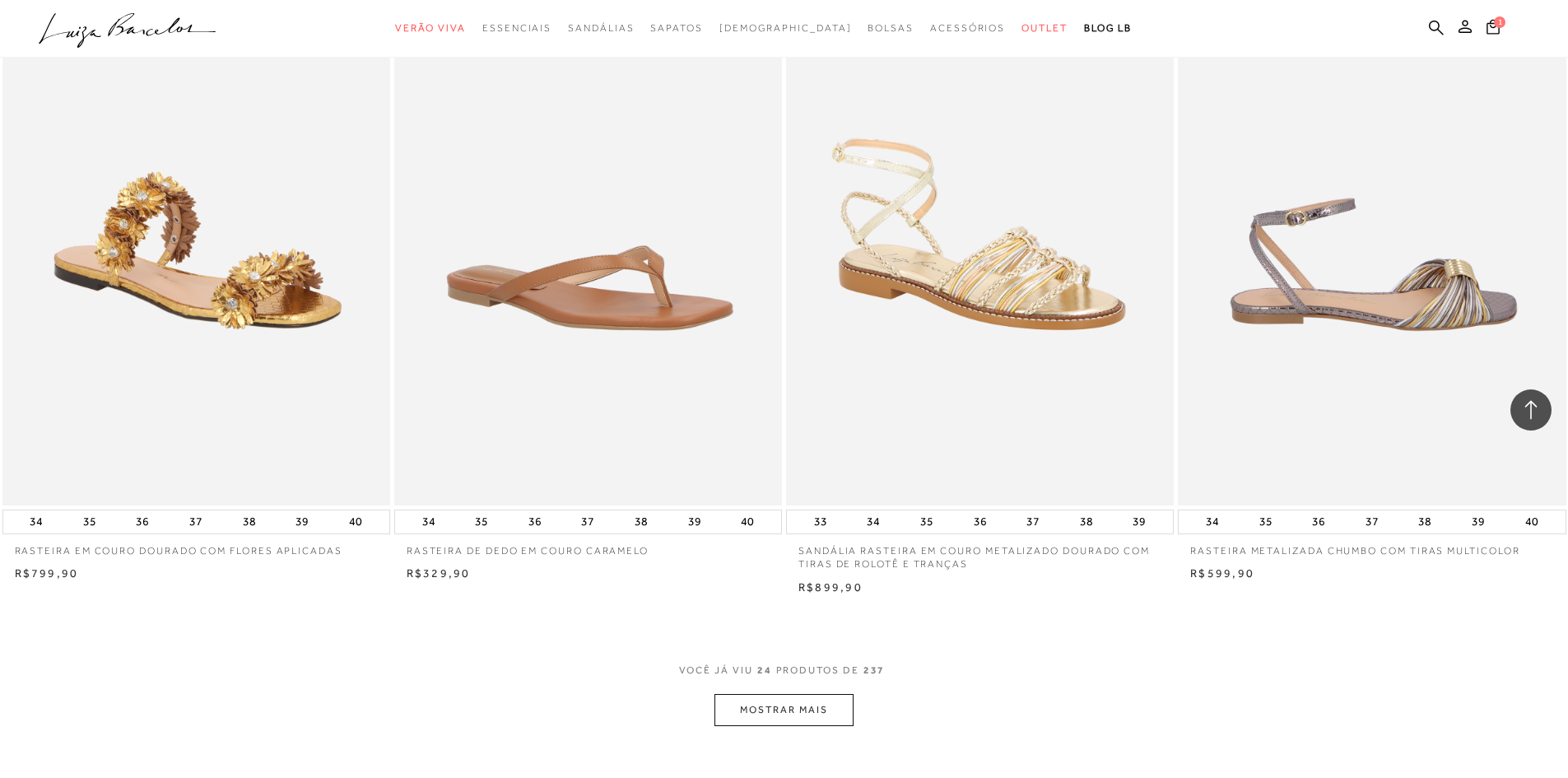
scroll to position [4082, 0]
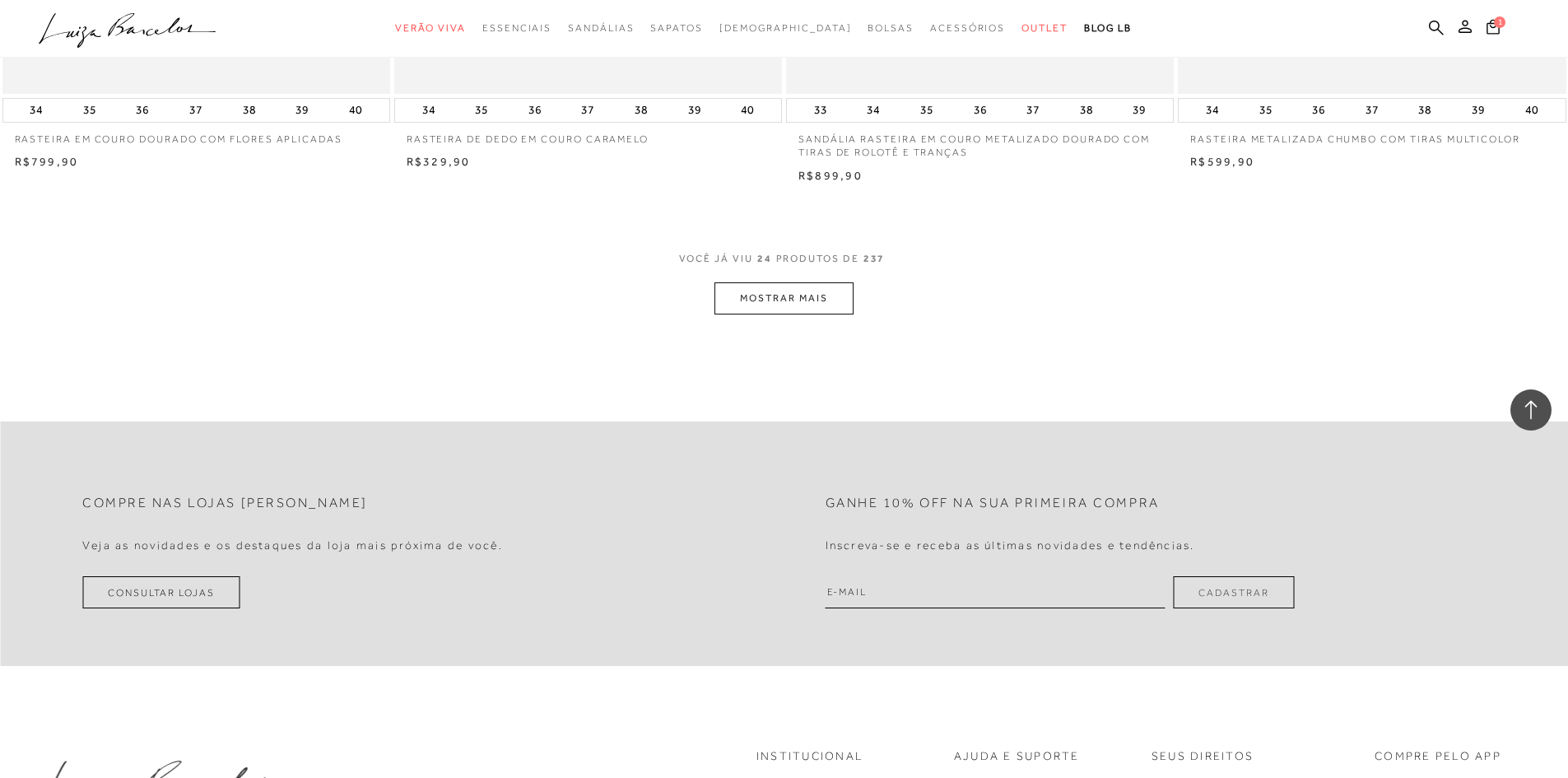
click at [810, 299] on button "MOSTRAR MAIS" at bounding box center [784, 299] width 138 height 32
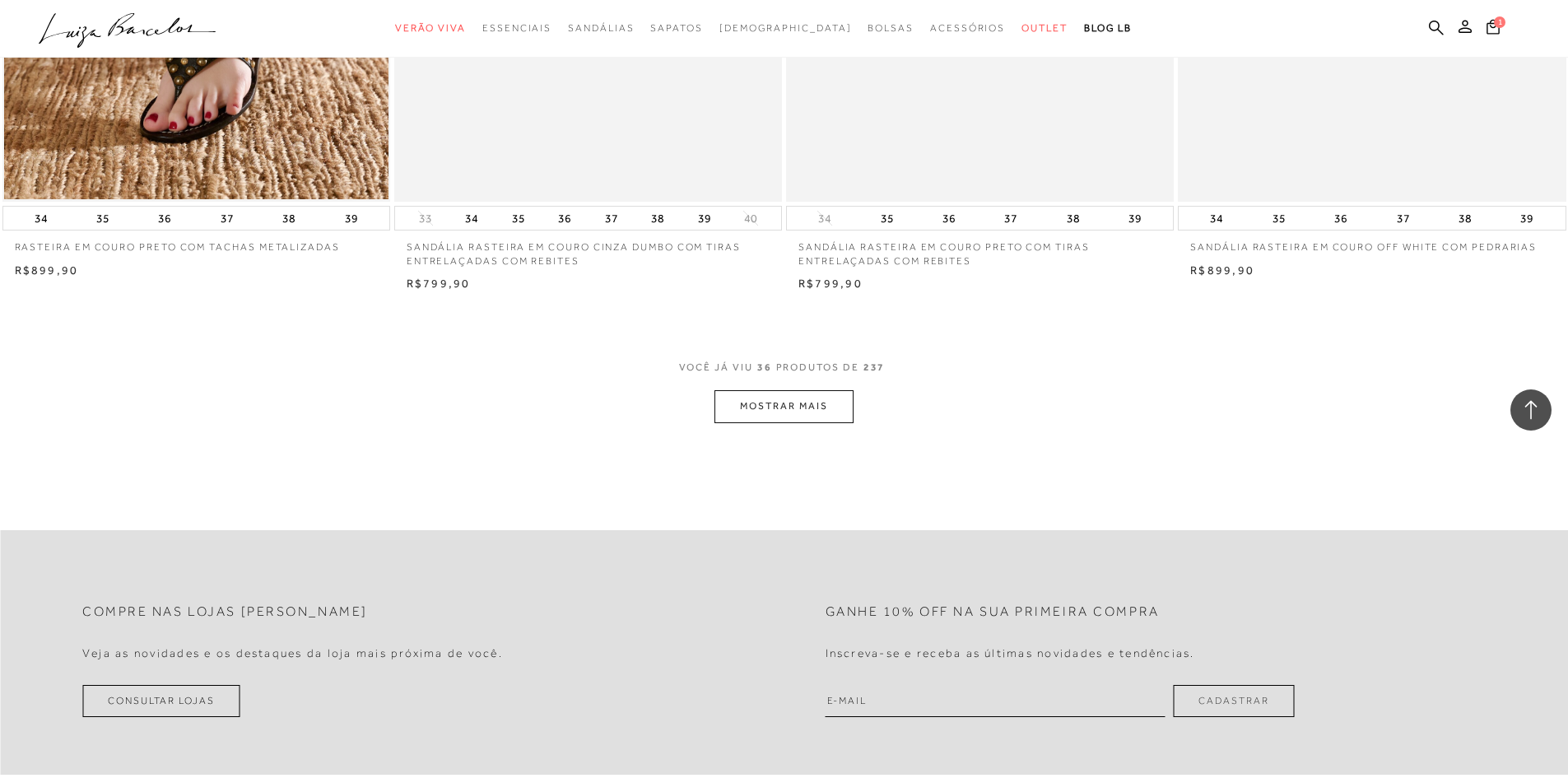
scroll to position [6141, 0]
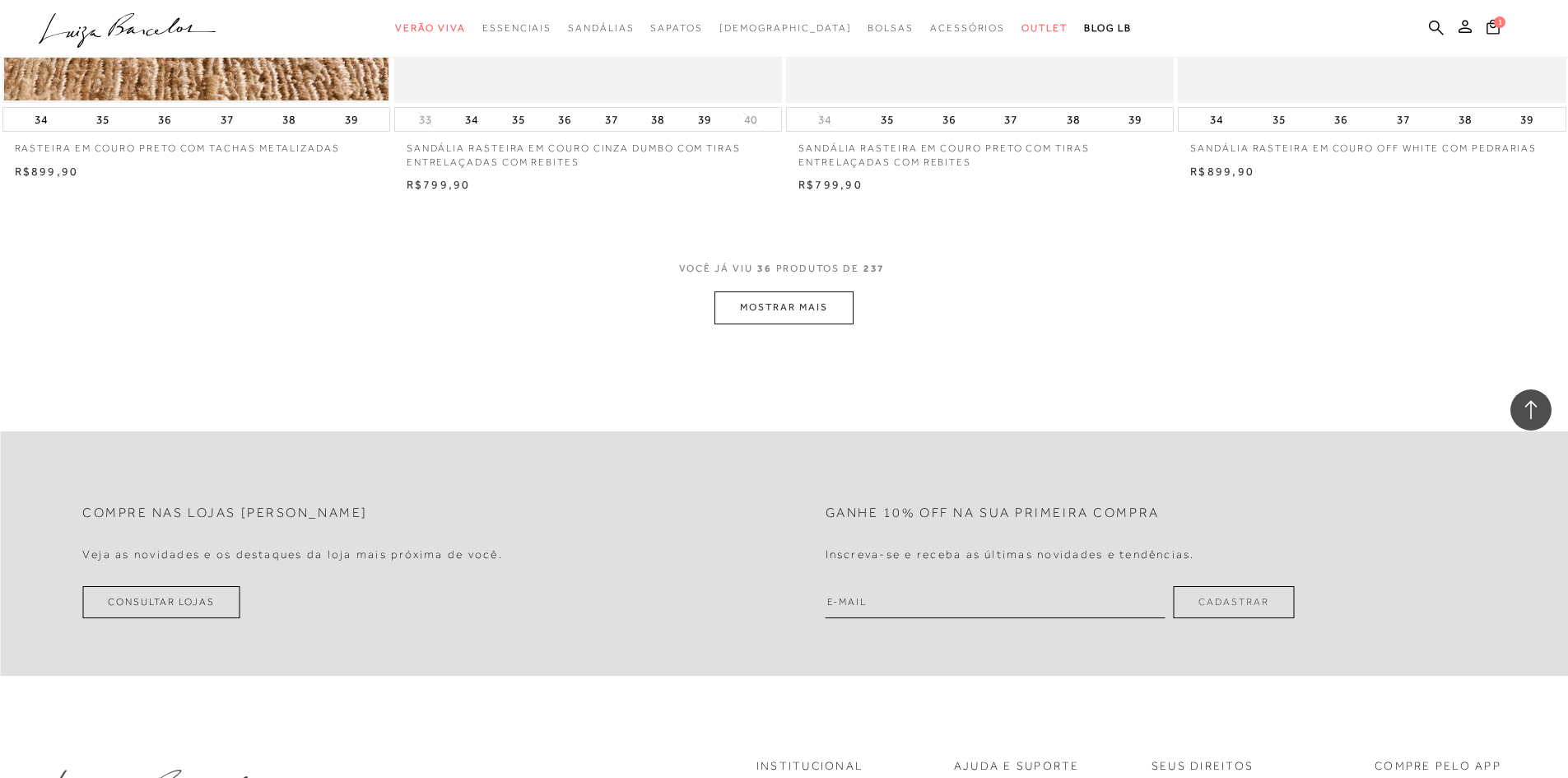
click at [817, 315] on button "MOSTRAR MAIS" at bounding box center [784, 307] width 138 height 32
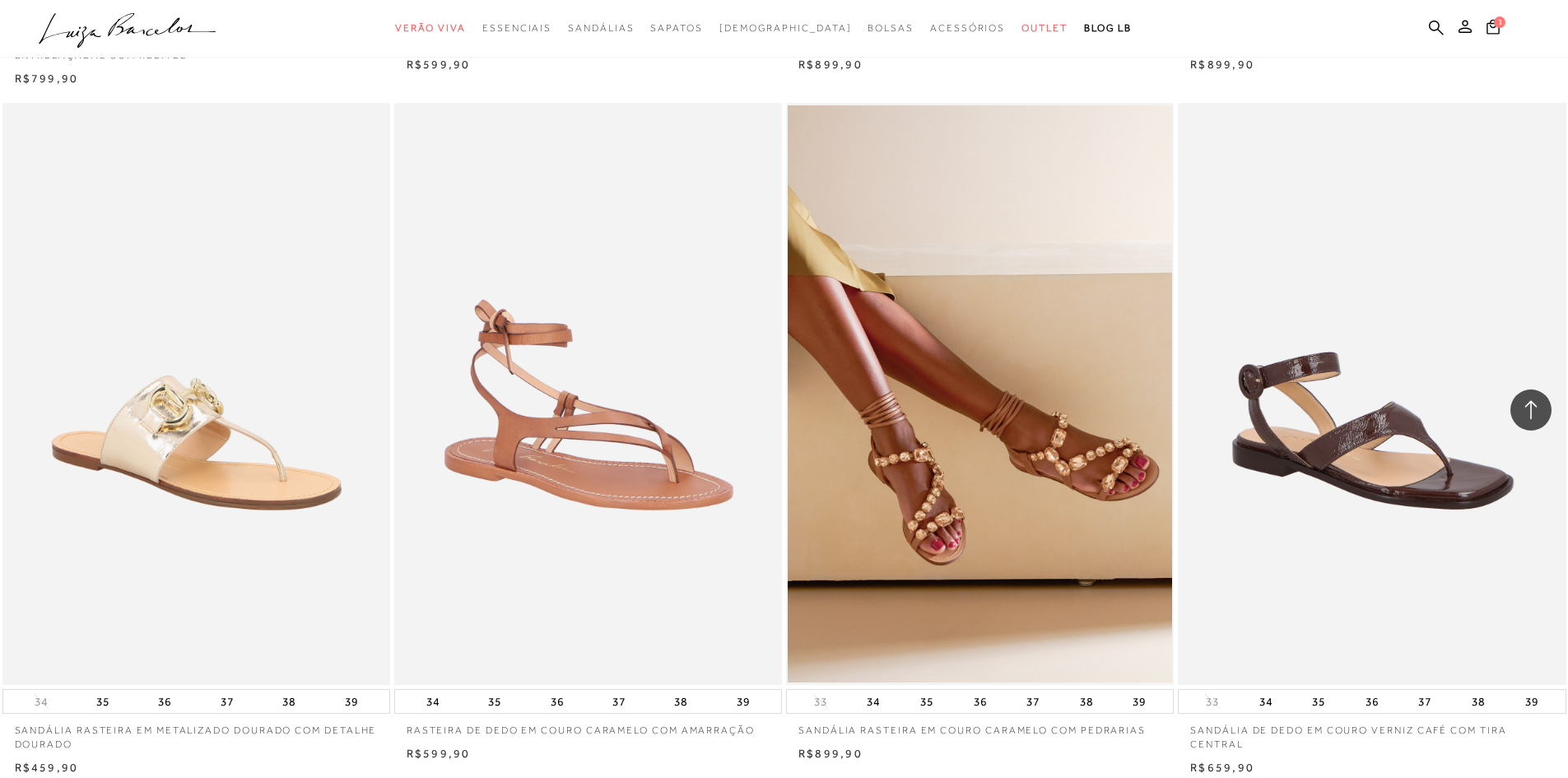
scroll to position [7870, 0]
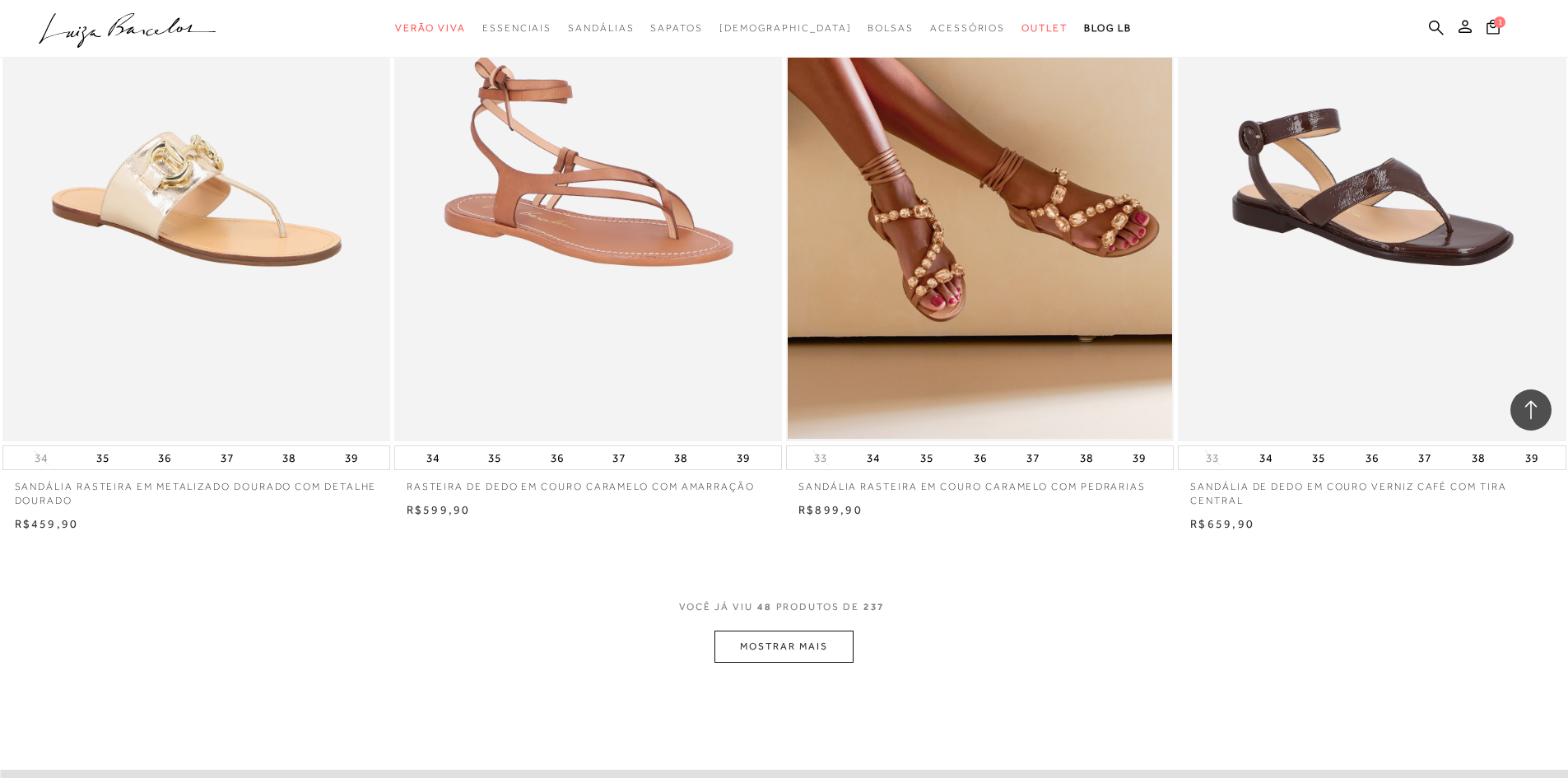
click at [808, 648] on button "MOSTRAR MAIS" at bounding box center [784, 646] width 138 height 32
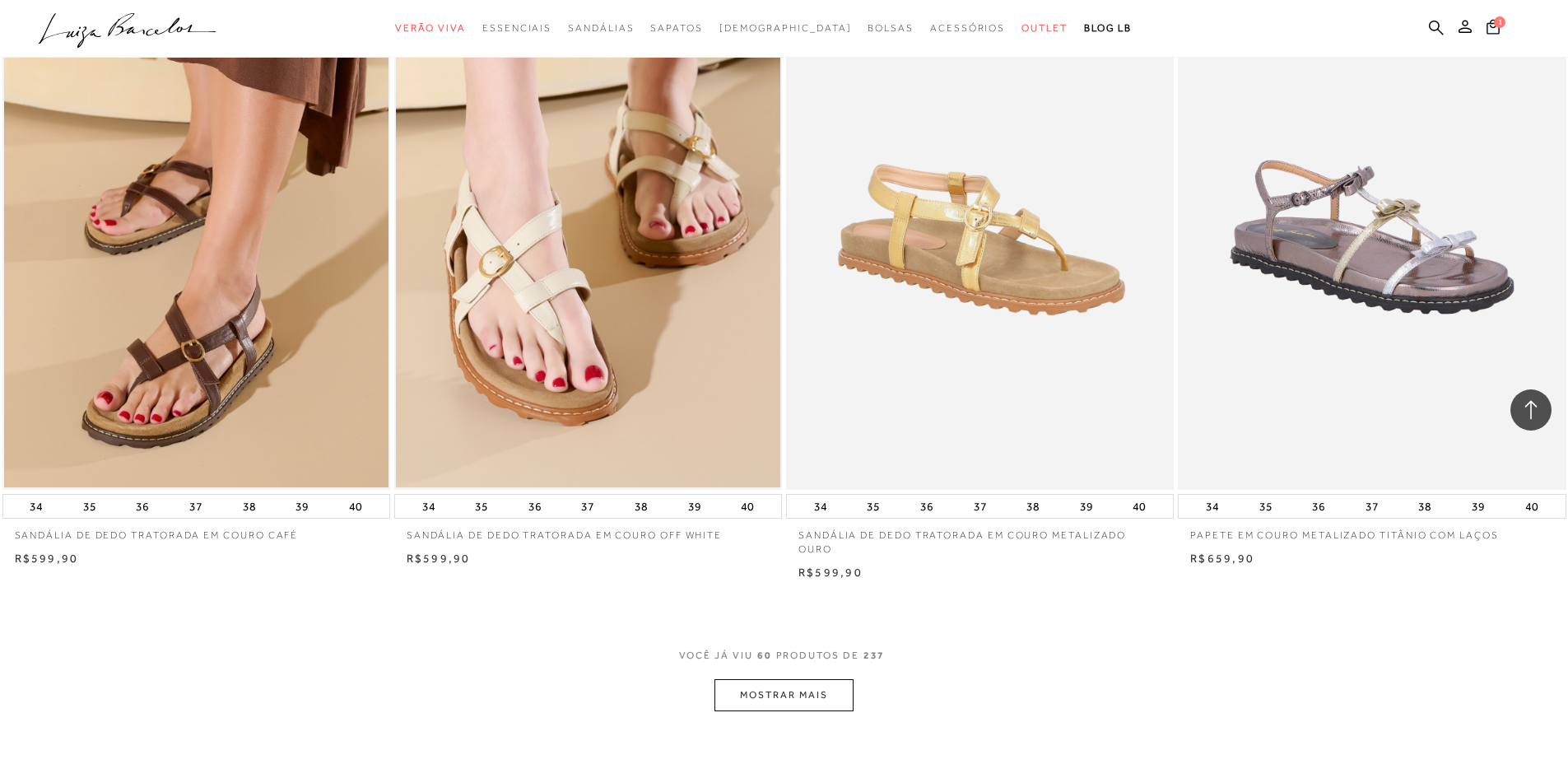
scroll to position [9928, 0]
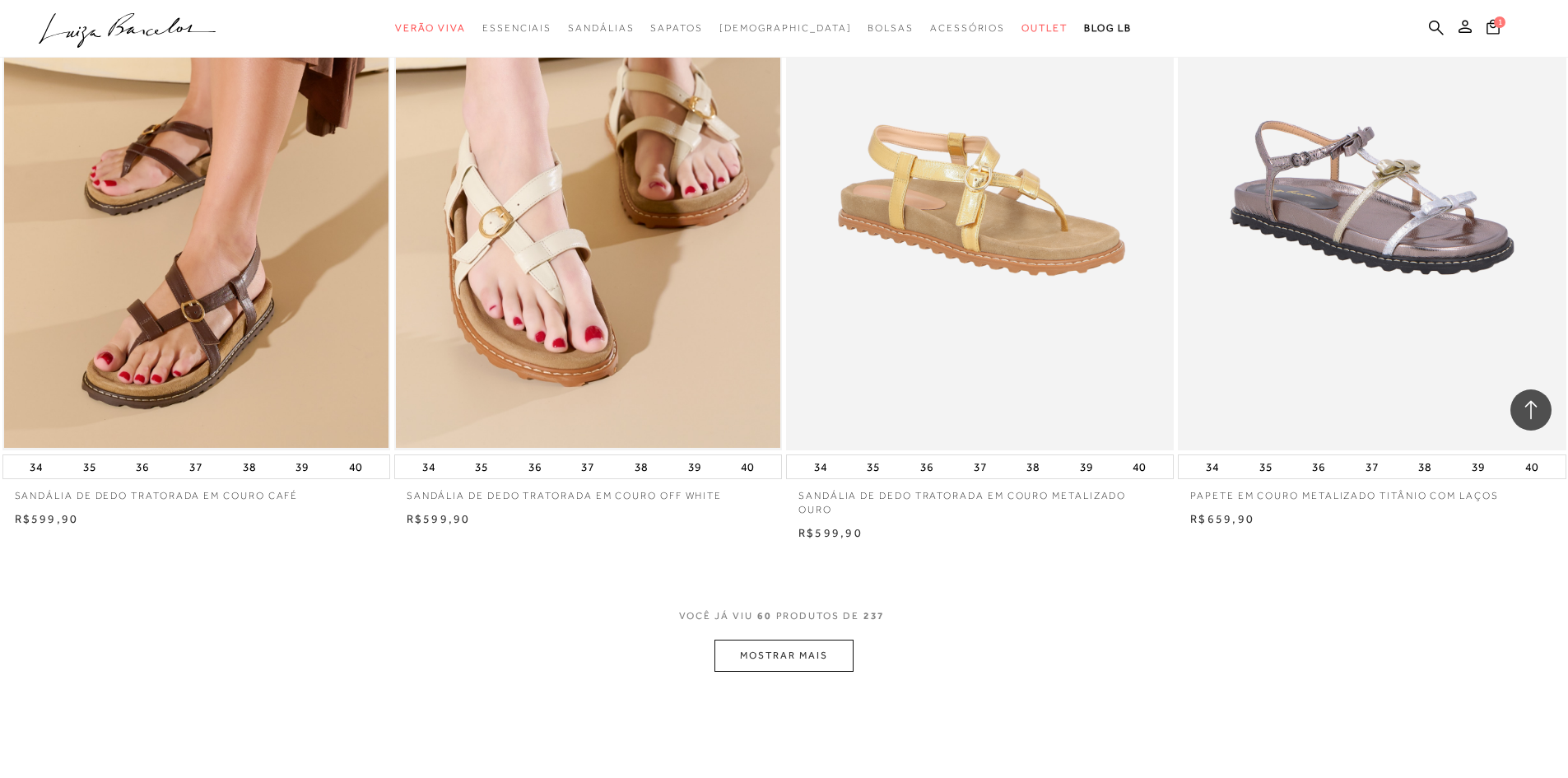
click at [771, 662] on button "MOSTRAR MAIS" at bounding box center [784, 656] width 138 height 32
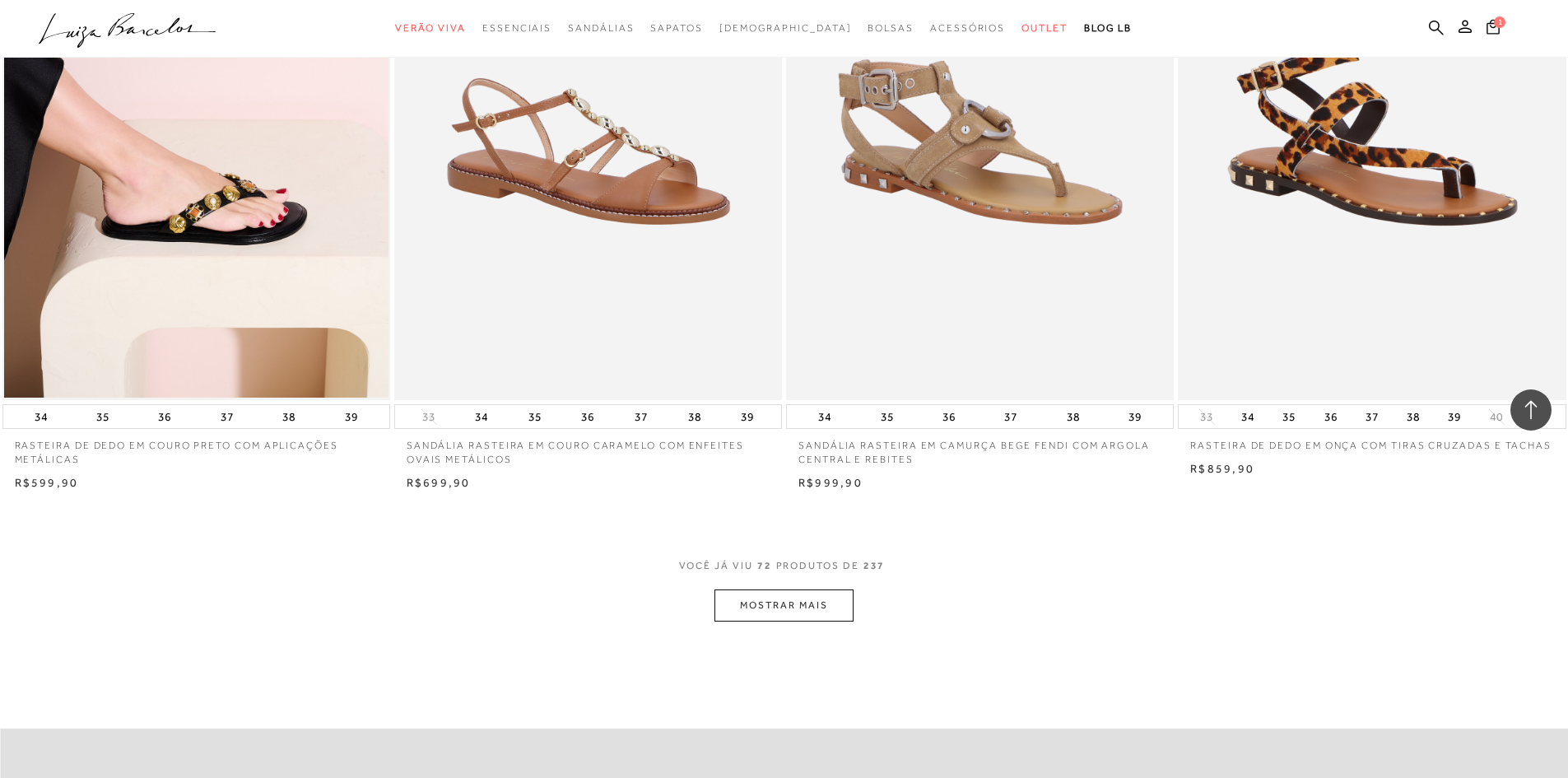
scroll to position [12151, 0]
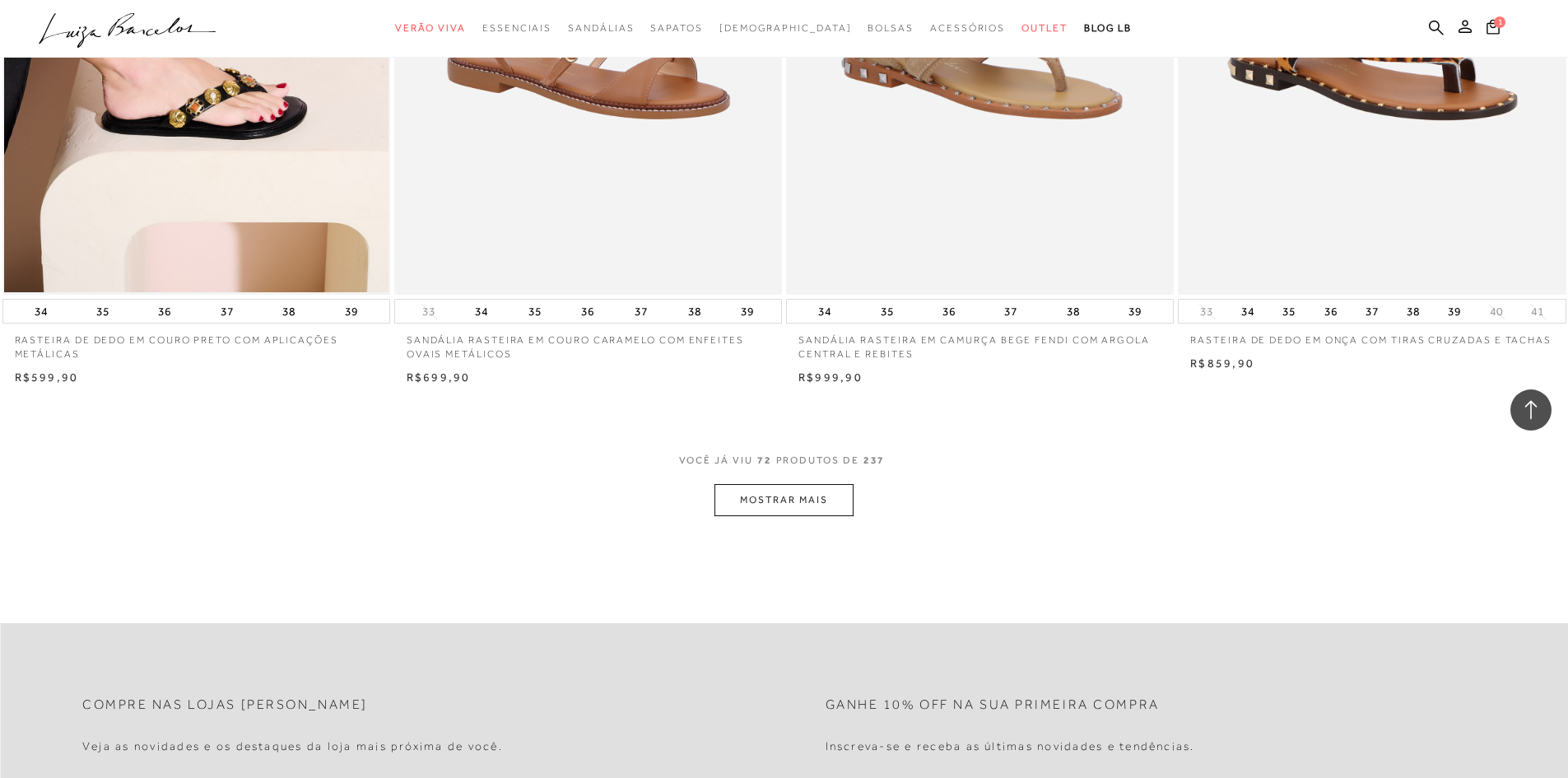
click at [774, 506] on button "MOSTRAR MAIS" at bounding box center [784, 500] width 138 height 32
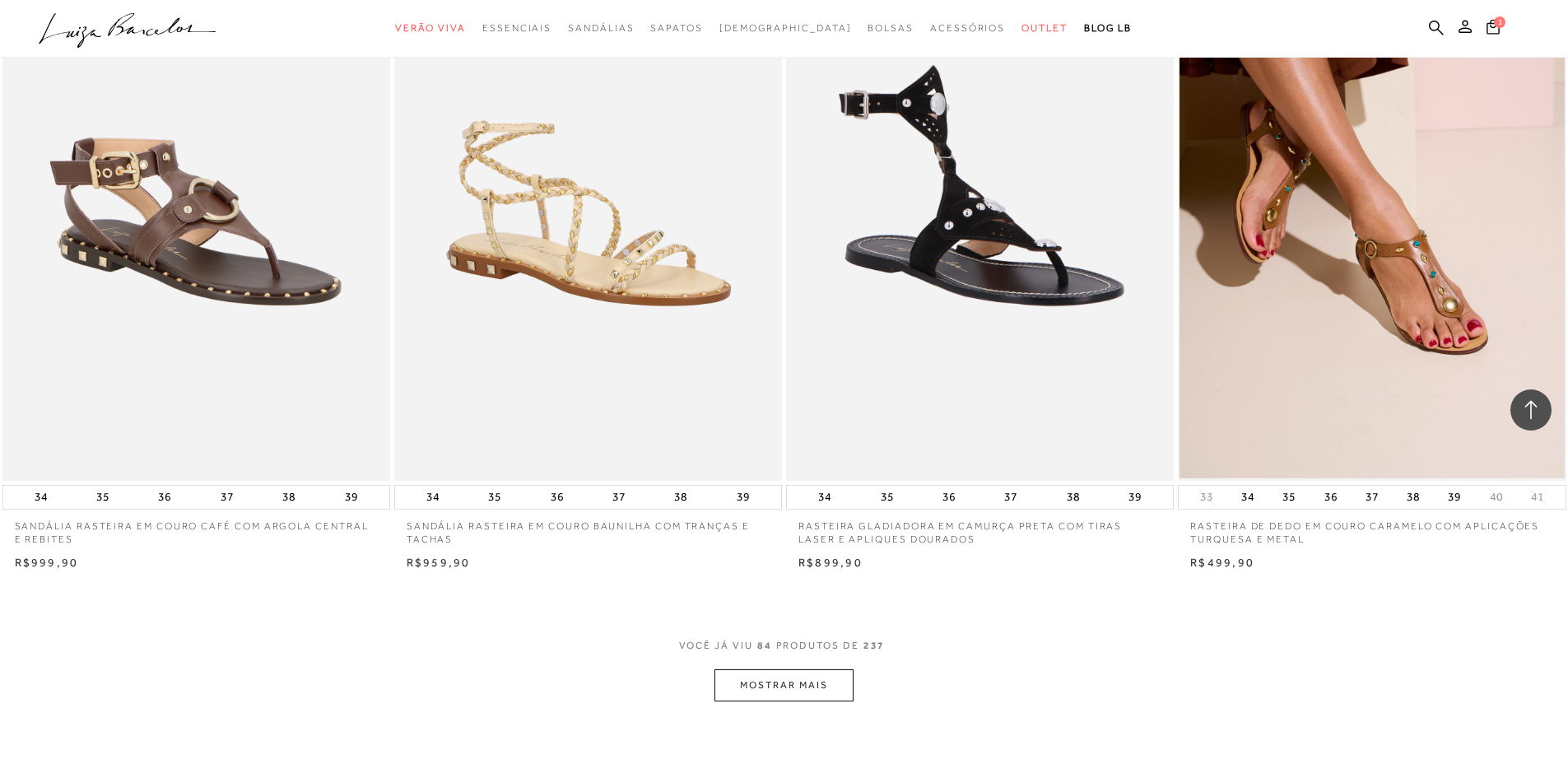
scroll to position [14128, 0]
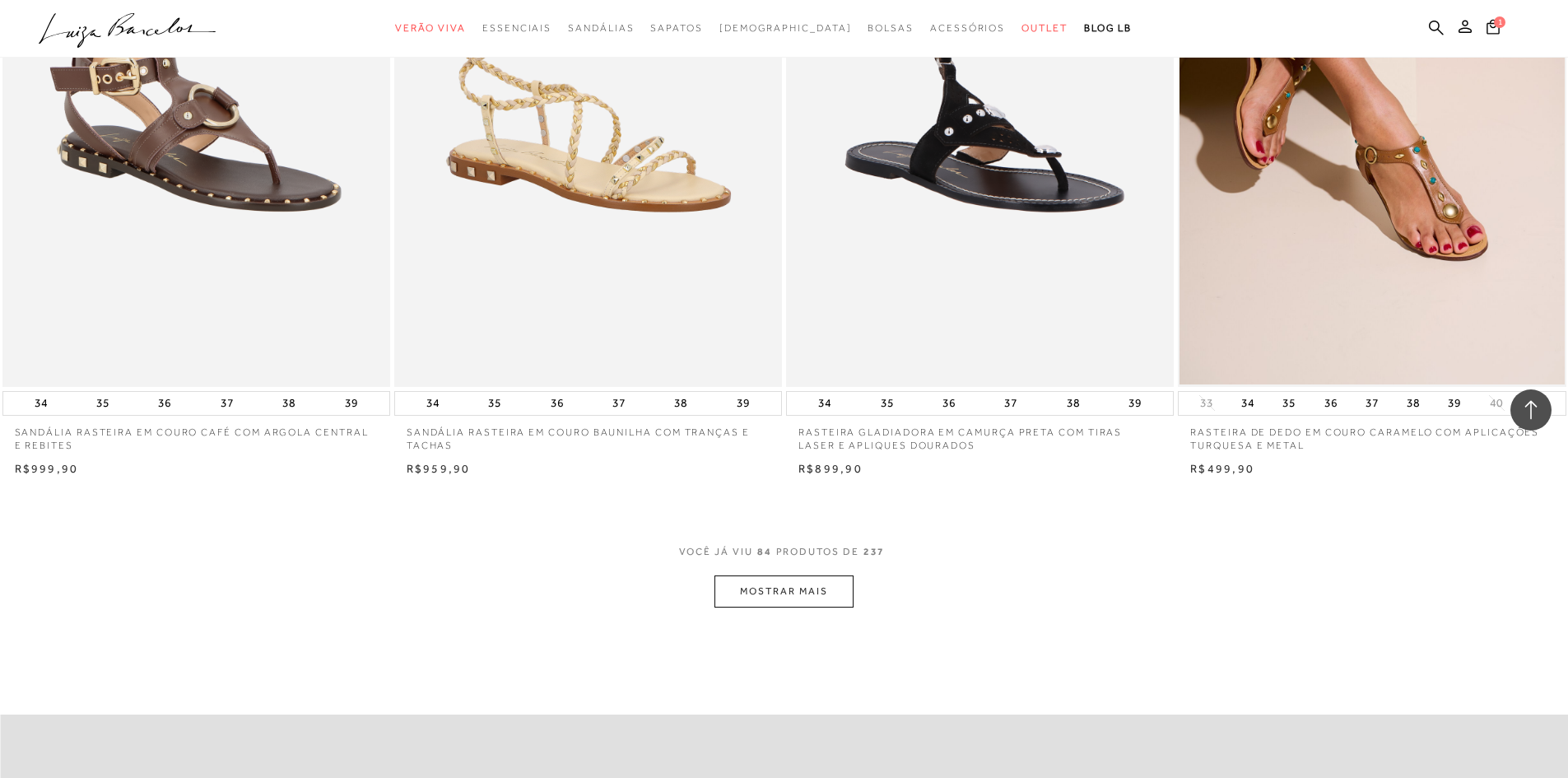
click at [825, 582] on button "MOSTRAR MAIS" at bounding box center [784, 591] width 138 height 32
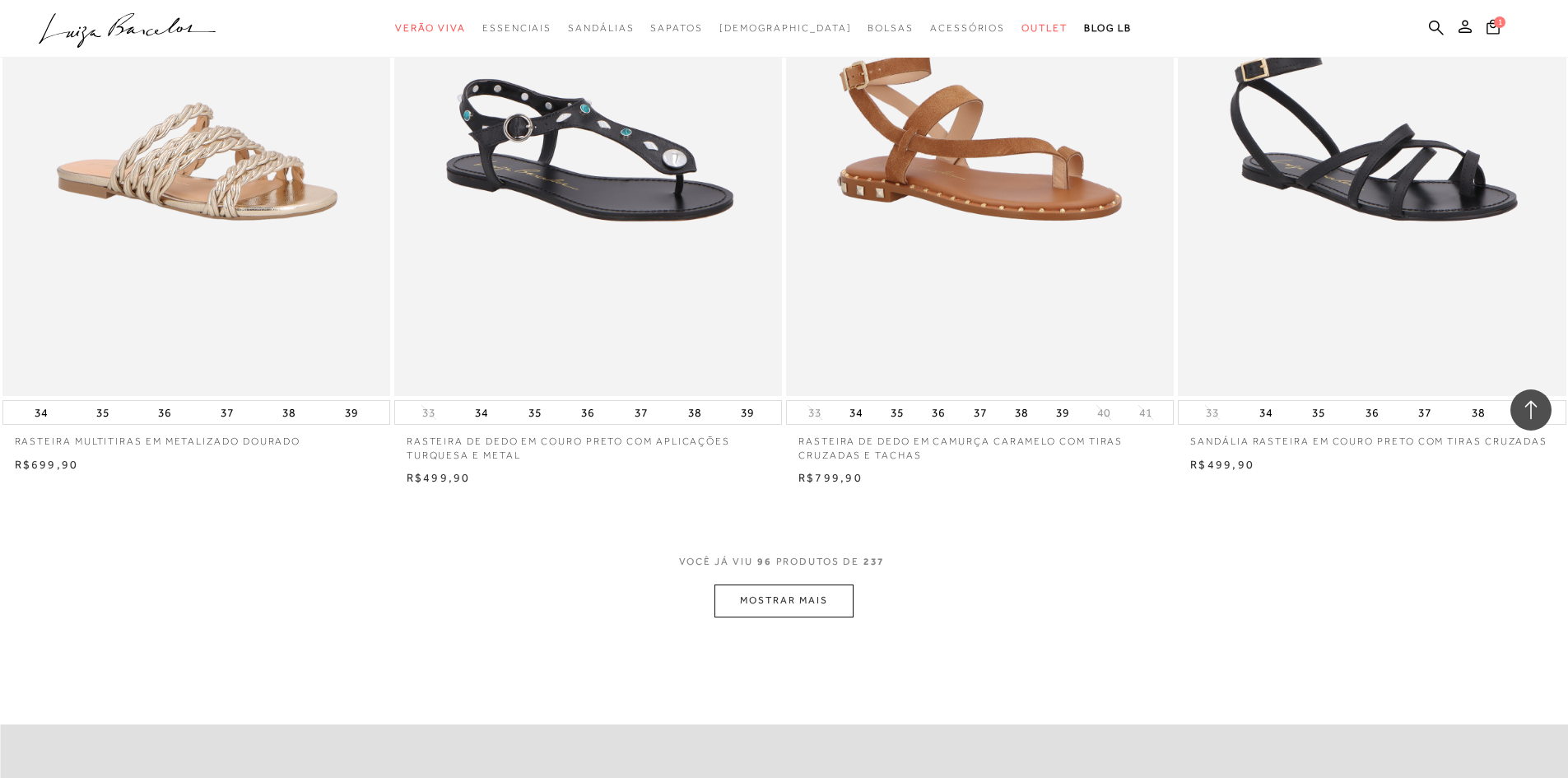
scroll to position [16516, 0]
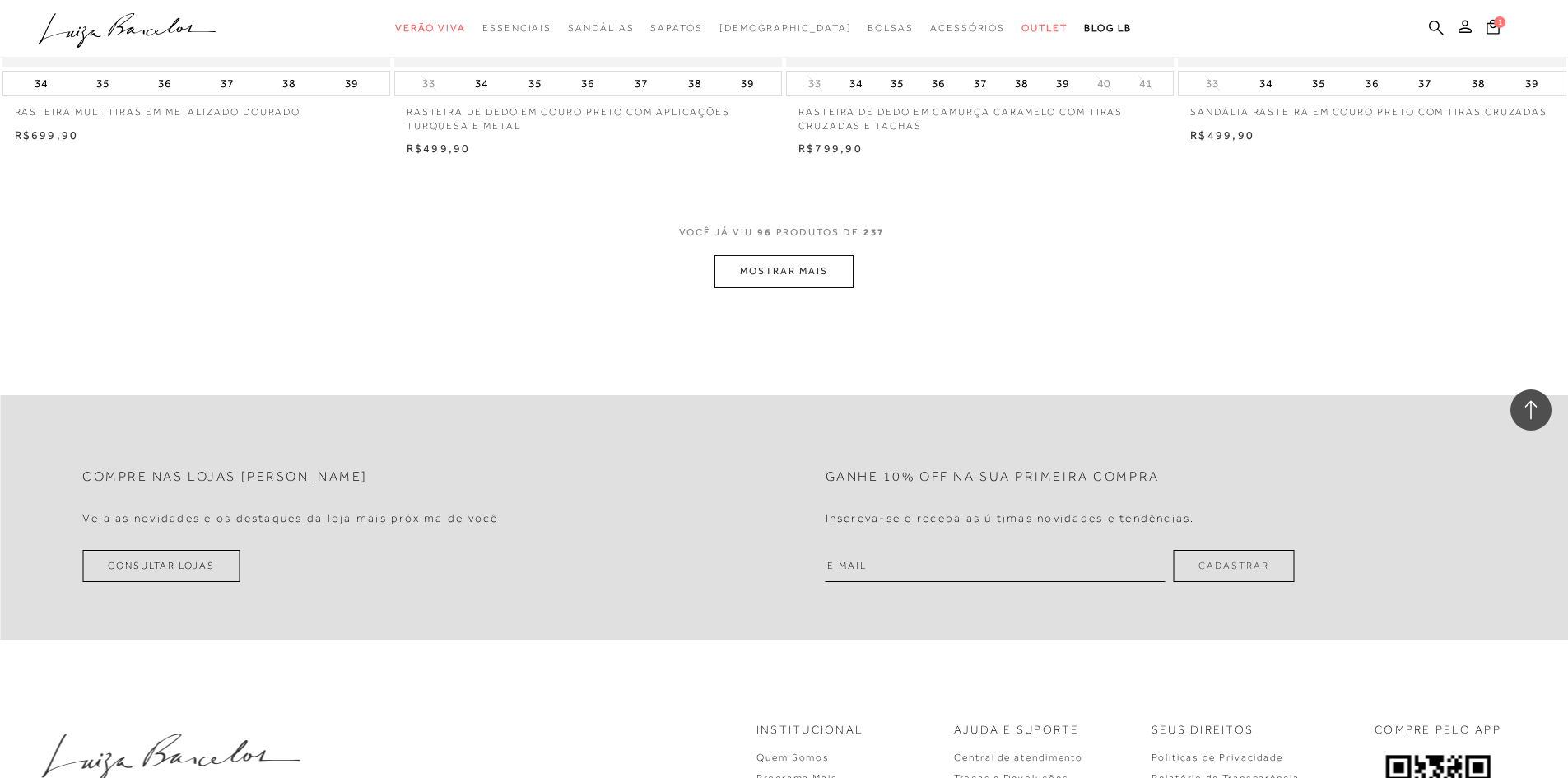
click at [797, 272] on button "MOSTRAR MAIS" at bounding box center [784, 271] width 138 height 32
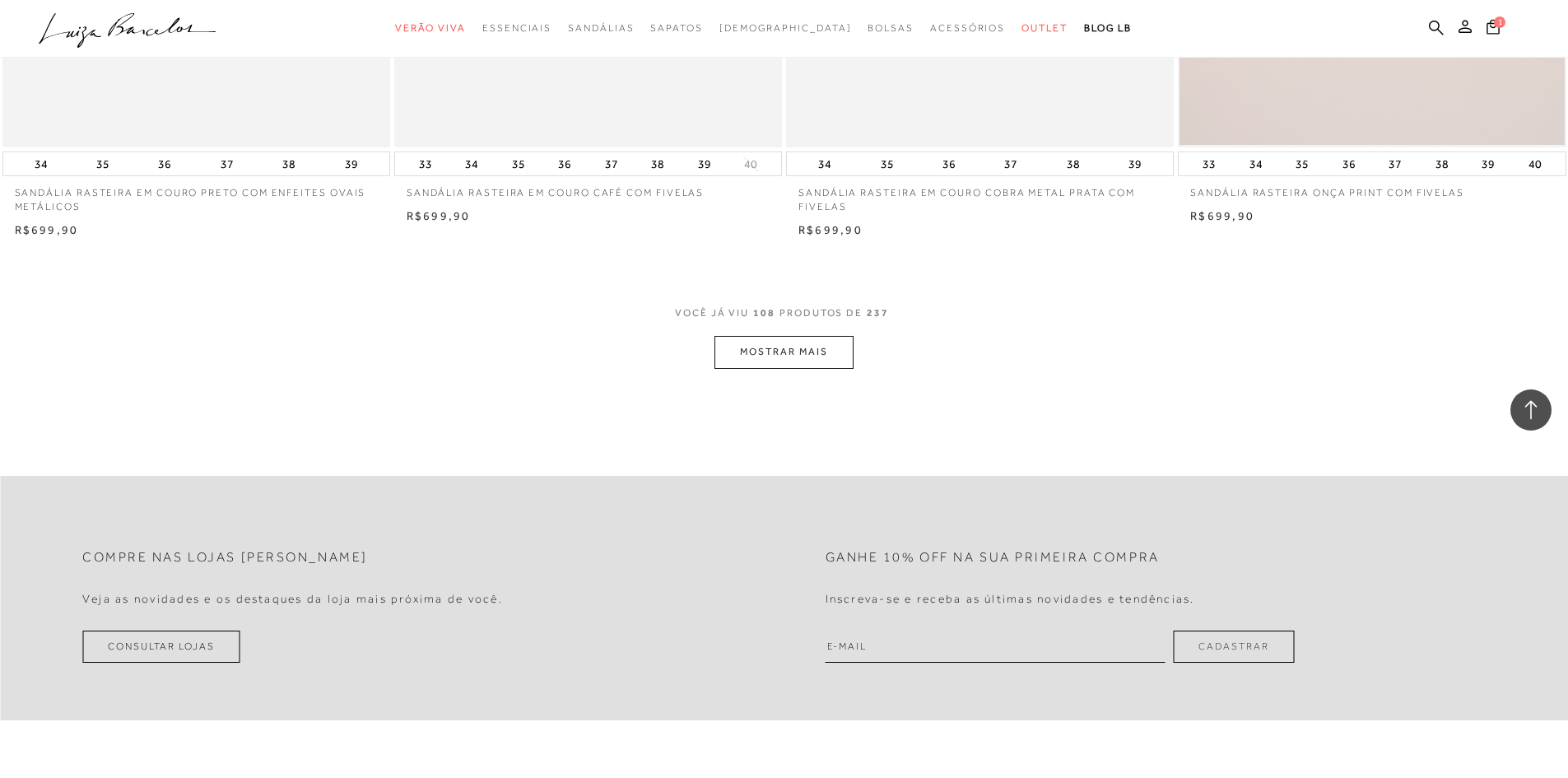
scroll to position [18574, 0]
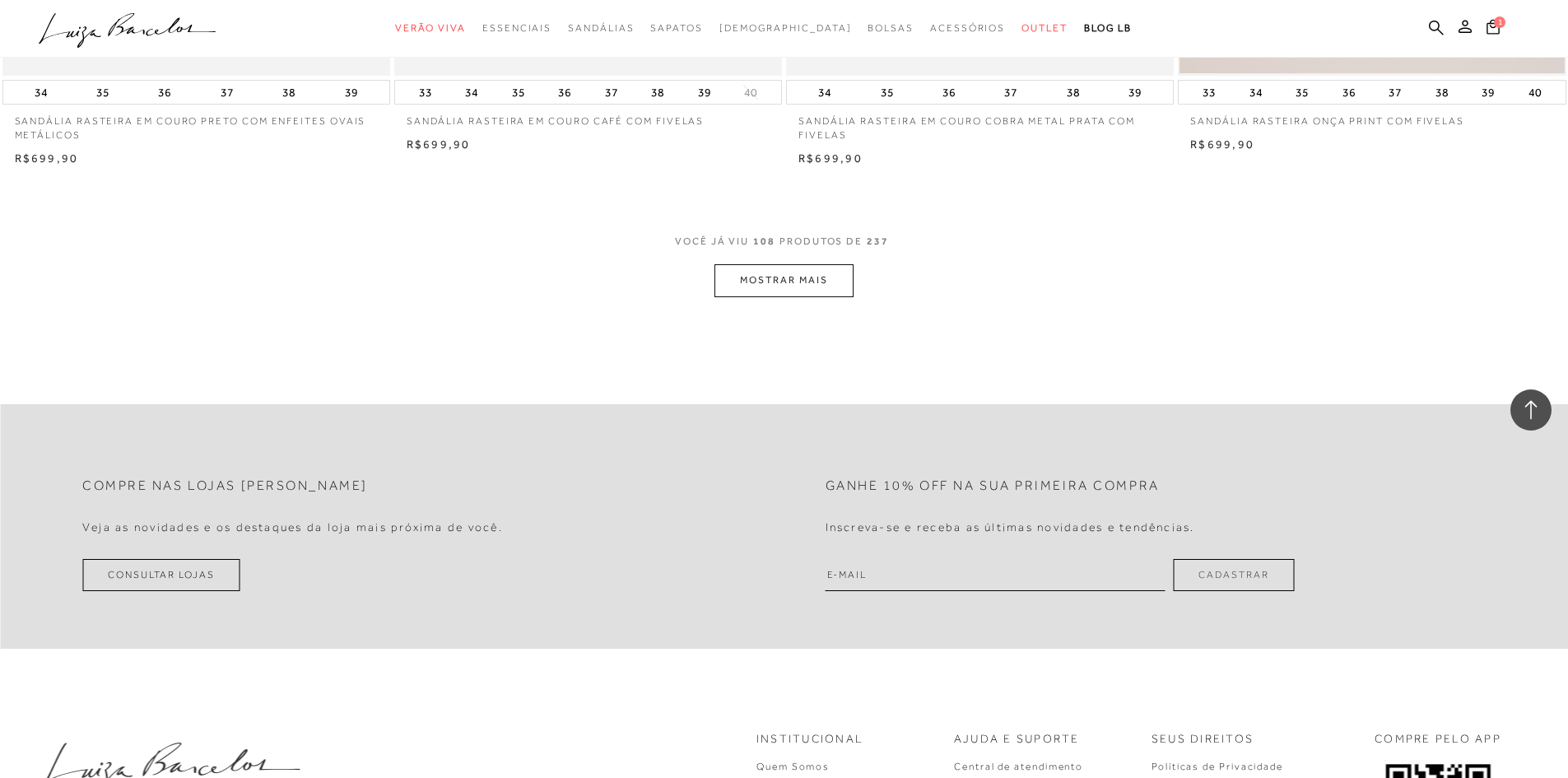
click at [817, 281] on button "MOSTRAR MAIS" at bounding box center [784, 280] width 138 height 32
